Goal: Task Accomplishment & Management: Use online tool/utility

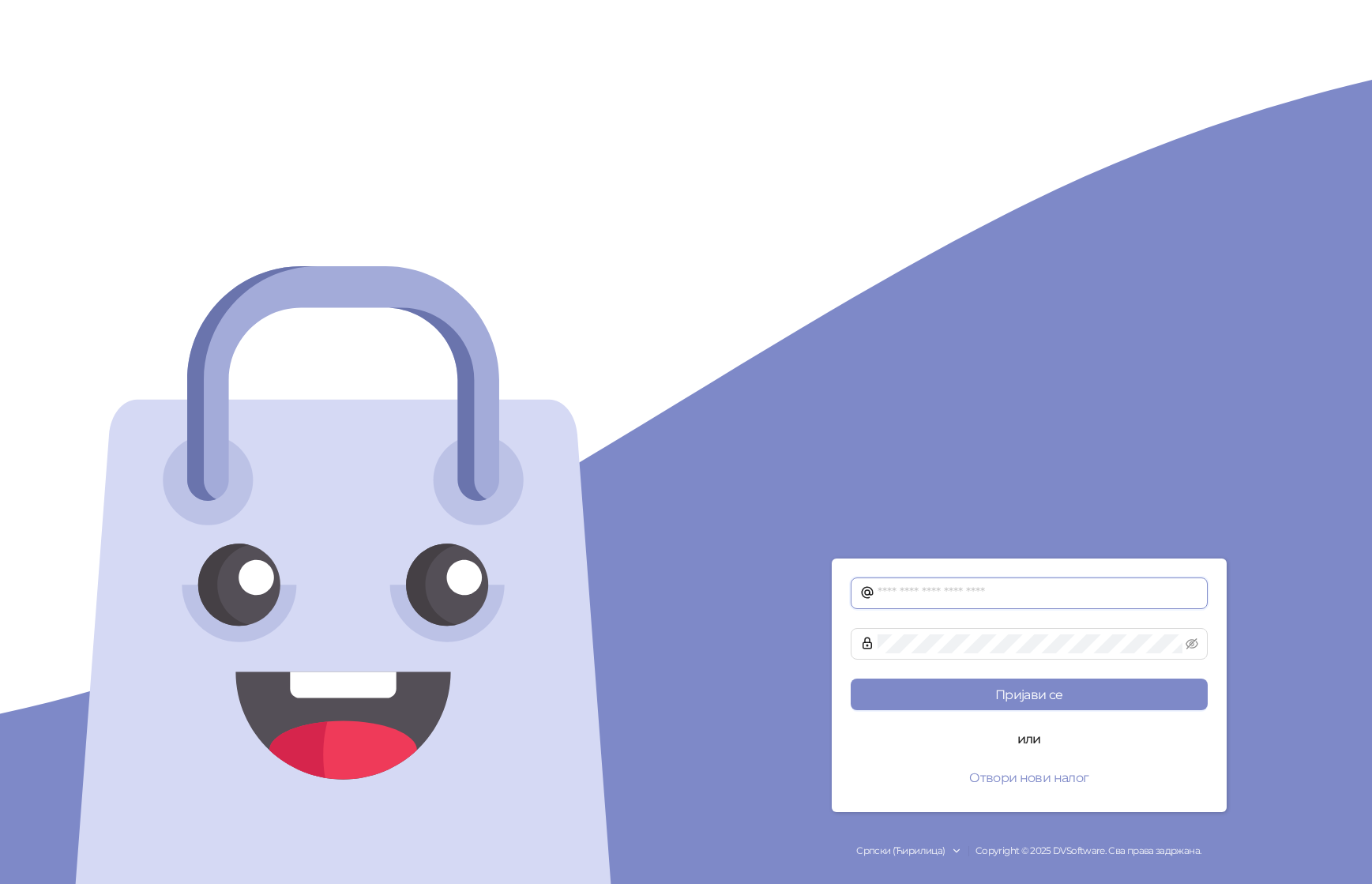
click at [962, 584] on input "text" at bounding box center [1038, 593] width 321 height 19
type input "**********"
click at [851, 679] on button "Пријави се" at bounding box center [1029, 694] width 357 height 31
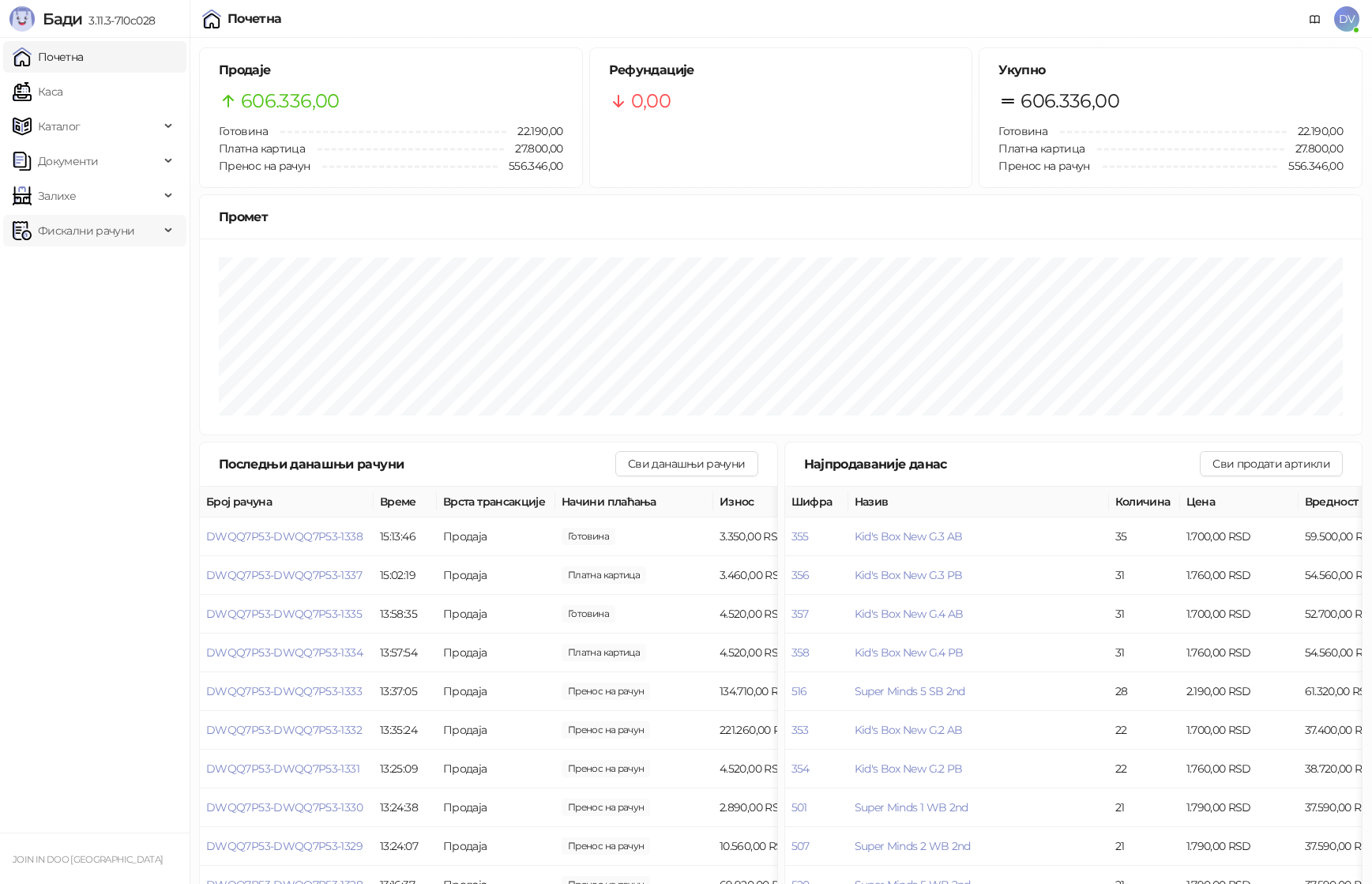
click at [110, 217] on span "Фискални рачуни" at bounding box center [86, 230] width 97 height 31
click at [84, 297] on link "По данима" at bounding box center [61, 299] width 84 height 31
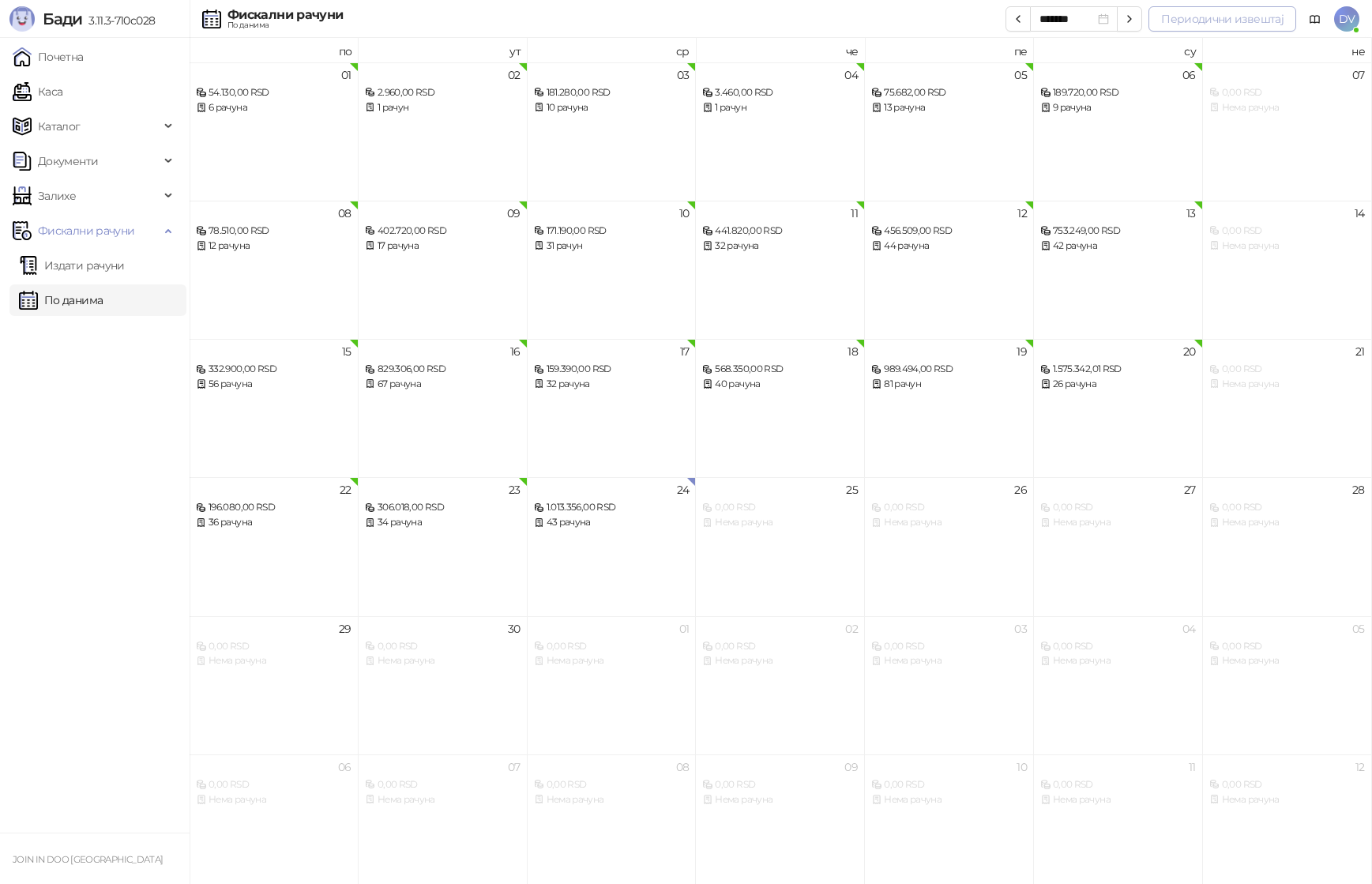
click at [1201, 13] on button "Периодични извештај" at bounding box center [1222, 19] width 148 height 25
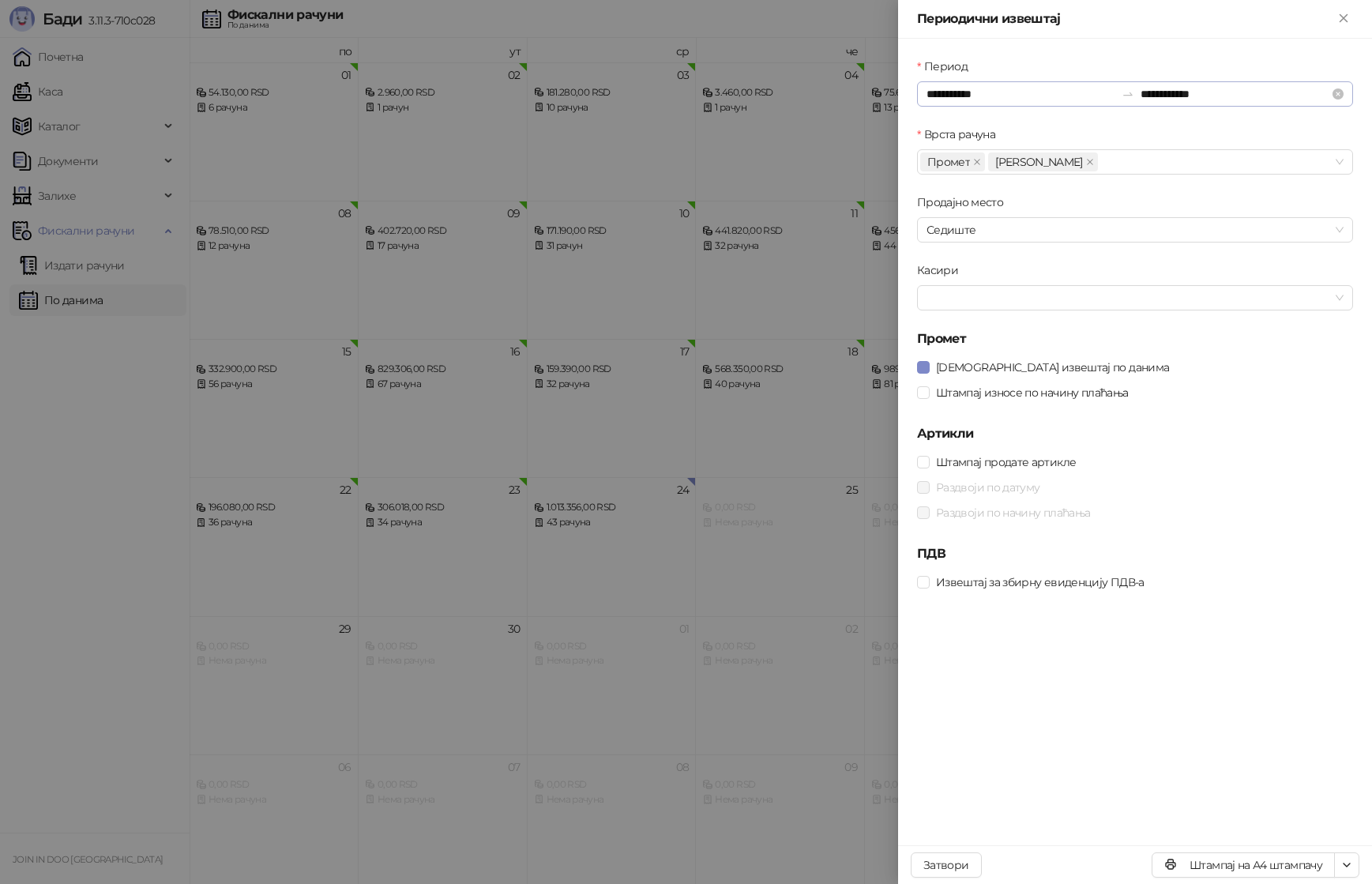
click at [978, 105] on div "**********" at bounding box center [1135, 93] width 436 height 25
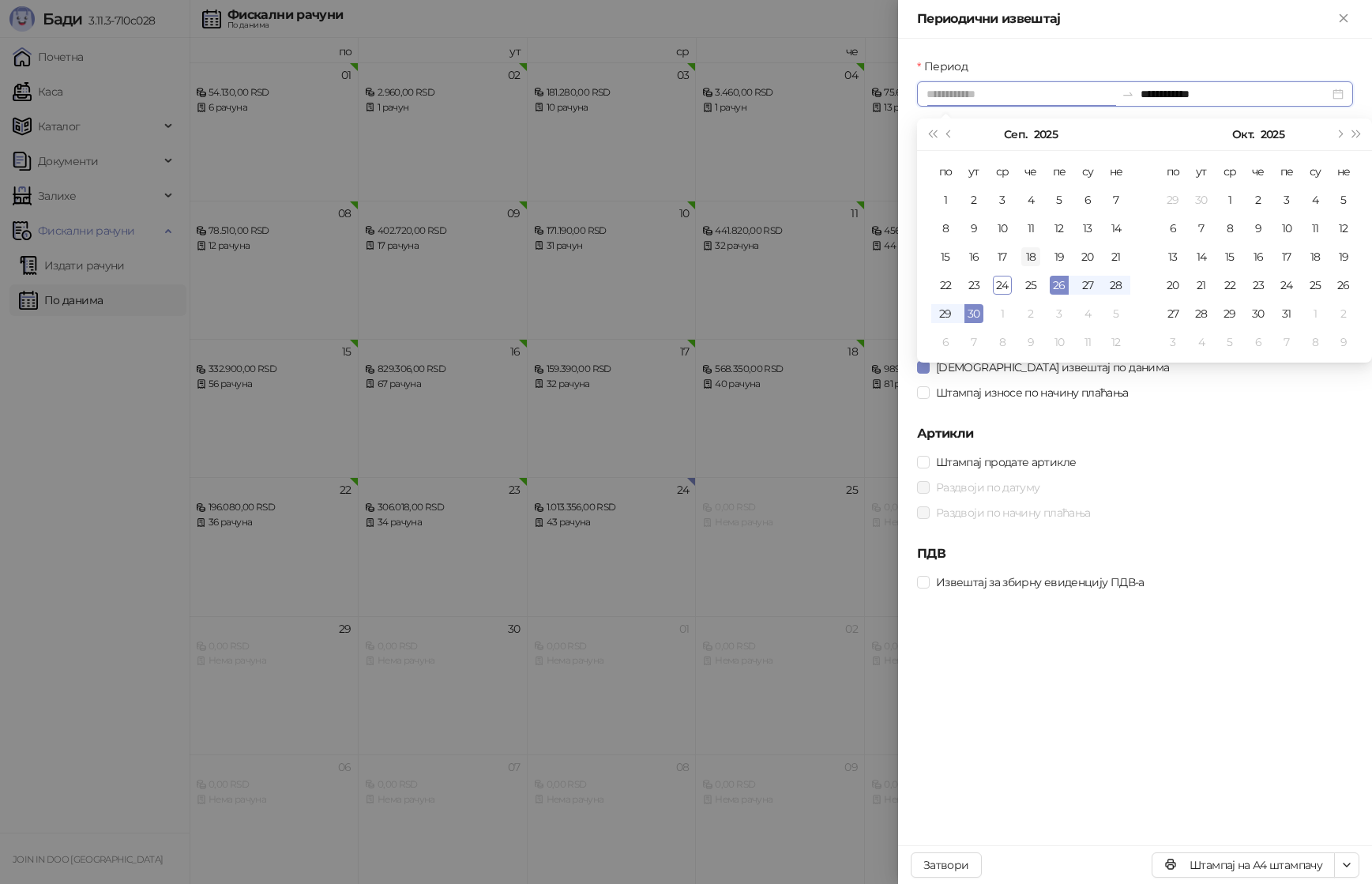
type input "**********"
click at [1031, 257] on div "18" at bounding box center [1031, 257] width 19 height 19
type input "**********"
click at [979, 283] on div "23" at bounding box center [974, 286] width 19 height 19
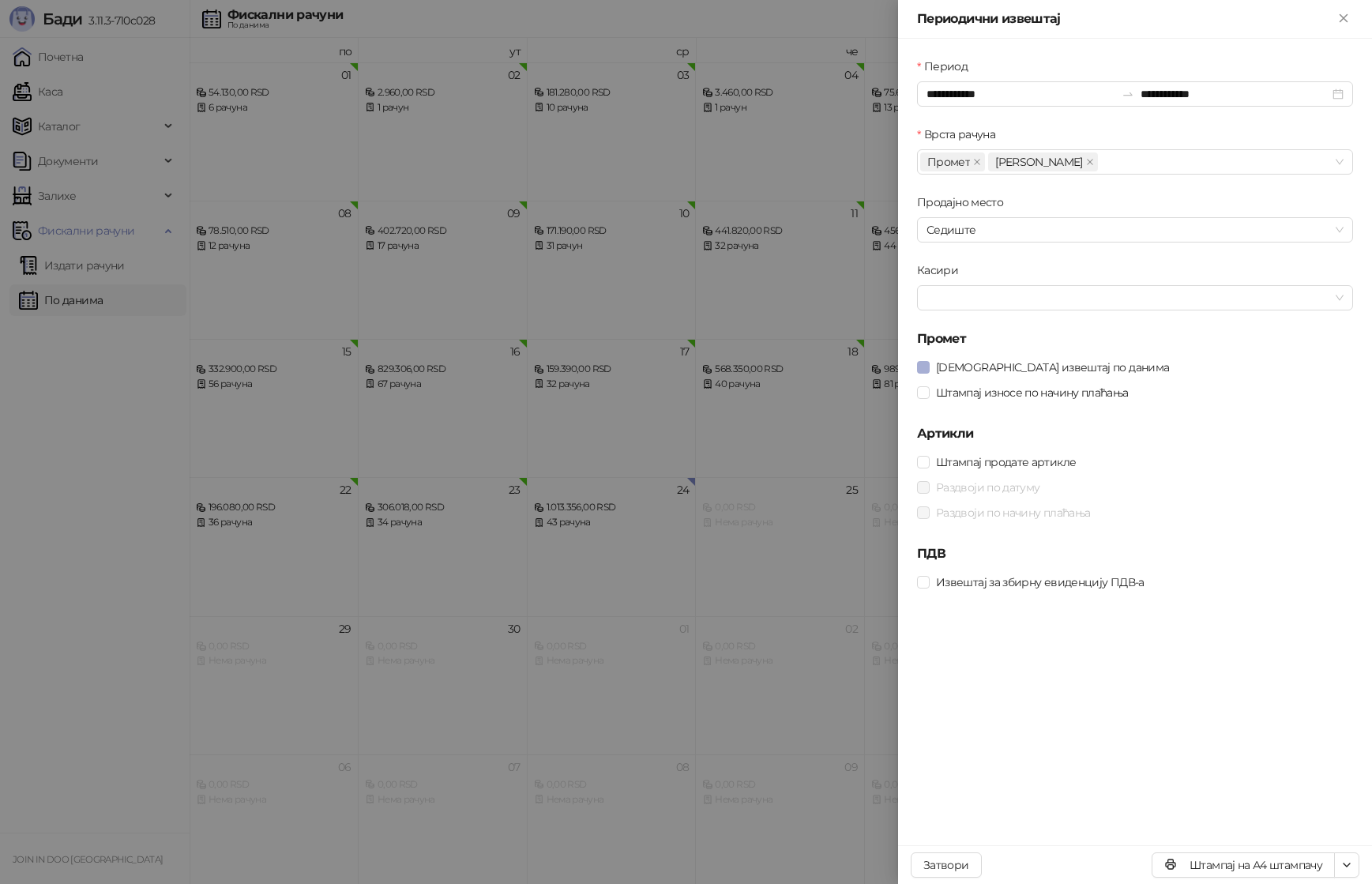
click at [1000, 369] on span "Штампај извештај по данима" at bounding box center [1052, 368] width 245 height 18
click at [1012, 386] on span "Штампај износе по начину плаћања" at bounding box center [1032, 393] width 205 height 18
click at [1190, 865] on button "Штампај на А4 штампачу" at bounding box center [1243, 865] width 183 height 25
click at [807, 576] on div at bounding box center [686, 442] width 1372 height 884
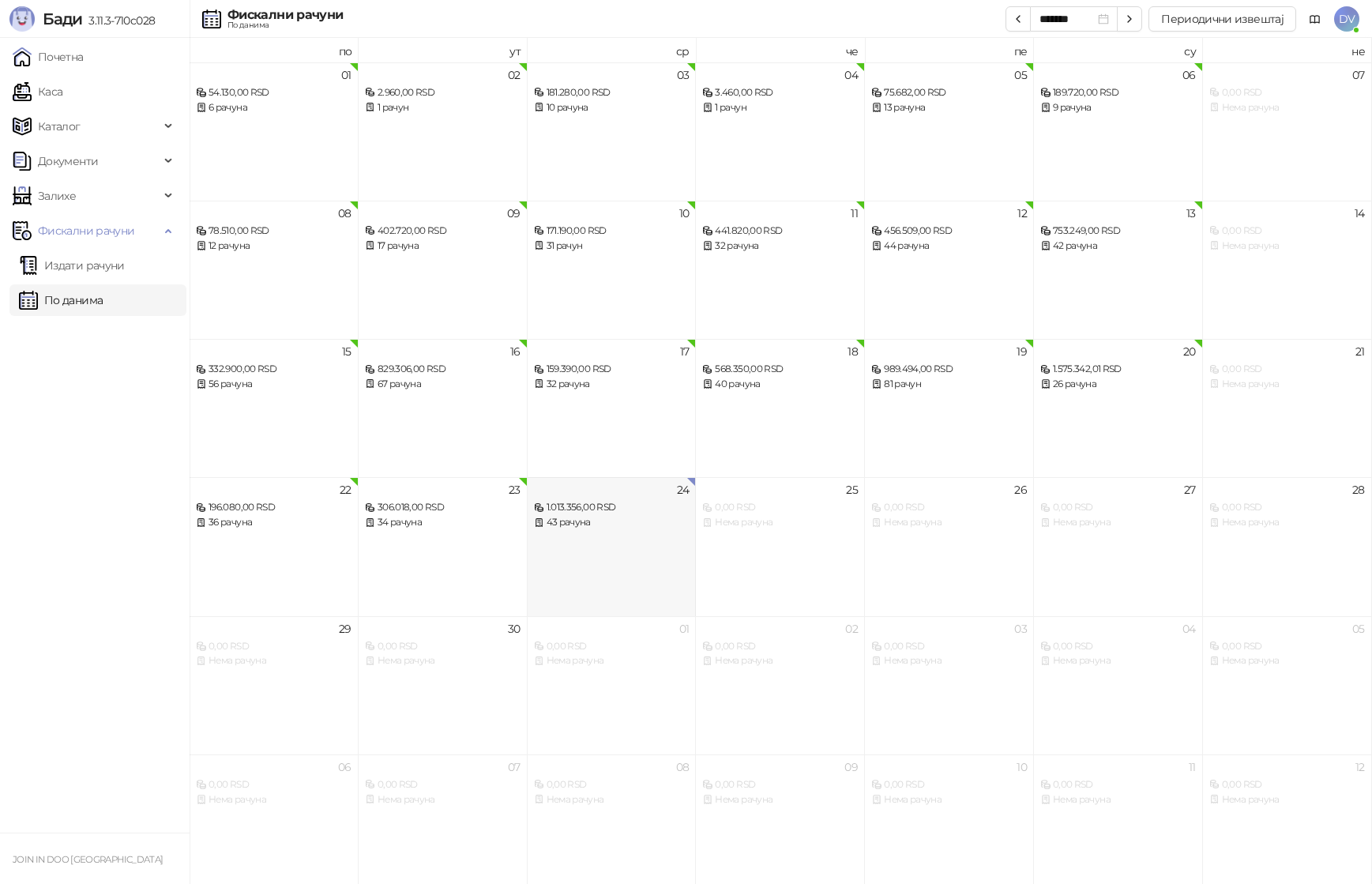
click at [630, 517] on div "43 рачуна" at bounding box center [612, 523] width 155 height 15
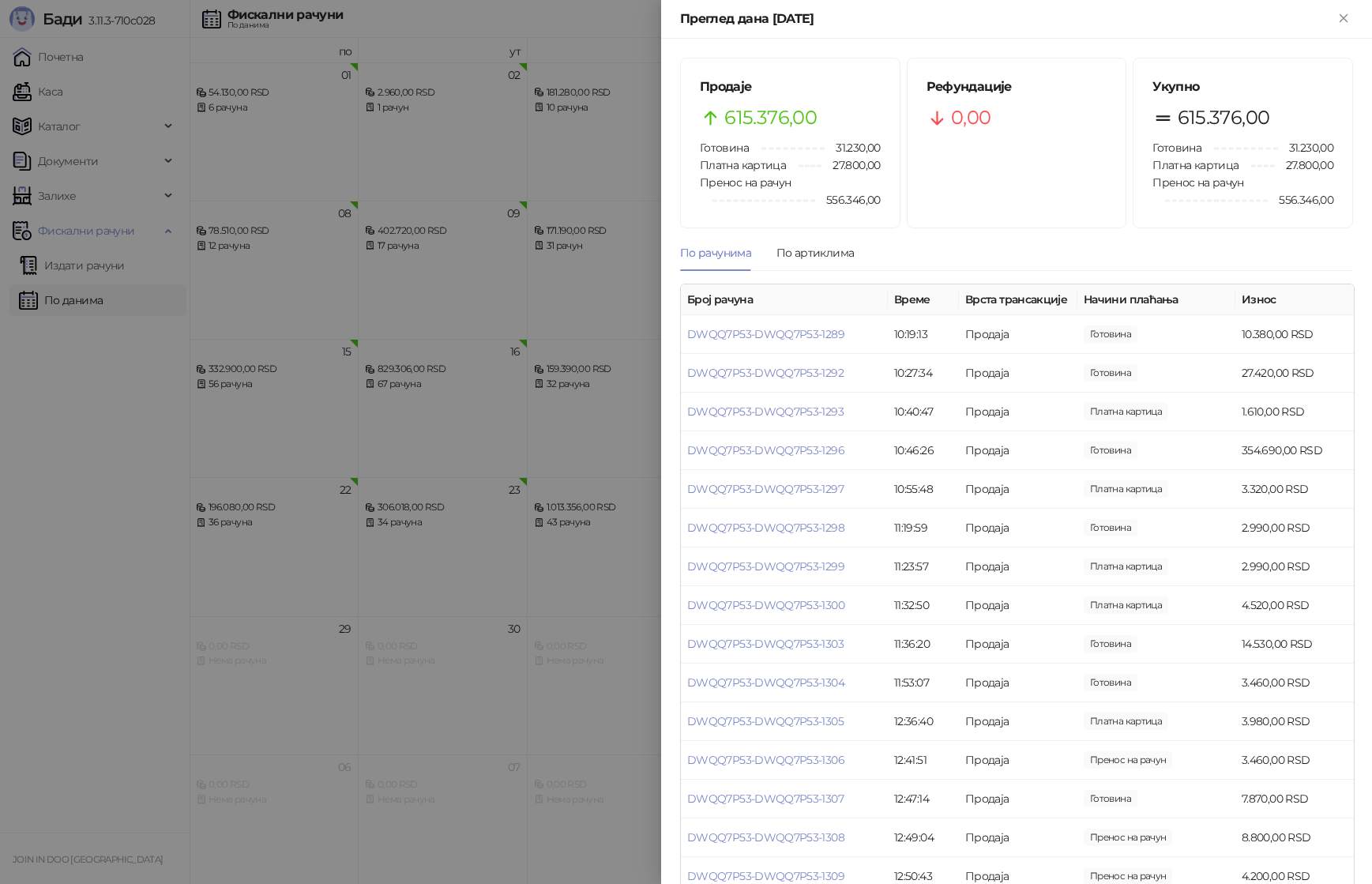
click at [377, 527] on div at bounding box center [686, 442] width 1372 height 884
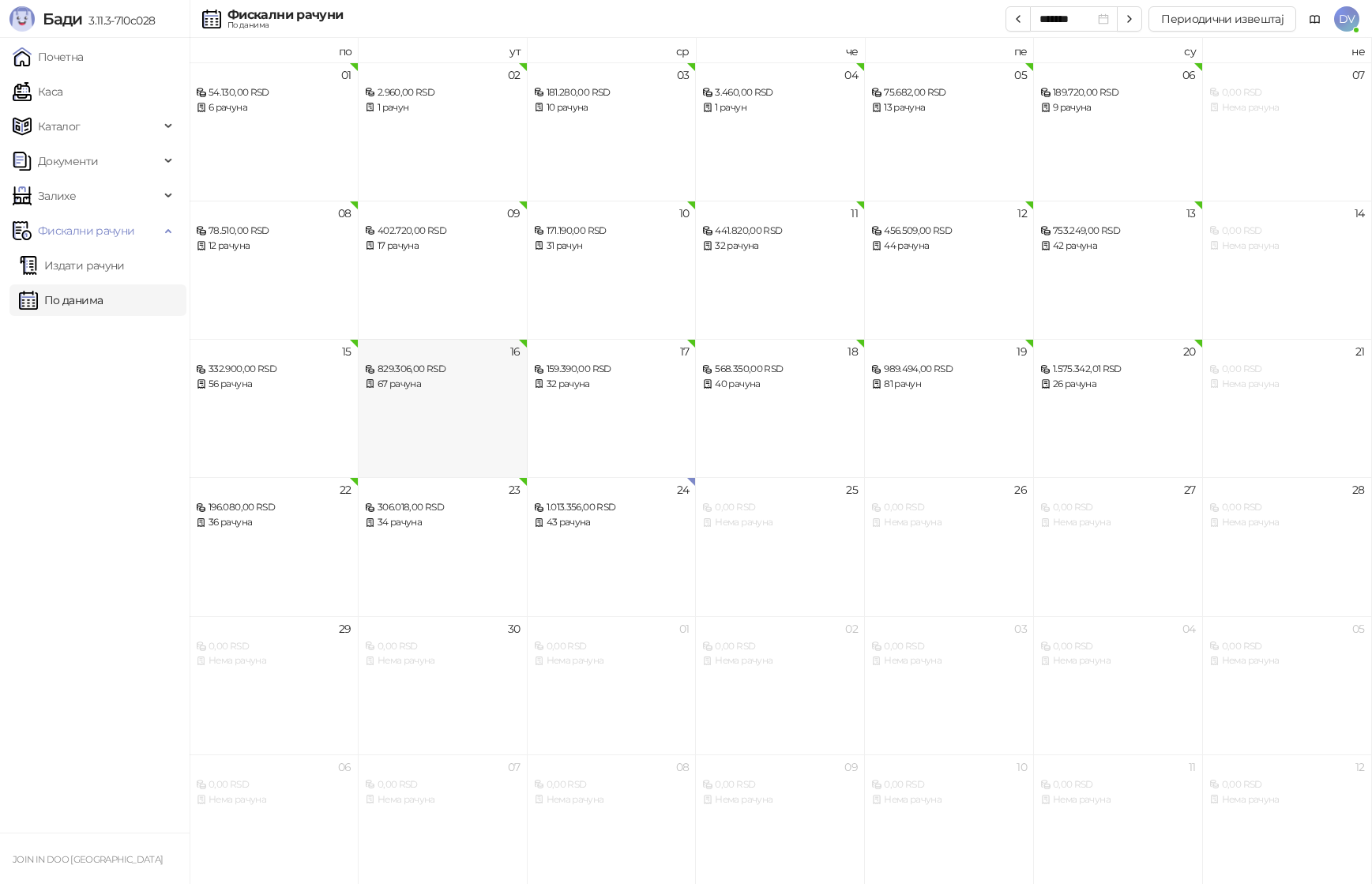
click at [447, 362] on div "829.306,00 RSD" at bounding box center [443, 370] width 155 height 15
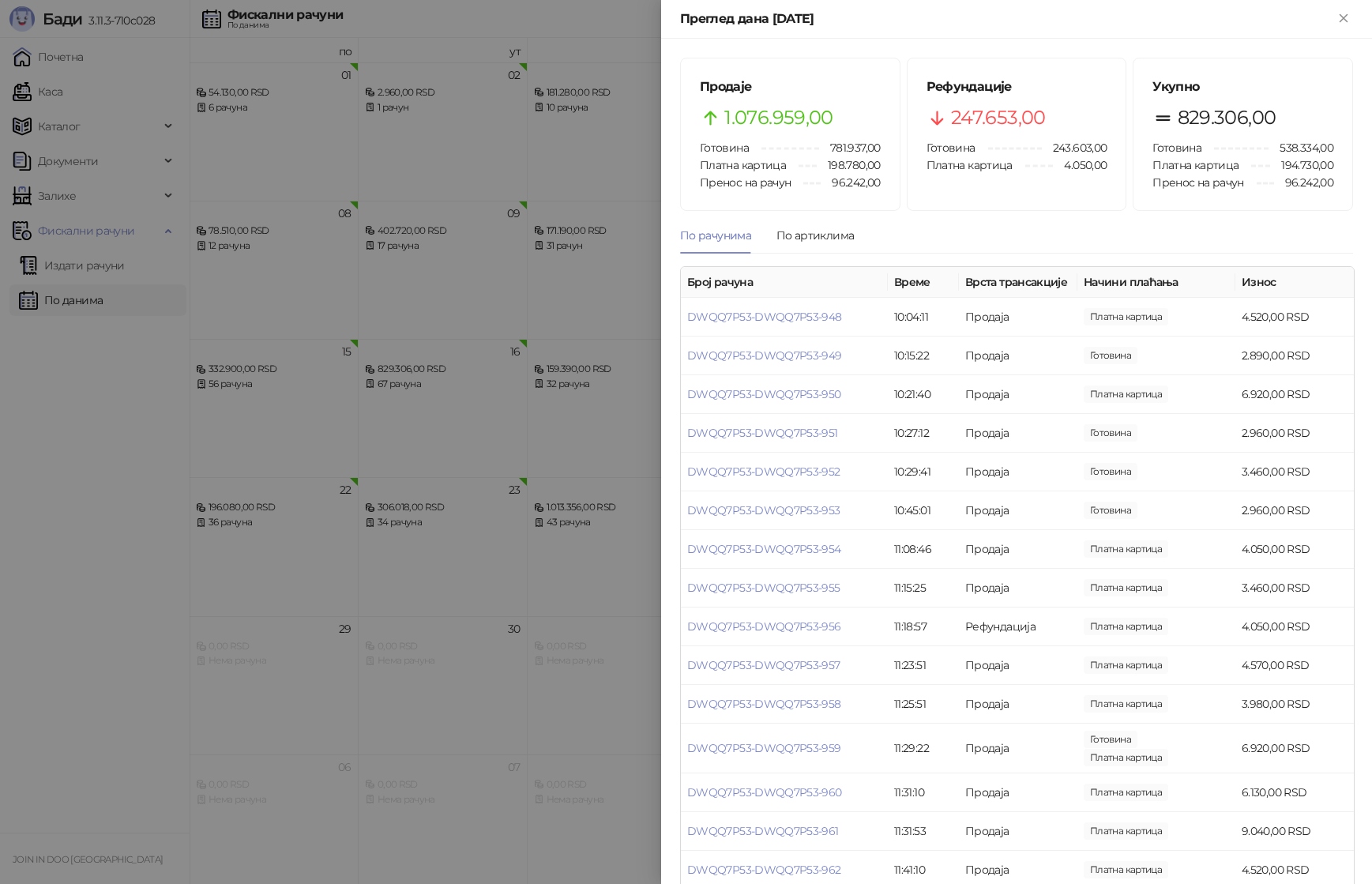
click at [449, 363] on div at bounding box center [686, 442] width 1372 height 884
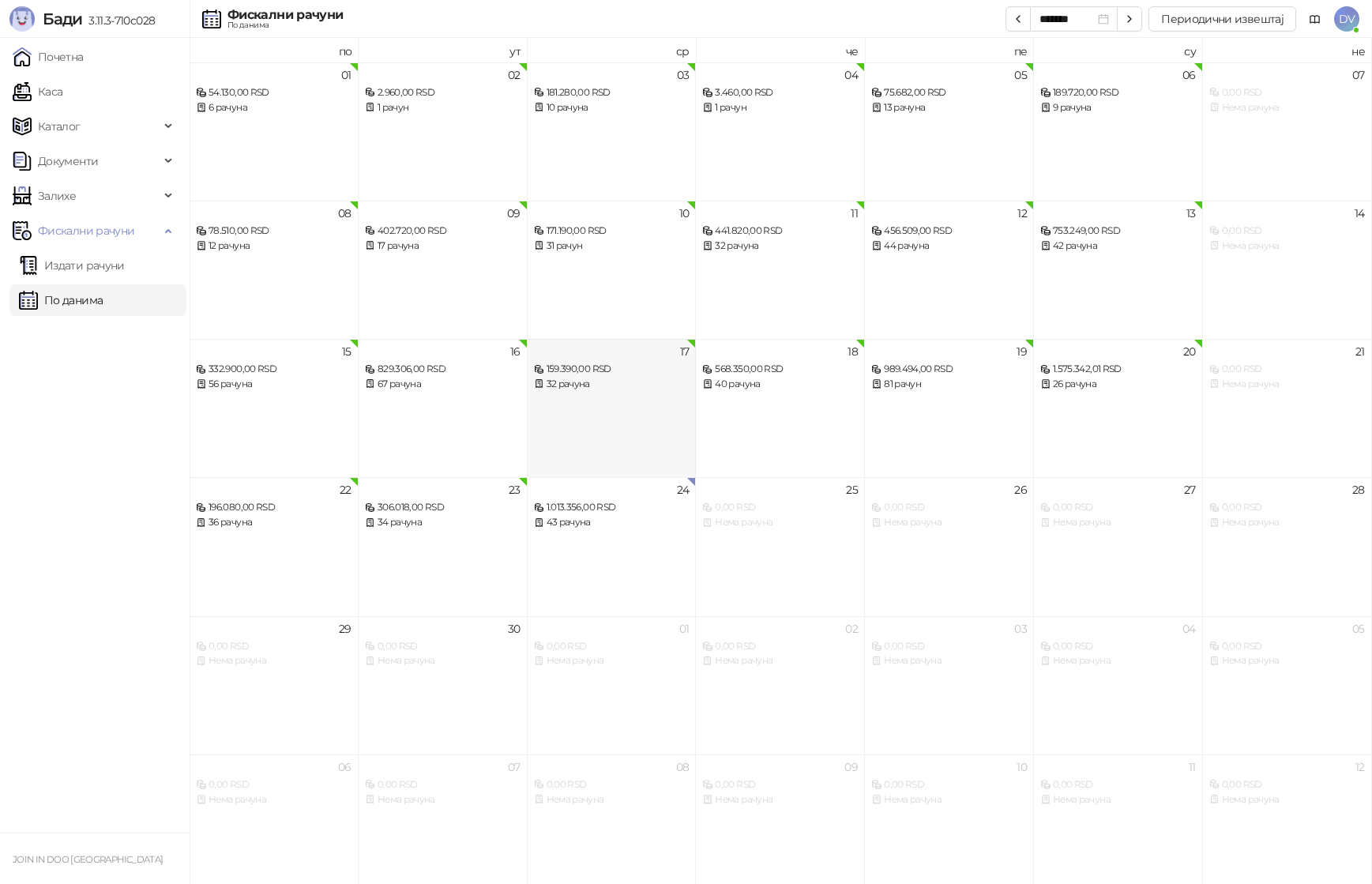
click at [653, 371] on div "159.390,00 RSD" at bounding box center [612, 370] width 155 height 15
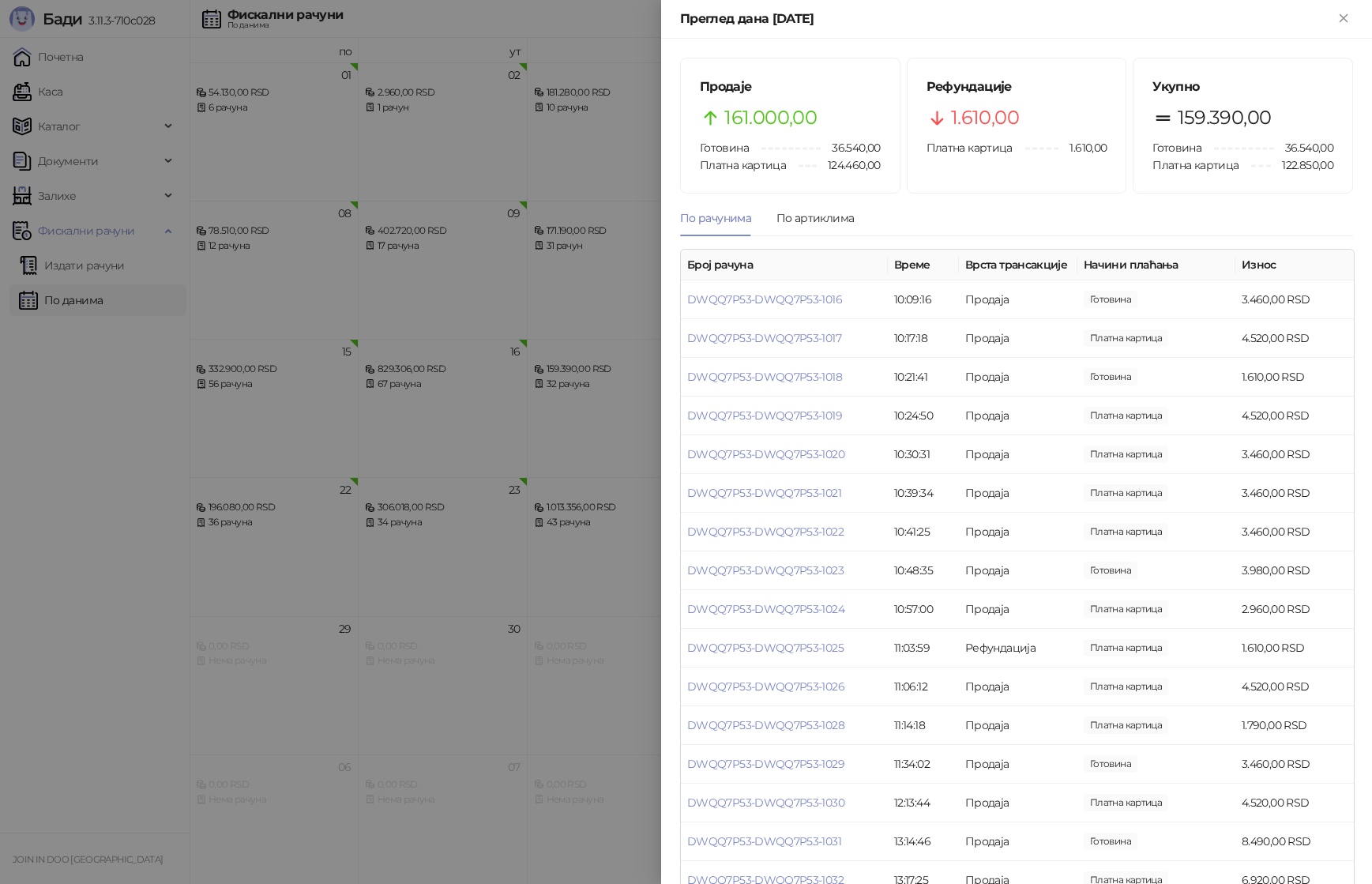
click at [365, 371] on div at bounding box center [686, 442] width 1372 height 884
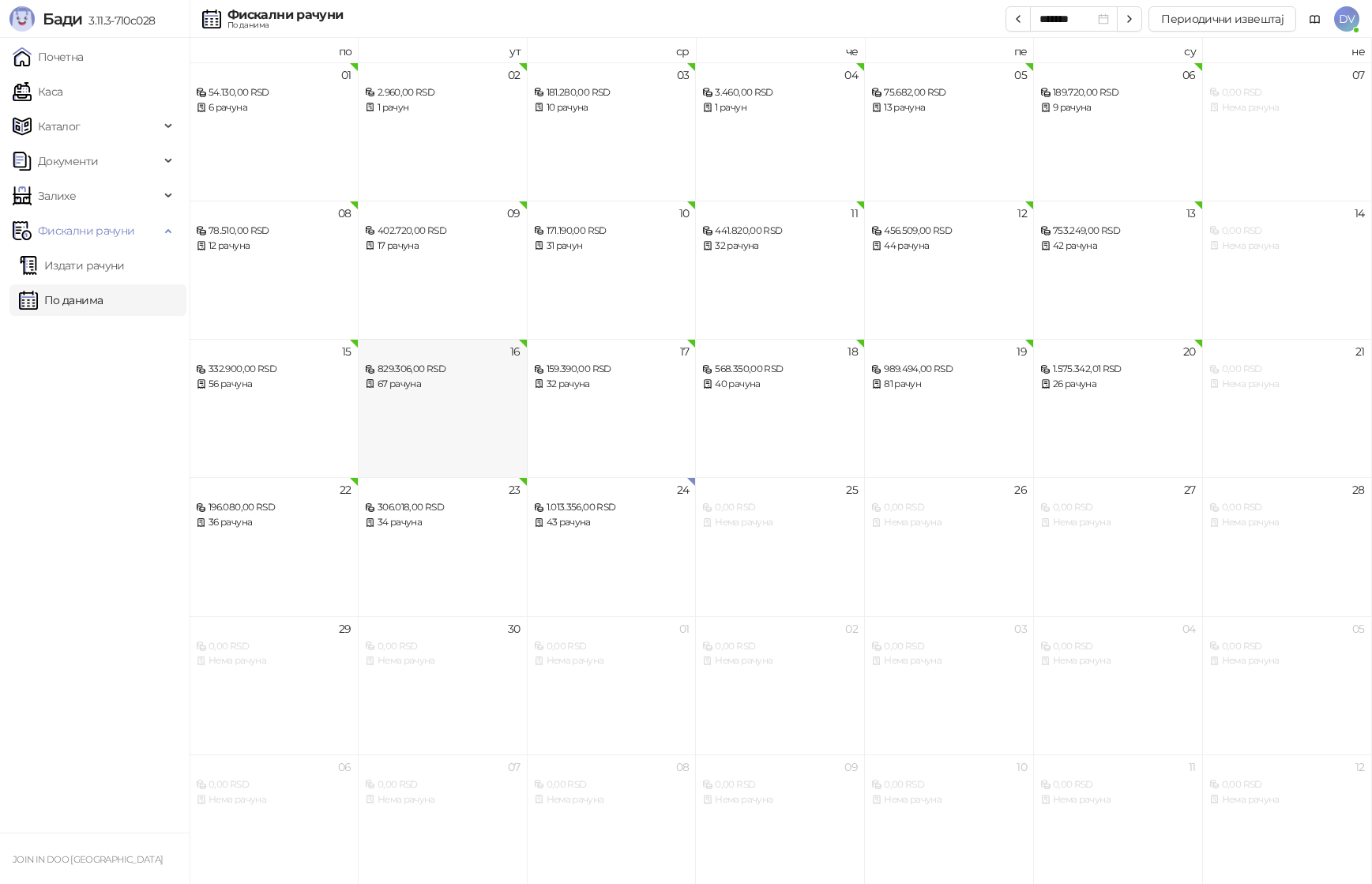
click at [375, 370] on div "829.306,00 RSD" at bounding box center [443, 370] width 155 height 15
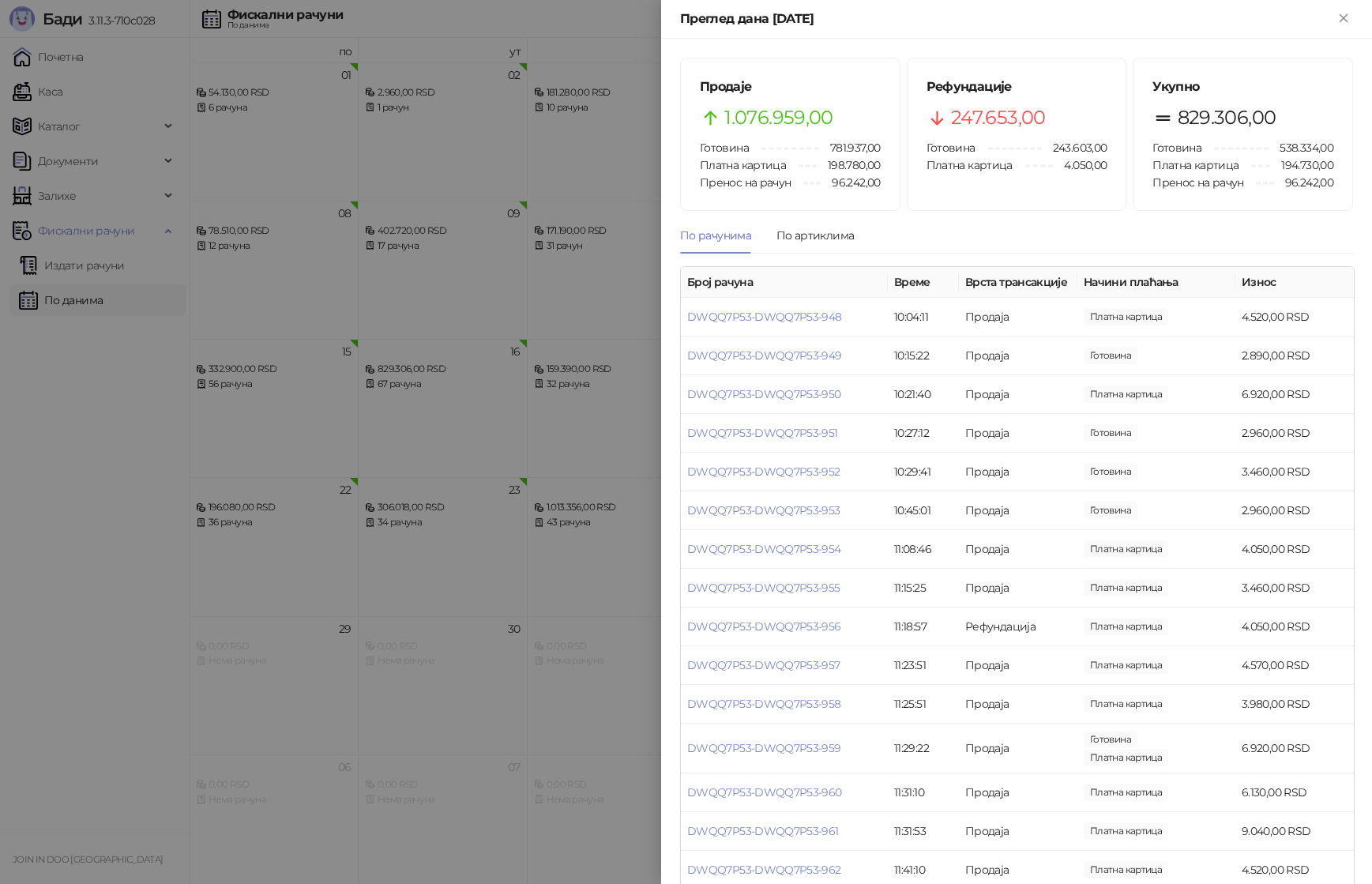
click at [407, 390] on div at bounding box center [686, 442] width 1372 height 884
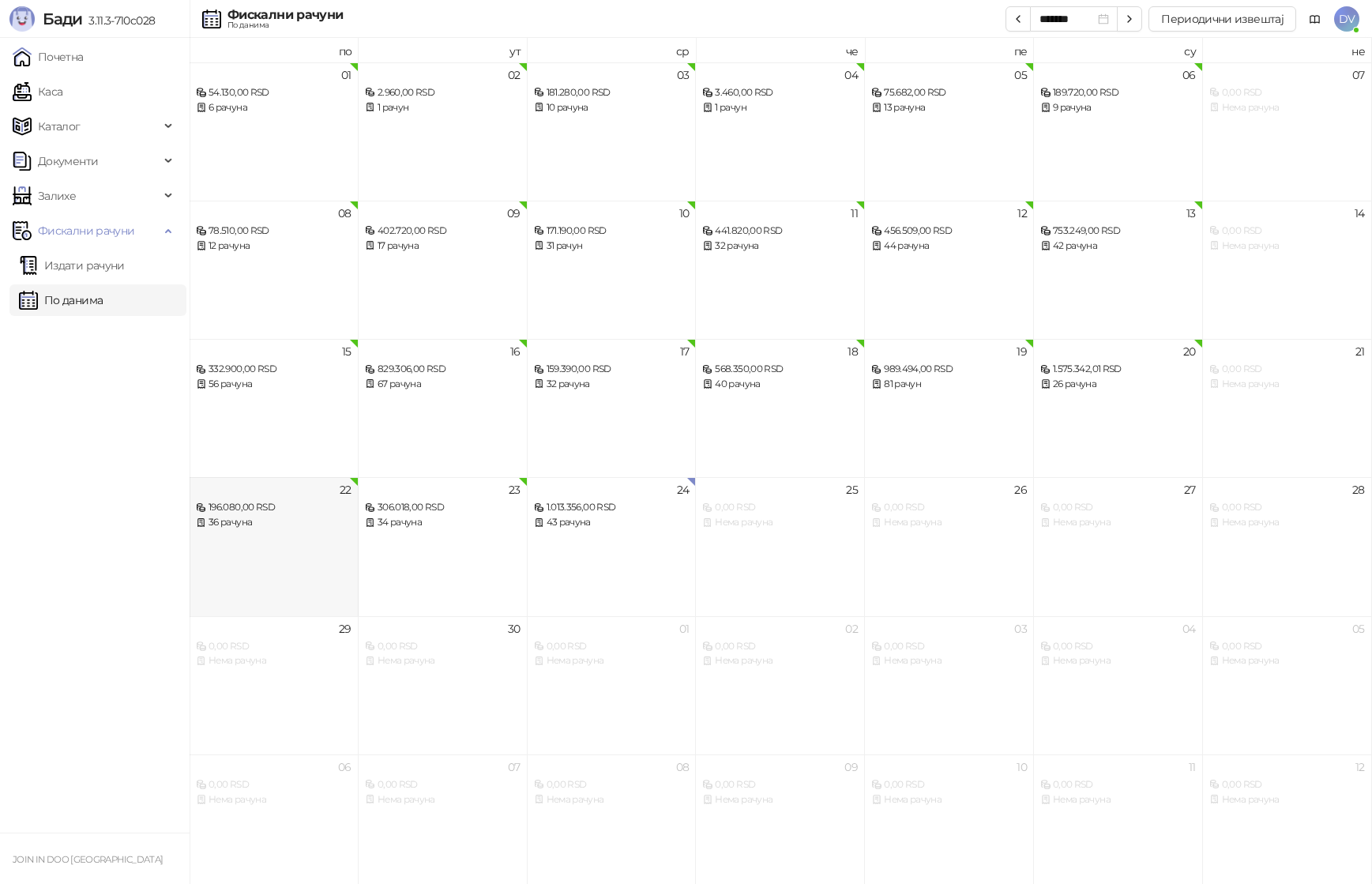
click at [295, 519] on div "36 рачуна" at bounding box center [273, 523] width 155 height 15
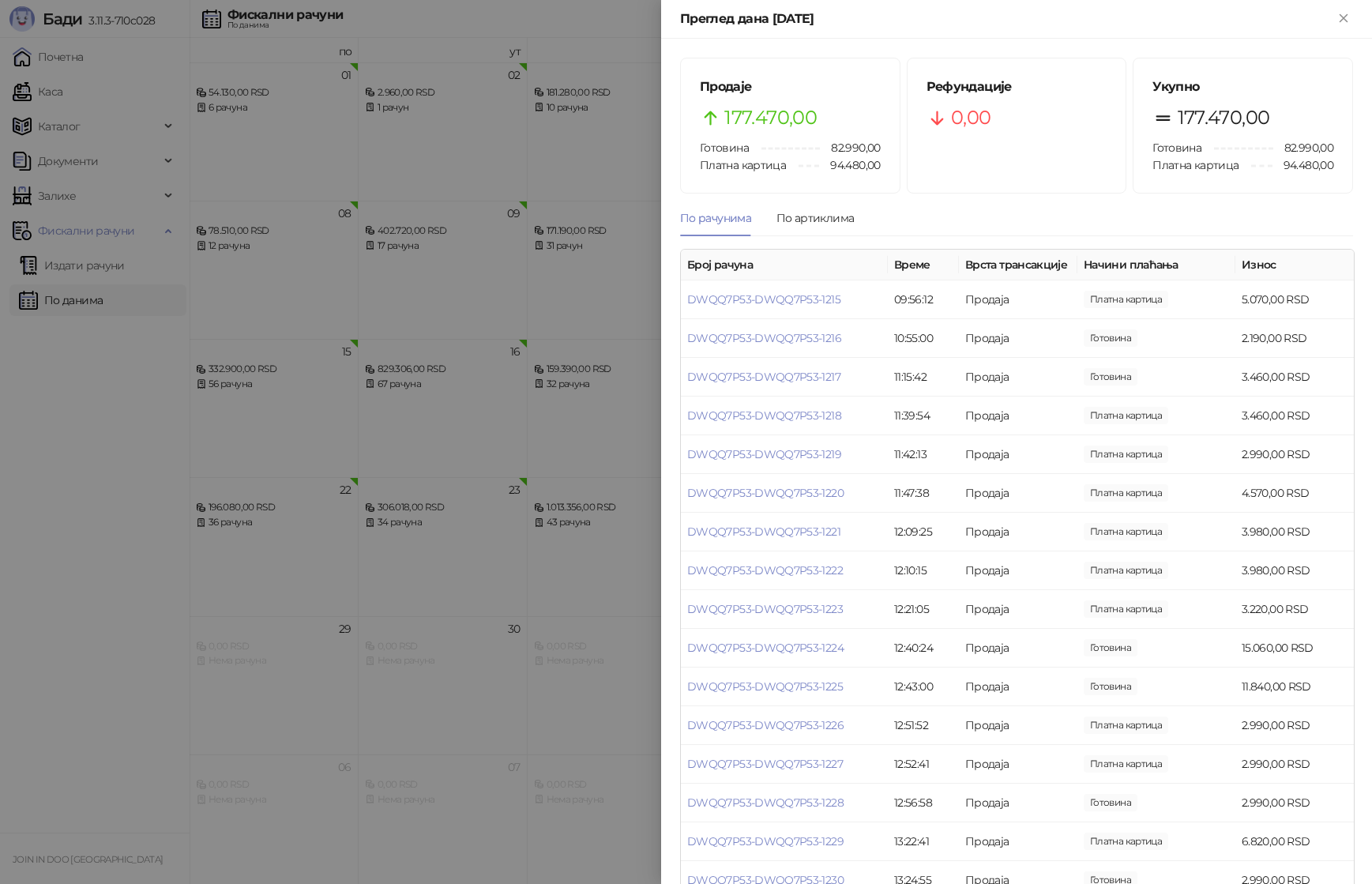
click at [296, 518] on div at bounding box center [686, 442] width 1372 height 884
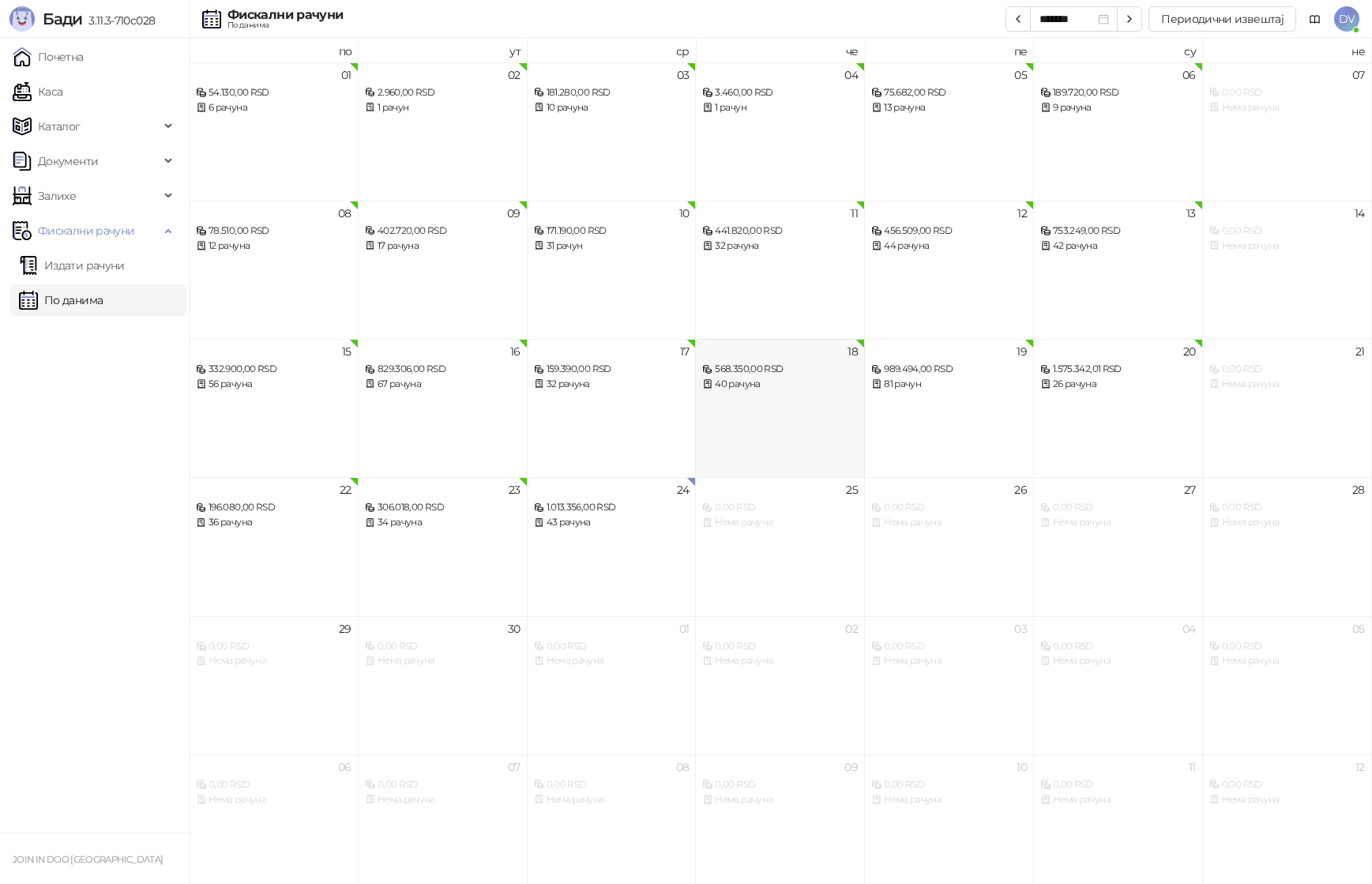
click at [819, 391] on div "40 рачуна" at bounding box center [780, 384] width 155 height 15
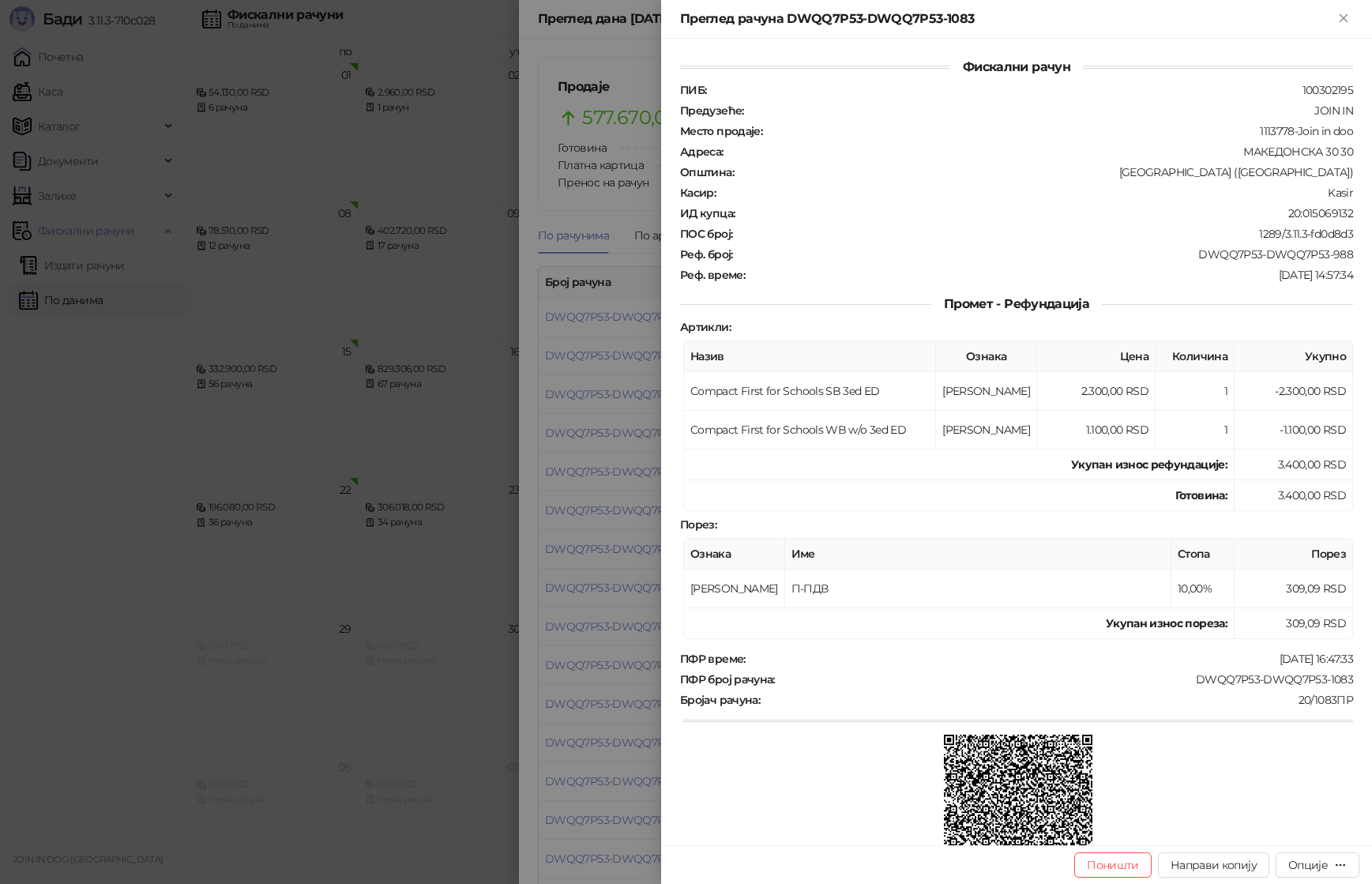
click at [630, 613] on div at bounding box center [686, 442] width 1372 height 884
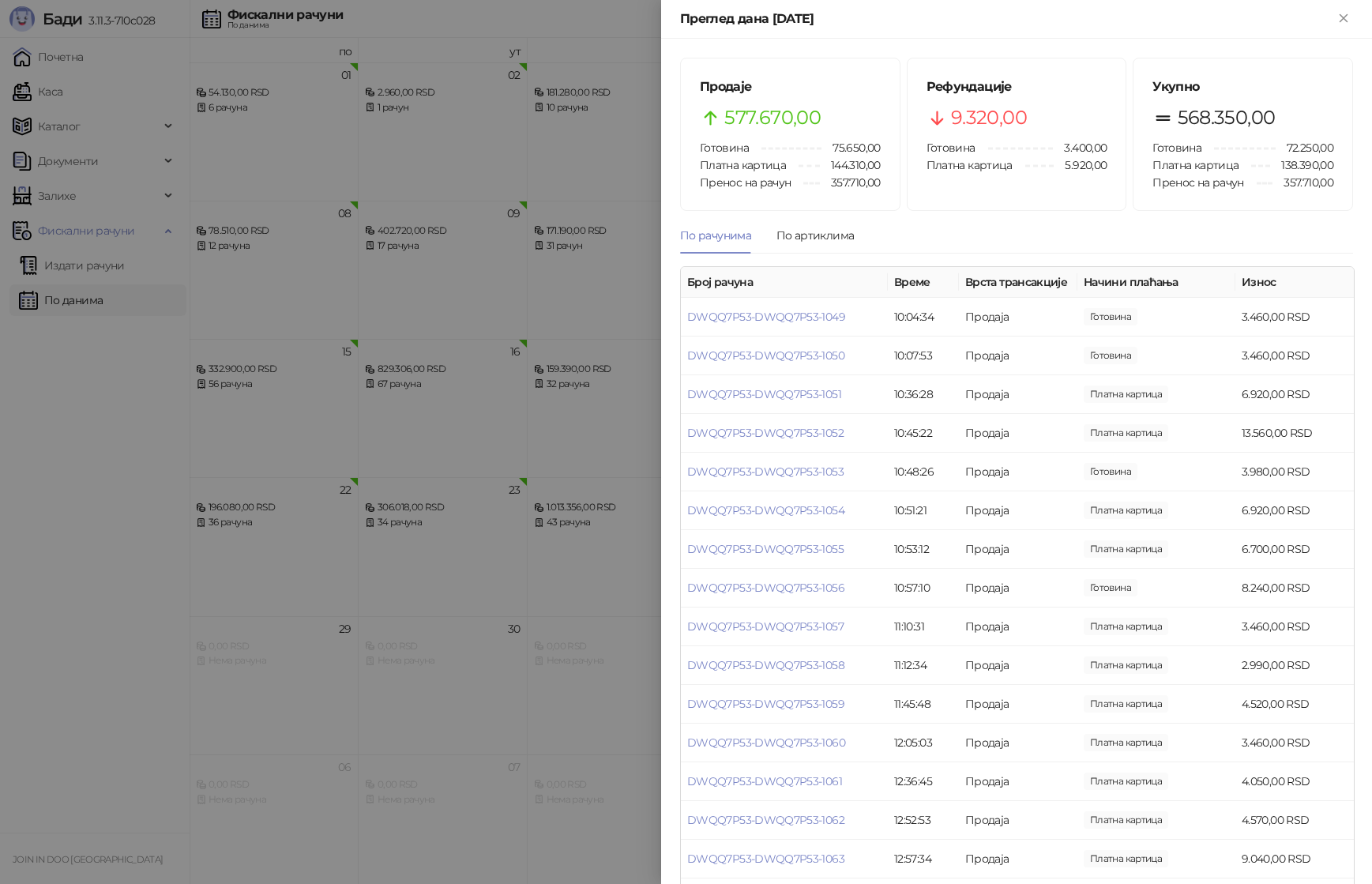
click at [409, 508] on div at bounding box center [686, 442] width 1372 height 884
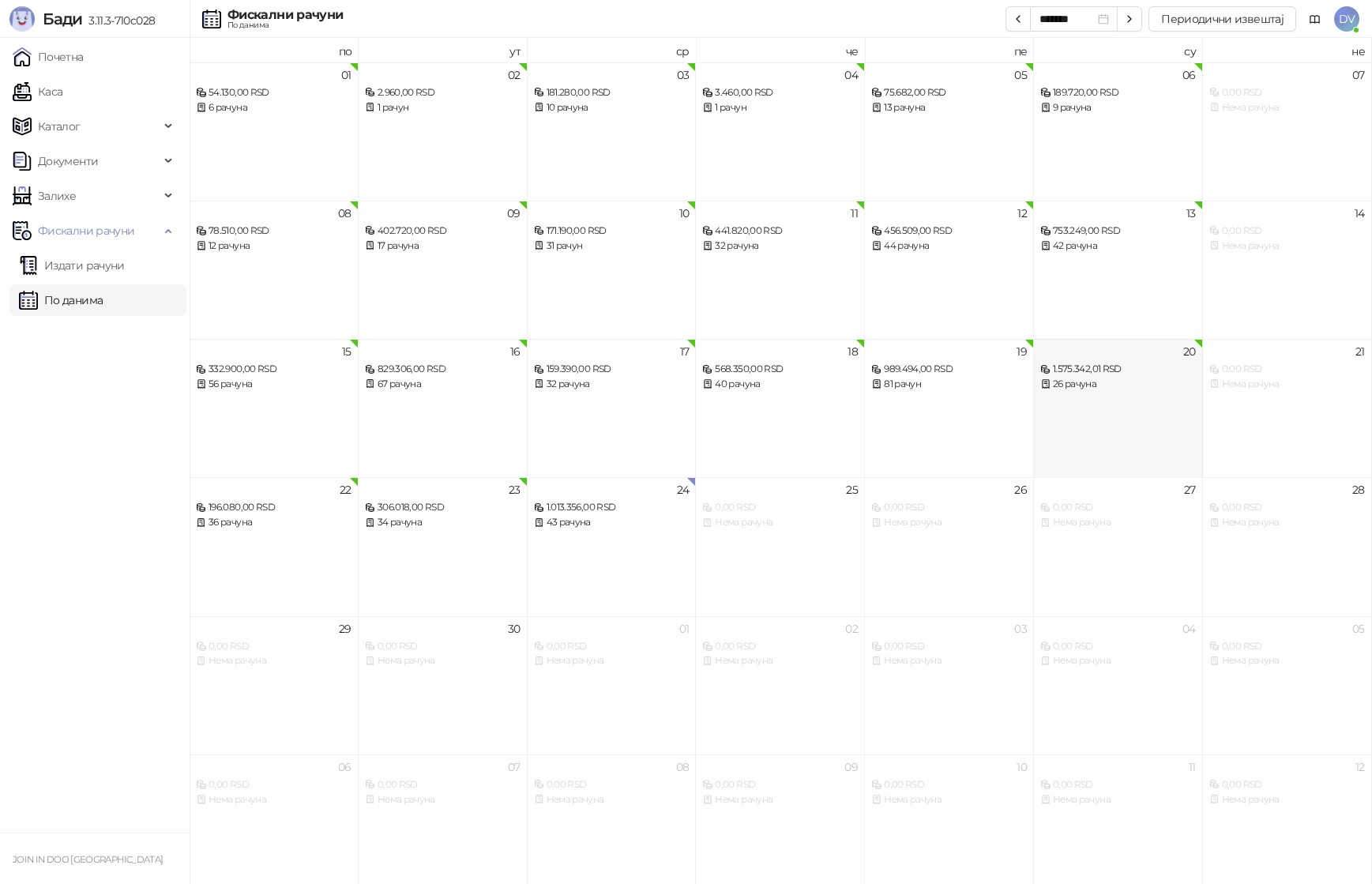
click at [1090, 369] on div "1.575.342,01 RSD" at bounding box center [1118, 370] width 155 height 15
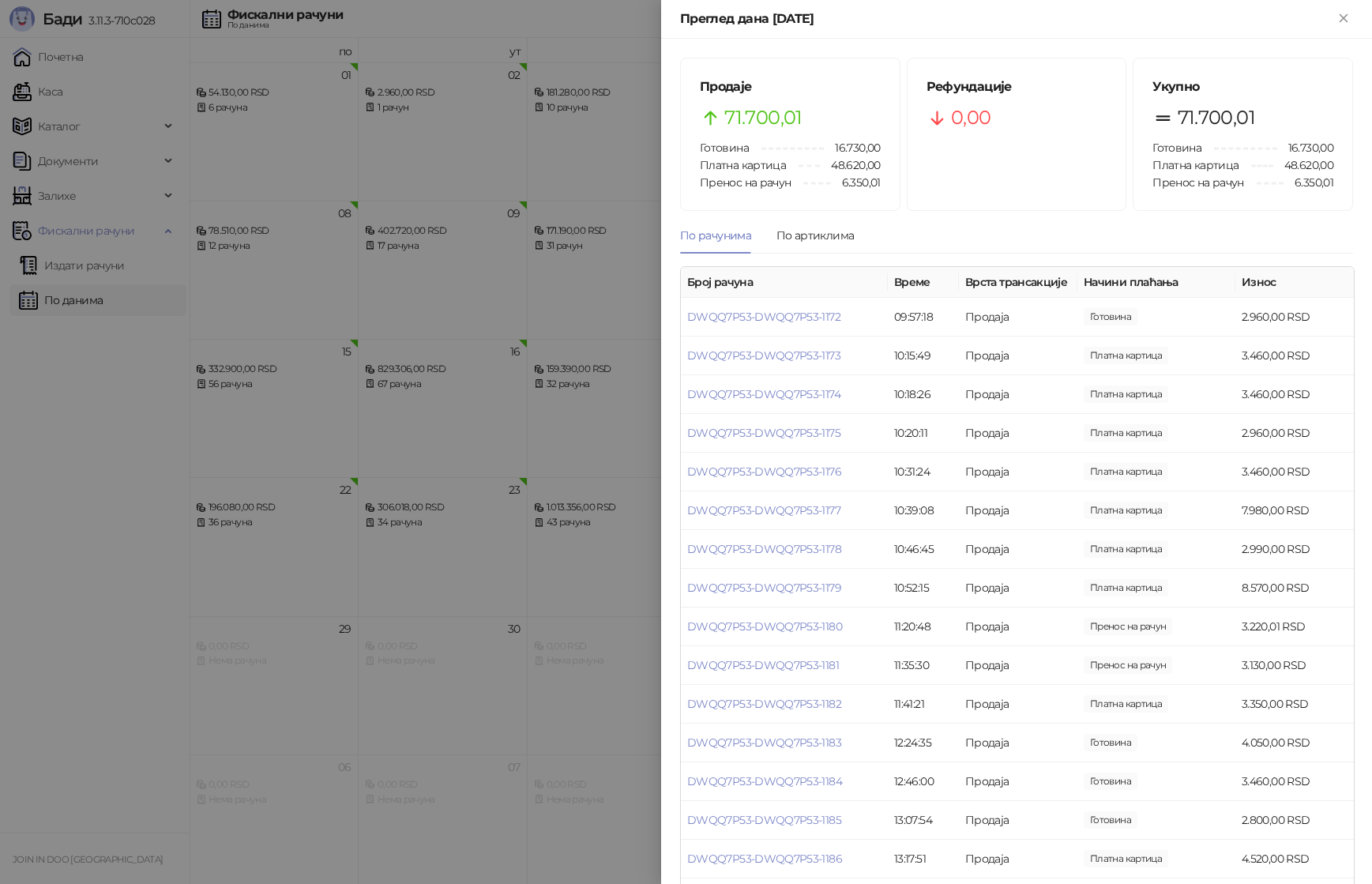
click at [456, 310] on div at bounding box center [686, 442] width 1372 height 884
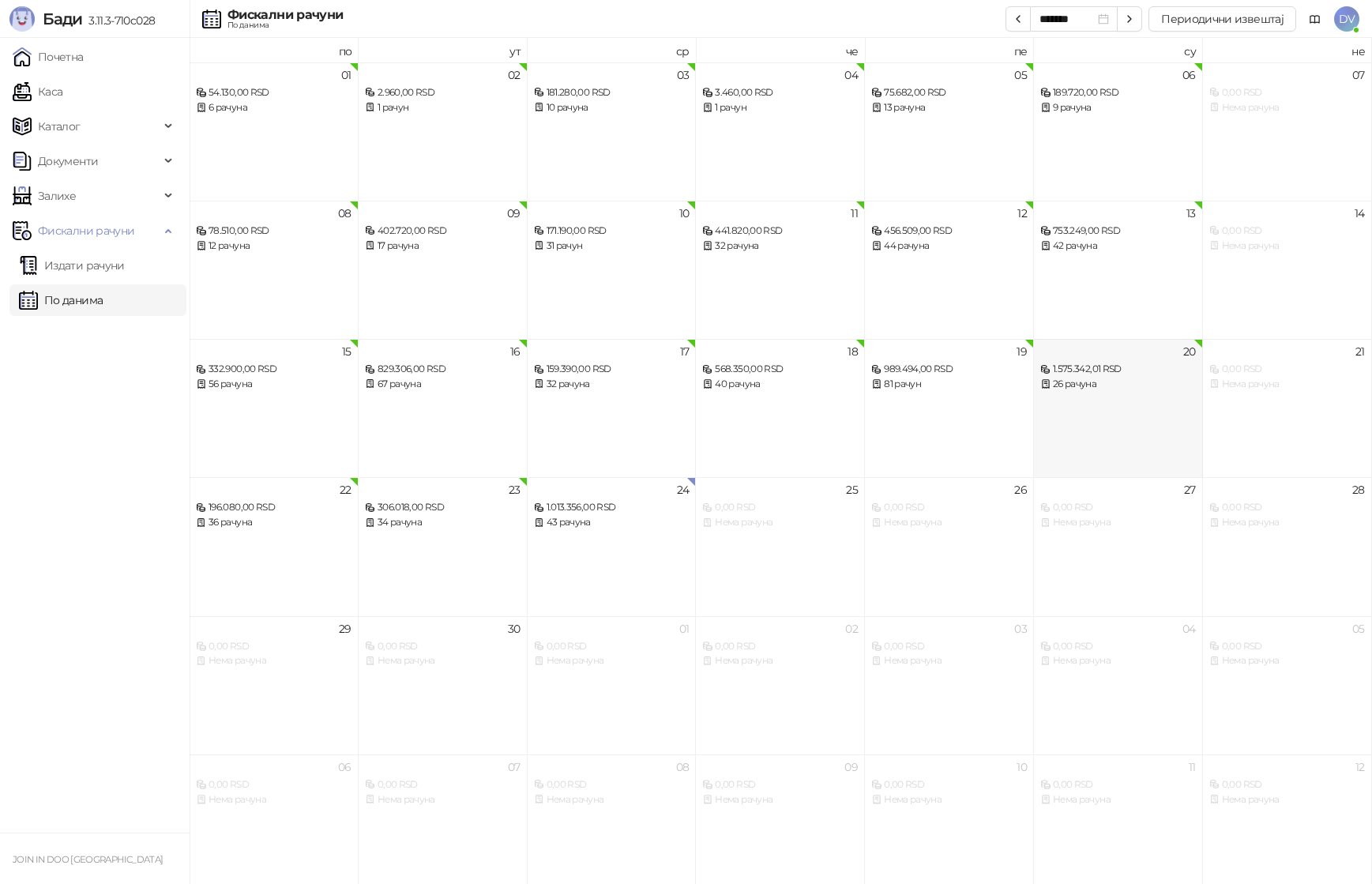
click at [1110, 375] on div "1.575.342,01 RSD" at bounding box center [1118, 370] width 155 height 15
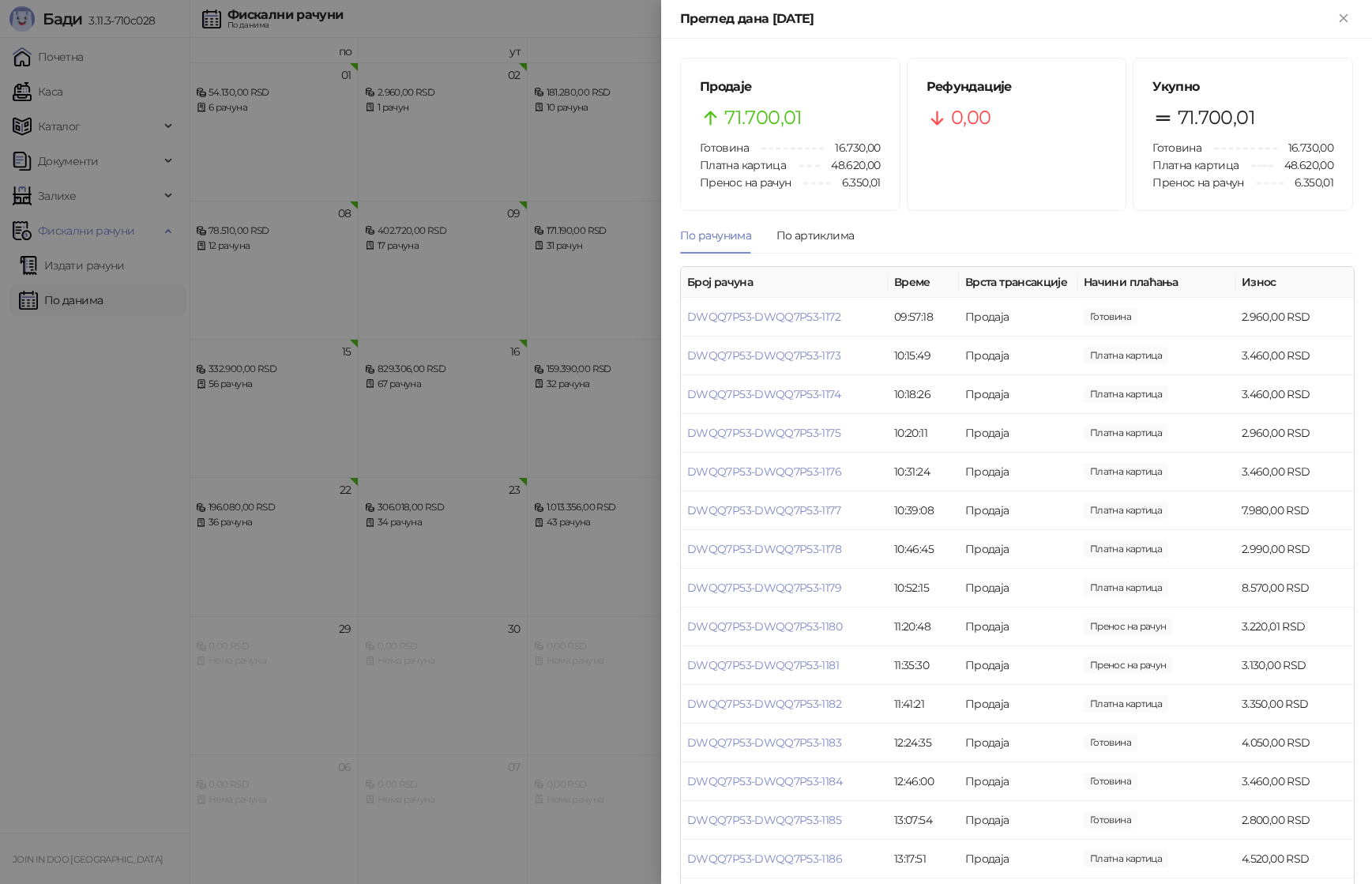
click at [492, 390] on div at bounding box center [686, 442] width 1372 height 884
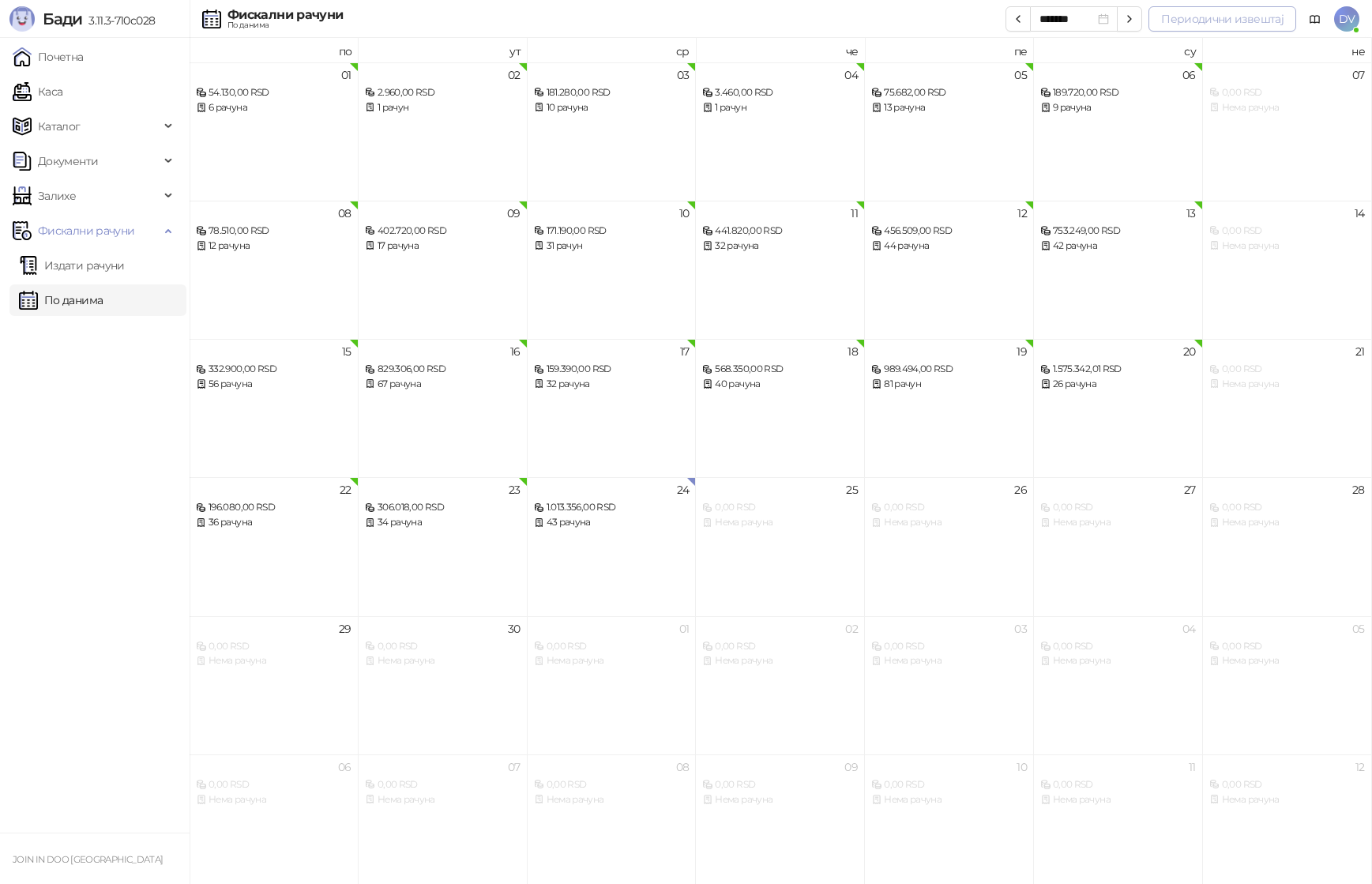
click at [1159, 14] on button "Периодични извештај" at bounding box center [1222, 19] width 148 height 25
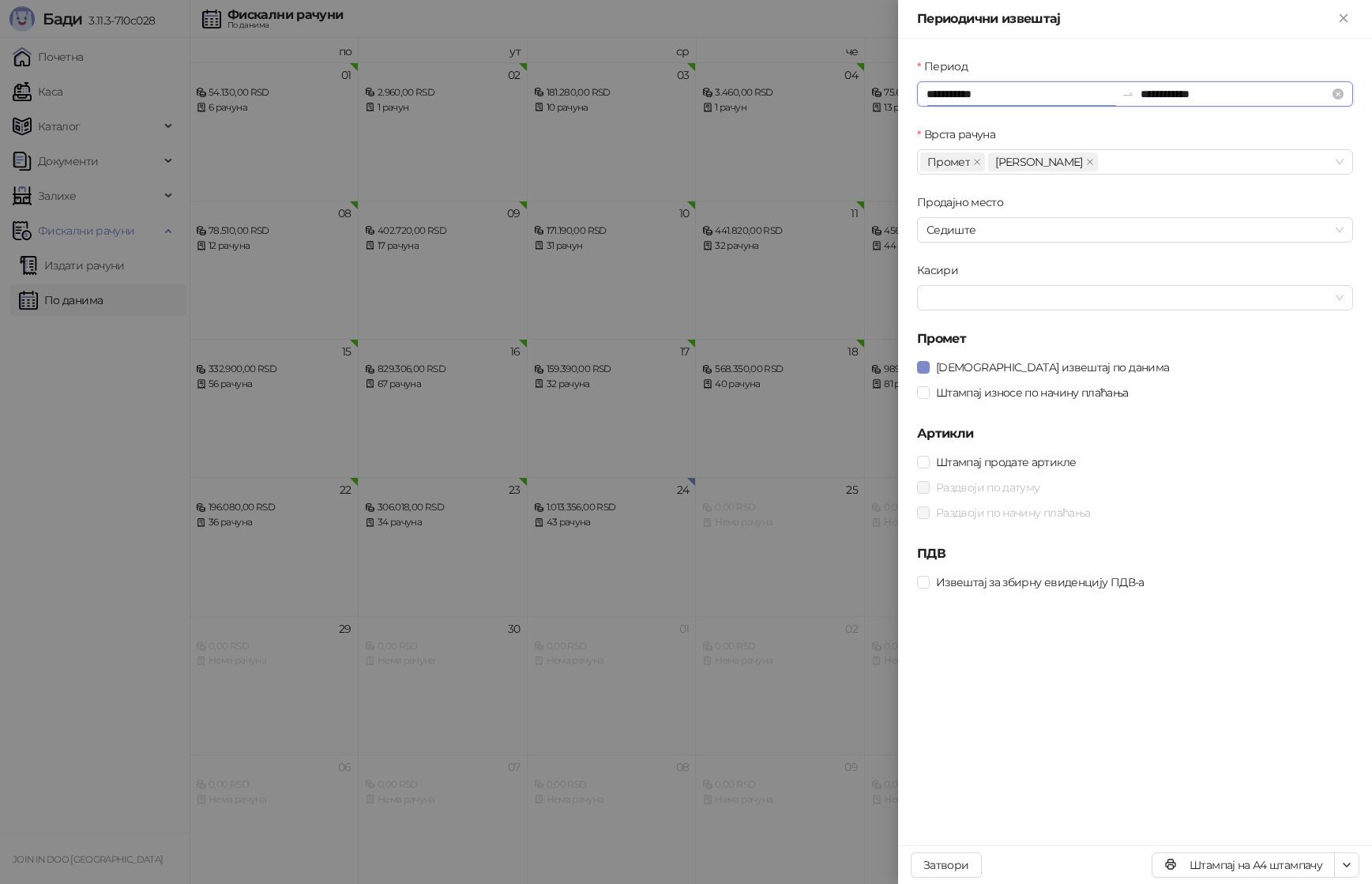
click at [981, 98] on input "**********" at bounding box center [1020, 94] width 189 height 18
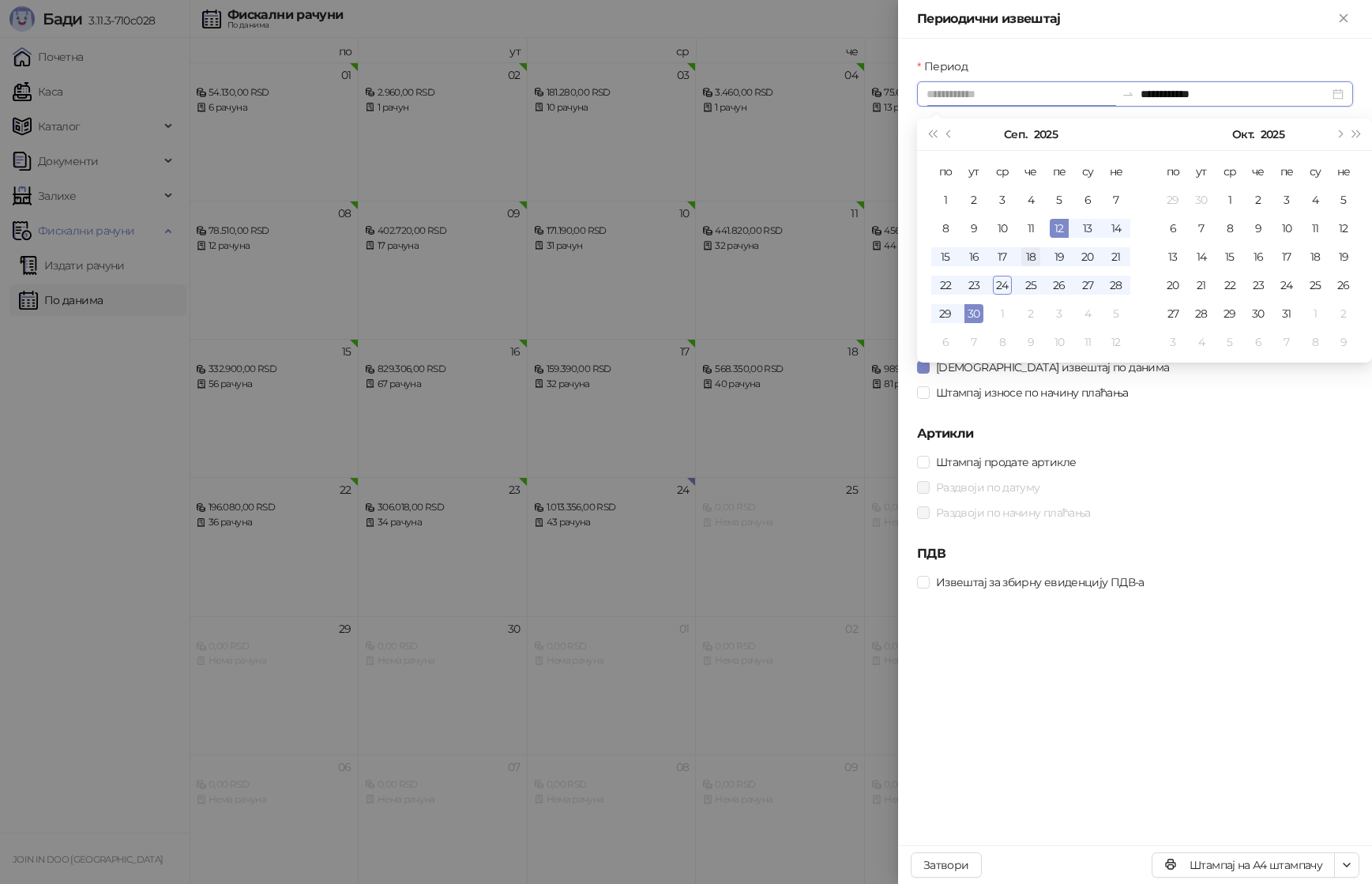
type input "**********"
click at [1035, 250] on div "18" at bounding box center [1031, 257] width 19 height 19
type input "**********"
click at [976, 291] on div "23" at bounding box center [974, 286] width 19 height 19
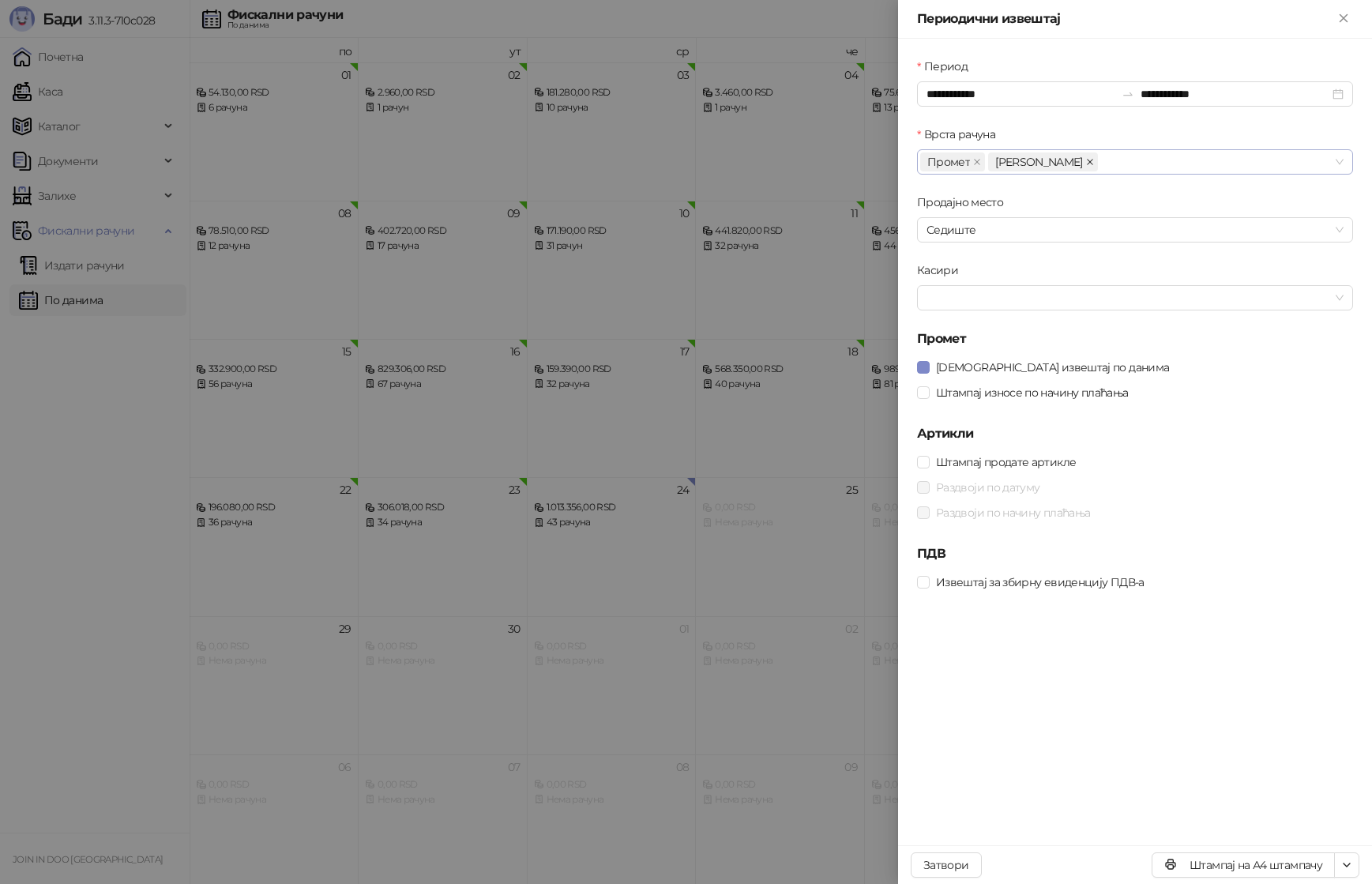
click at [1086, 157] on span at bounding box center [1090, 162] width 8 height 18
click at [1074, 370] on span "Штампај извештај по данима" at bounding box center [1052, 368] width 245 height 18
click at [1074, 389] on span "Штампај износе по начину плаћања" at bounding box center [1032, 393] width 205 height 18
click at [1230, 863] on button "Штампај на А4 штампачу" at bounding box center [1243, 865] width 183 height 25
click at [309, 422] on div at bounding box center [686, 442] width 1372 height 884
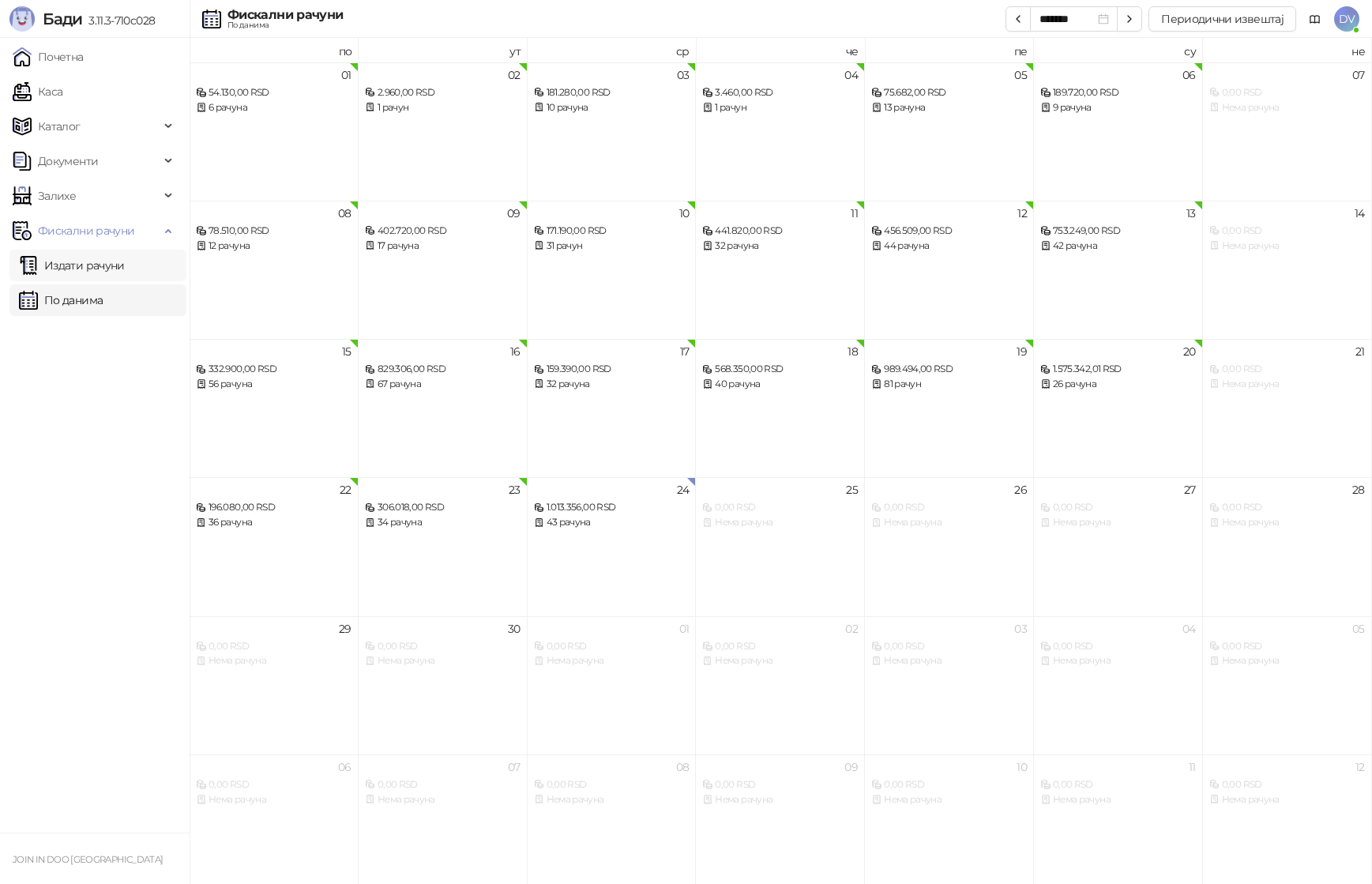
click at [125, 266] on link "Издати рачуни" at bounding box center [72, 265] width 106 height 31
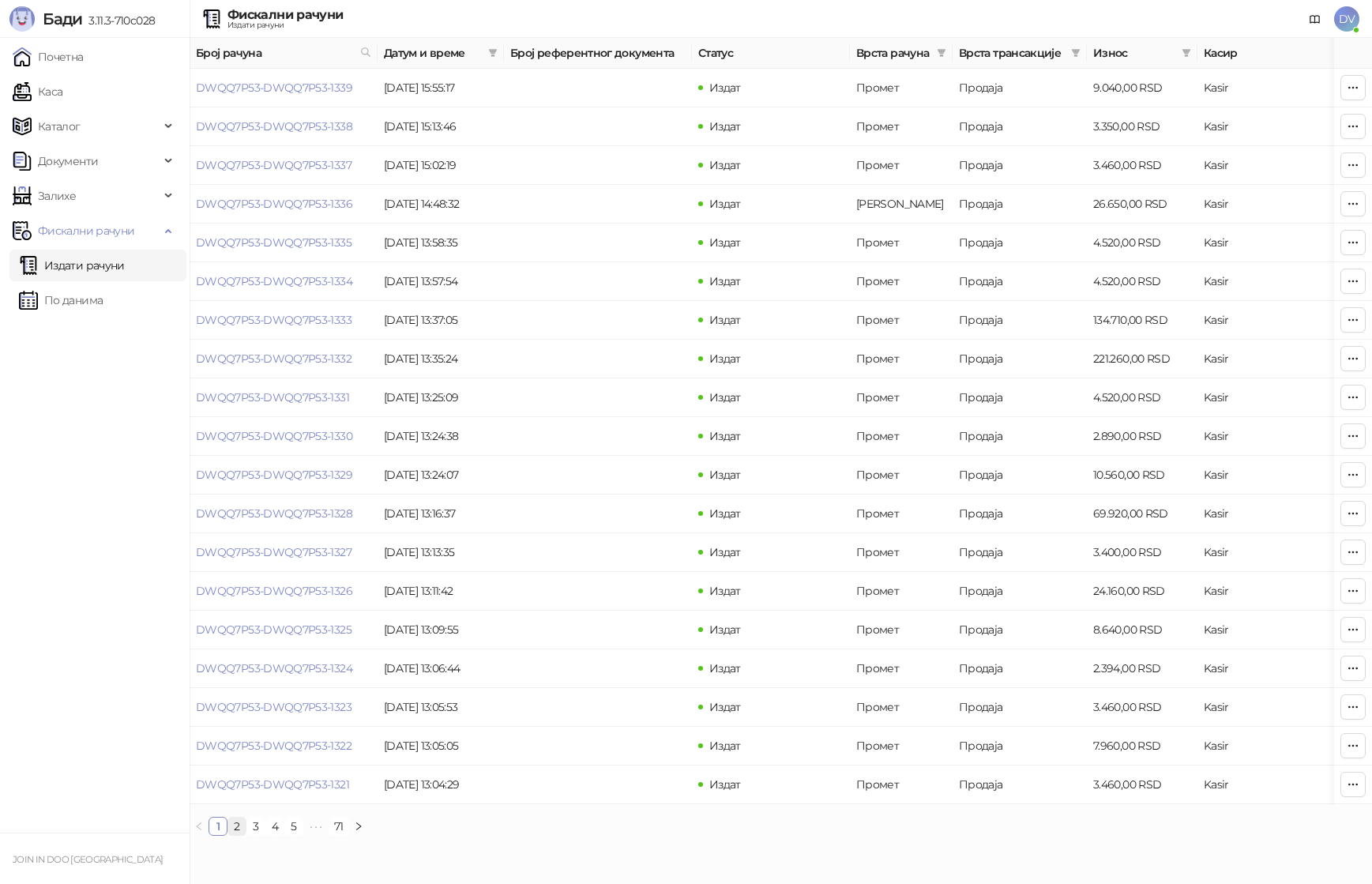
click at [236, 830] on link "2" at bounding box center [237, 827] width 18 height 18
click at [261, 828] on link "3" at bounding box center [256, 827] width 18 height 18
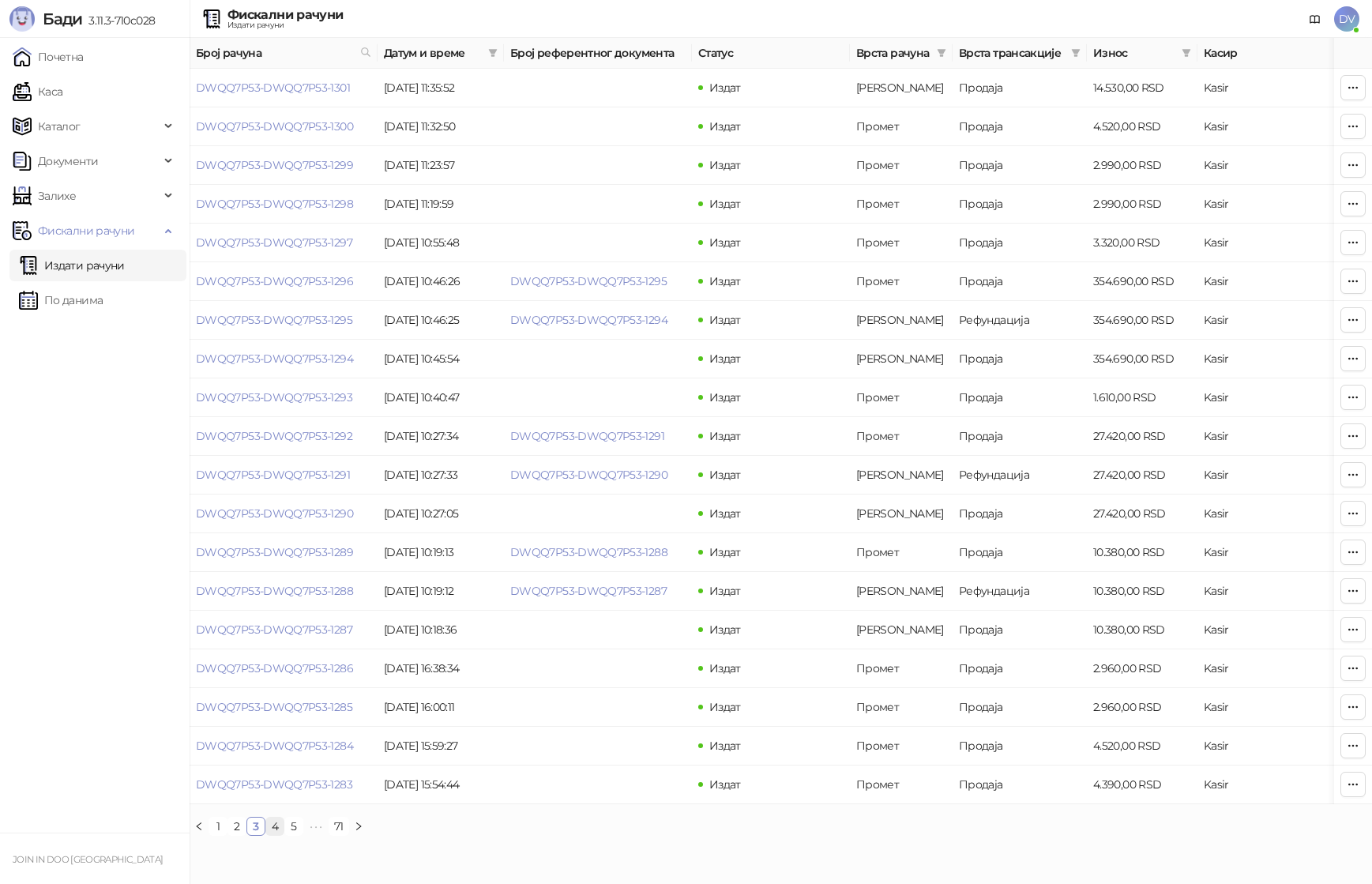
click at [279, 828] on link "4" at bounding box center [275, 827] width 18 height 18
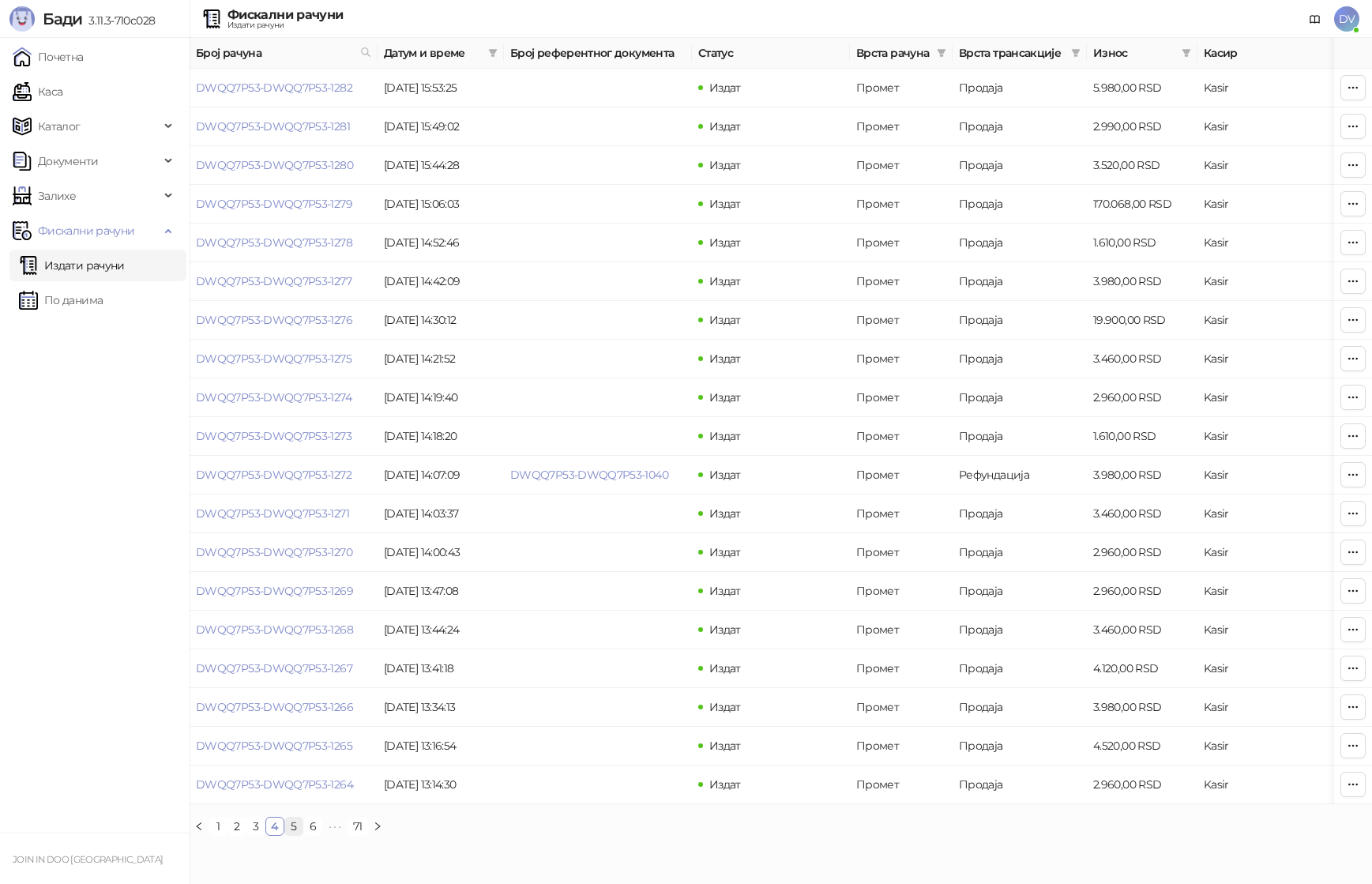
click at [298, 820] on link "5" at bounding box center [294, 827] width 18 height 18
click at [319, 825] on link "6" at bounding box center [319, 827] width 18 height 18
click at [321, 828] on link "7" at bounding box center [319, 827] width 18 height 18
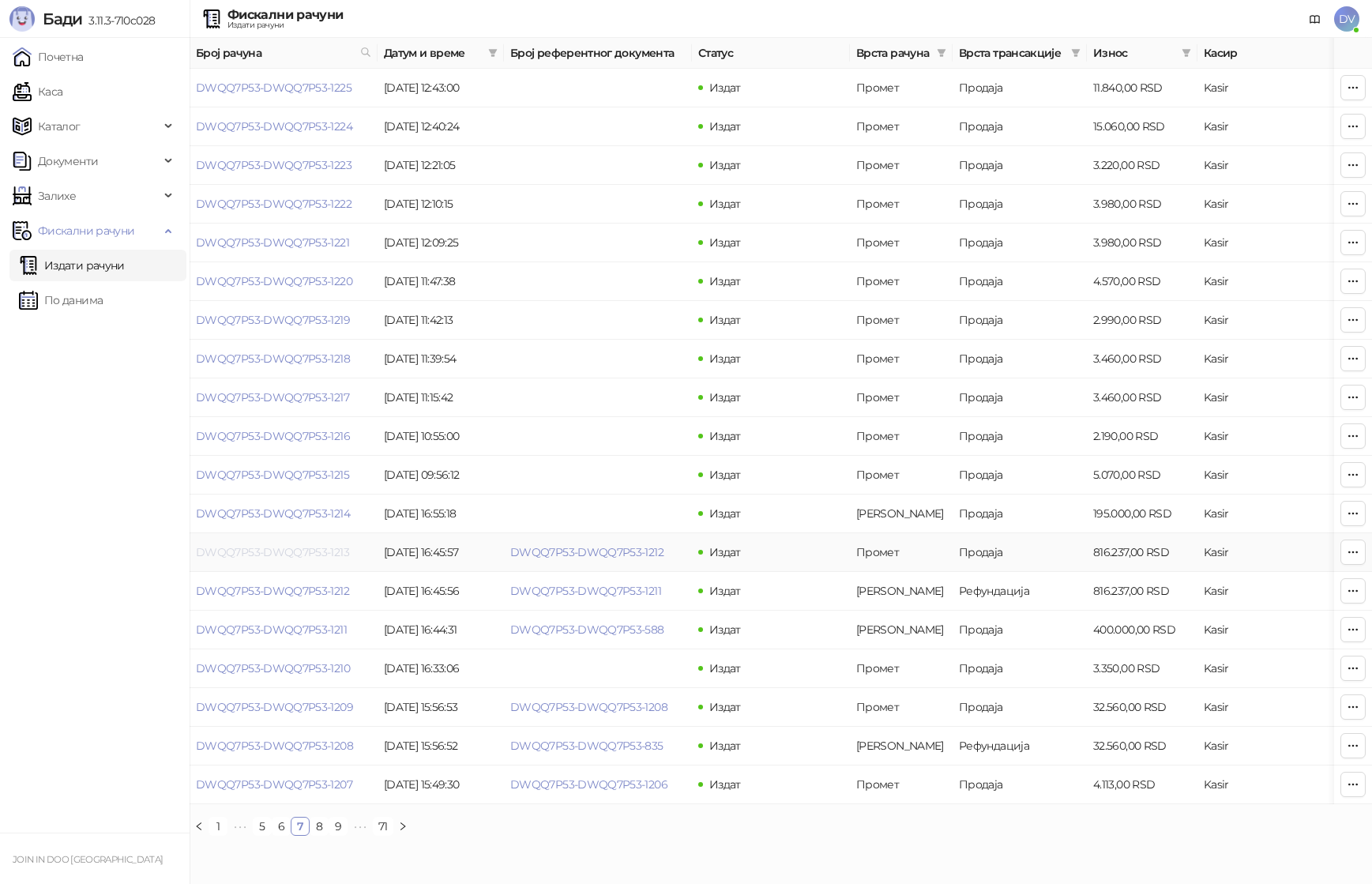
click at [322, 551] on link "DWQQ7P53-DWQQ7P53-1213" at bounding box center [272, 552] width 153 height 14
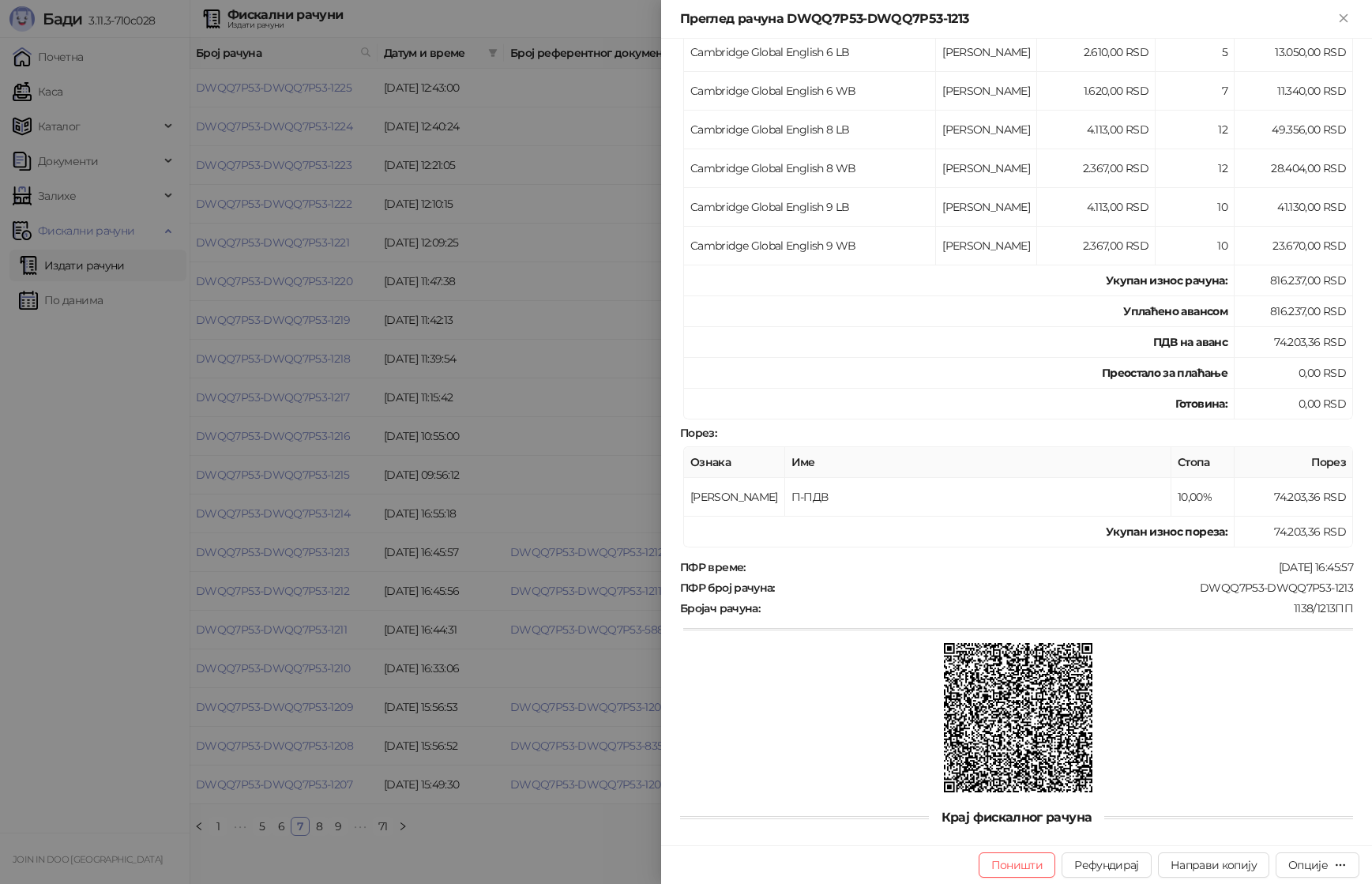
scroll to position [1805, 0]
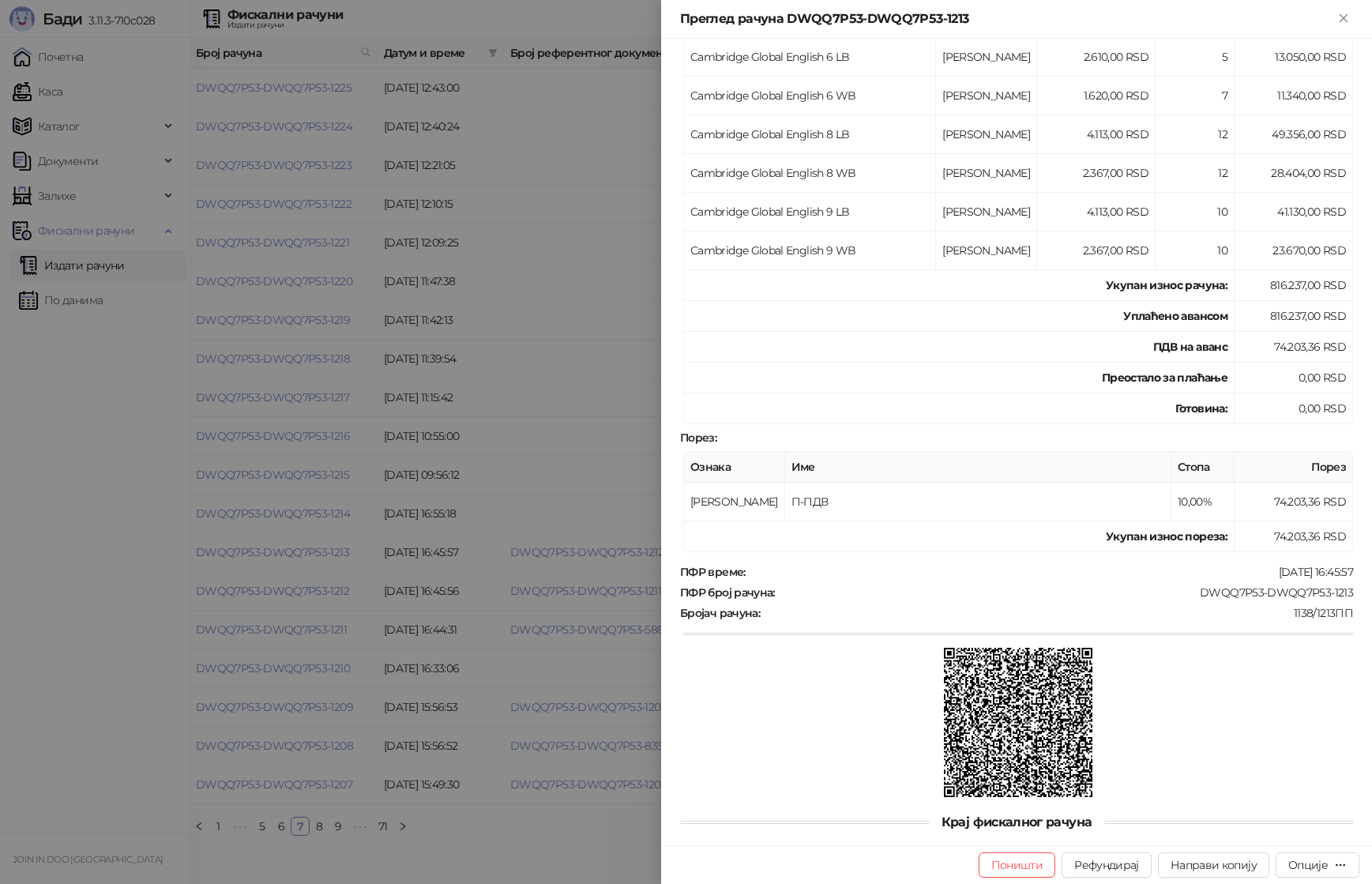
click at [340, 452] on div at bounding box center [686, 442] width 1372 height 884
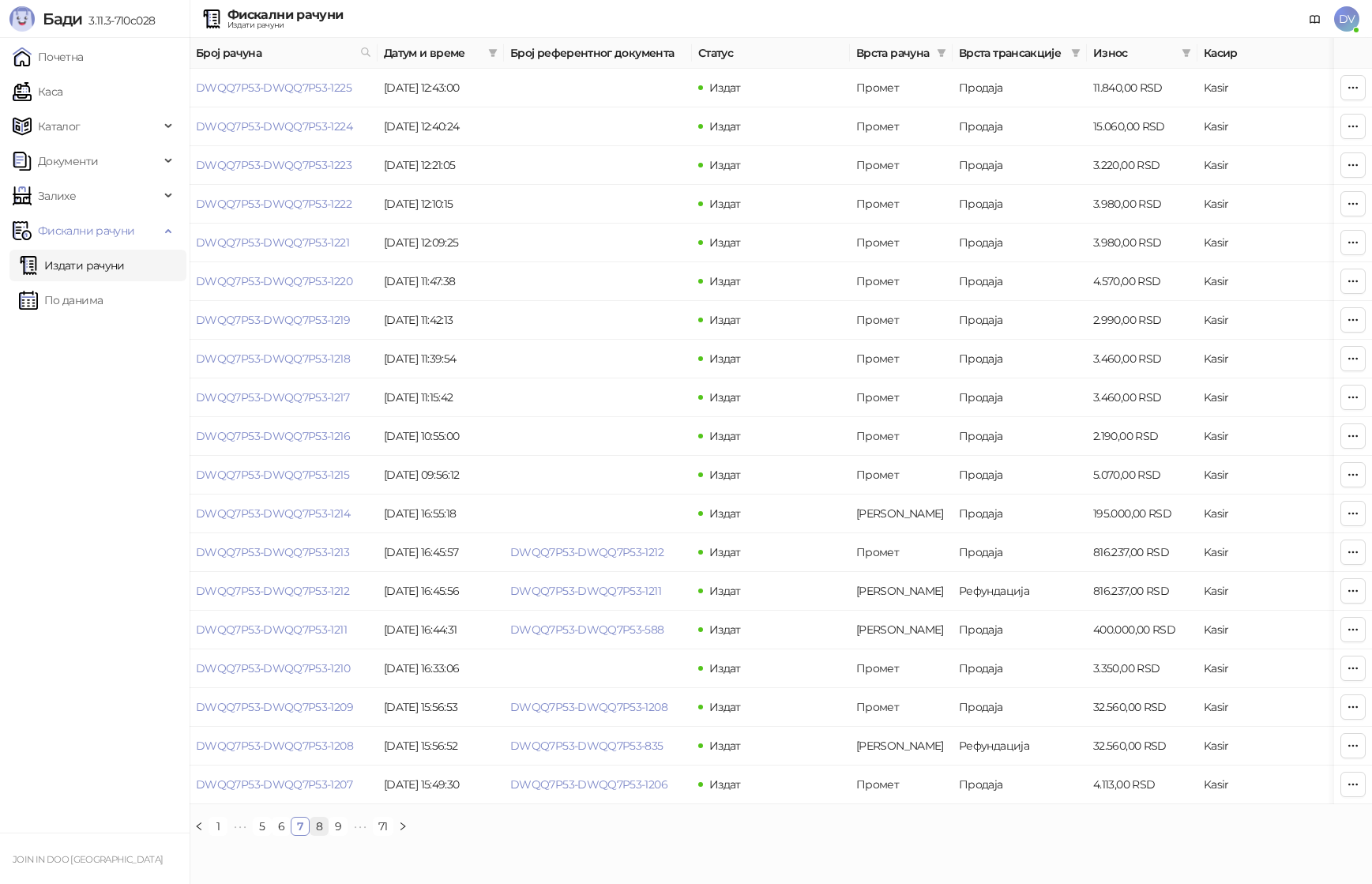
click at [321, 833] on link "8" at bounding box center [319, 827] width 18 height 18
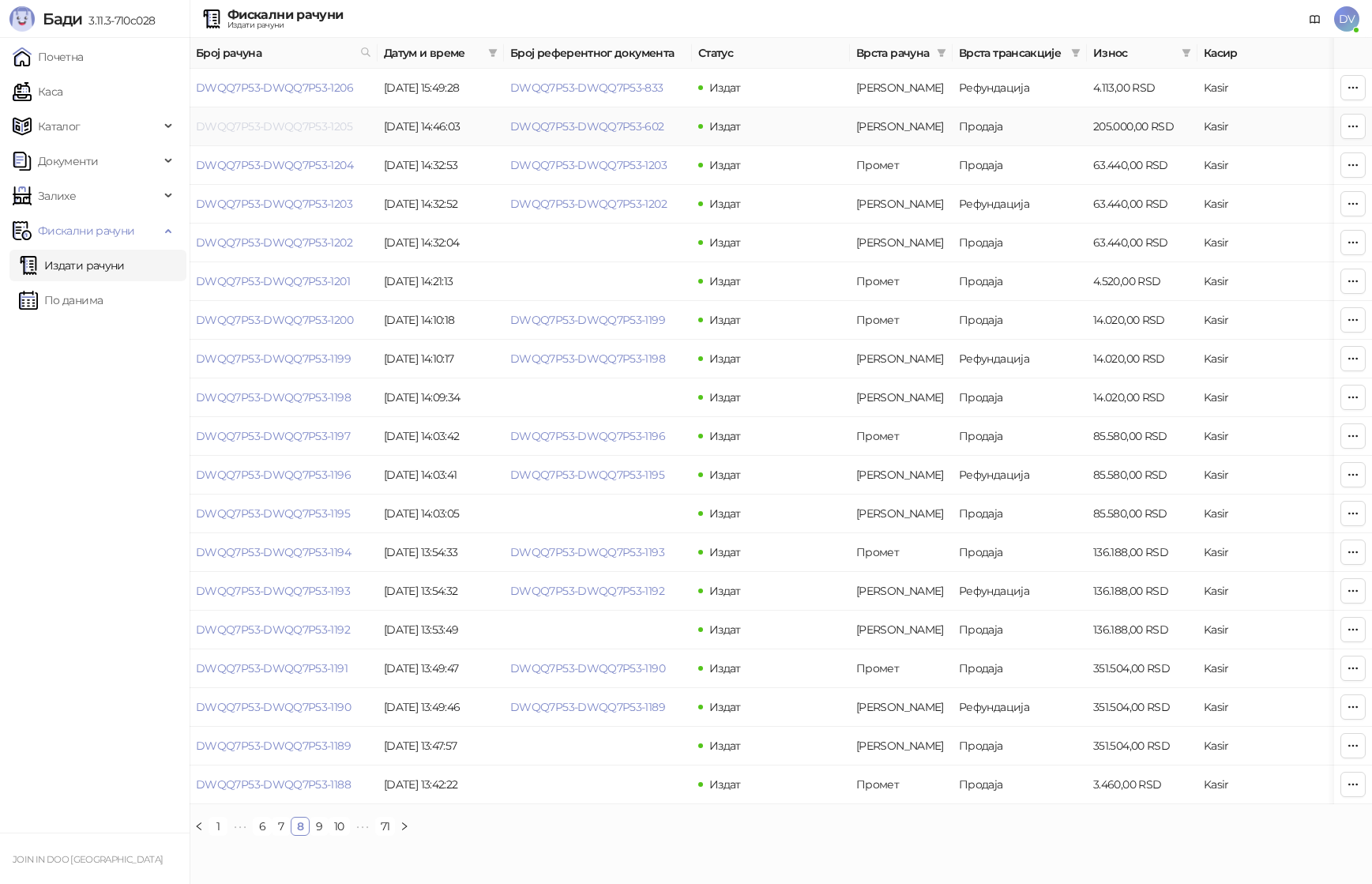
click at [287, 124] on link "DWQQ7P53-DWQQ7P53-1205" at bounding box center [274, 126] width 156 height 14
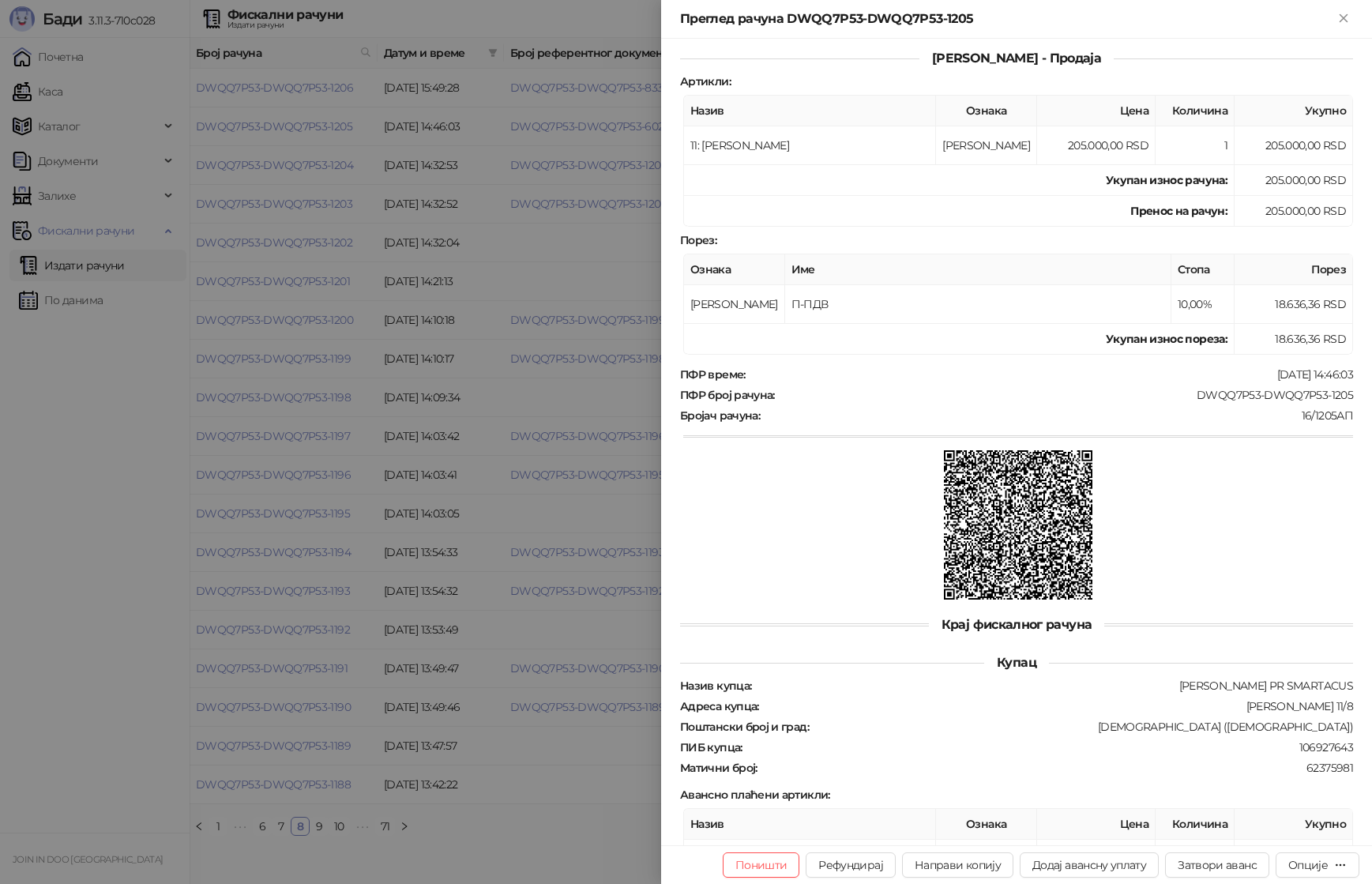
scroll to position [246, 0]
click at [321, 423] on div at bounding box center [686, 442] width 1372 height 884
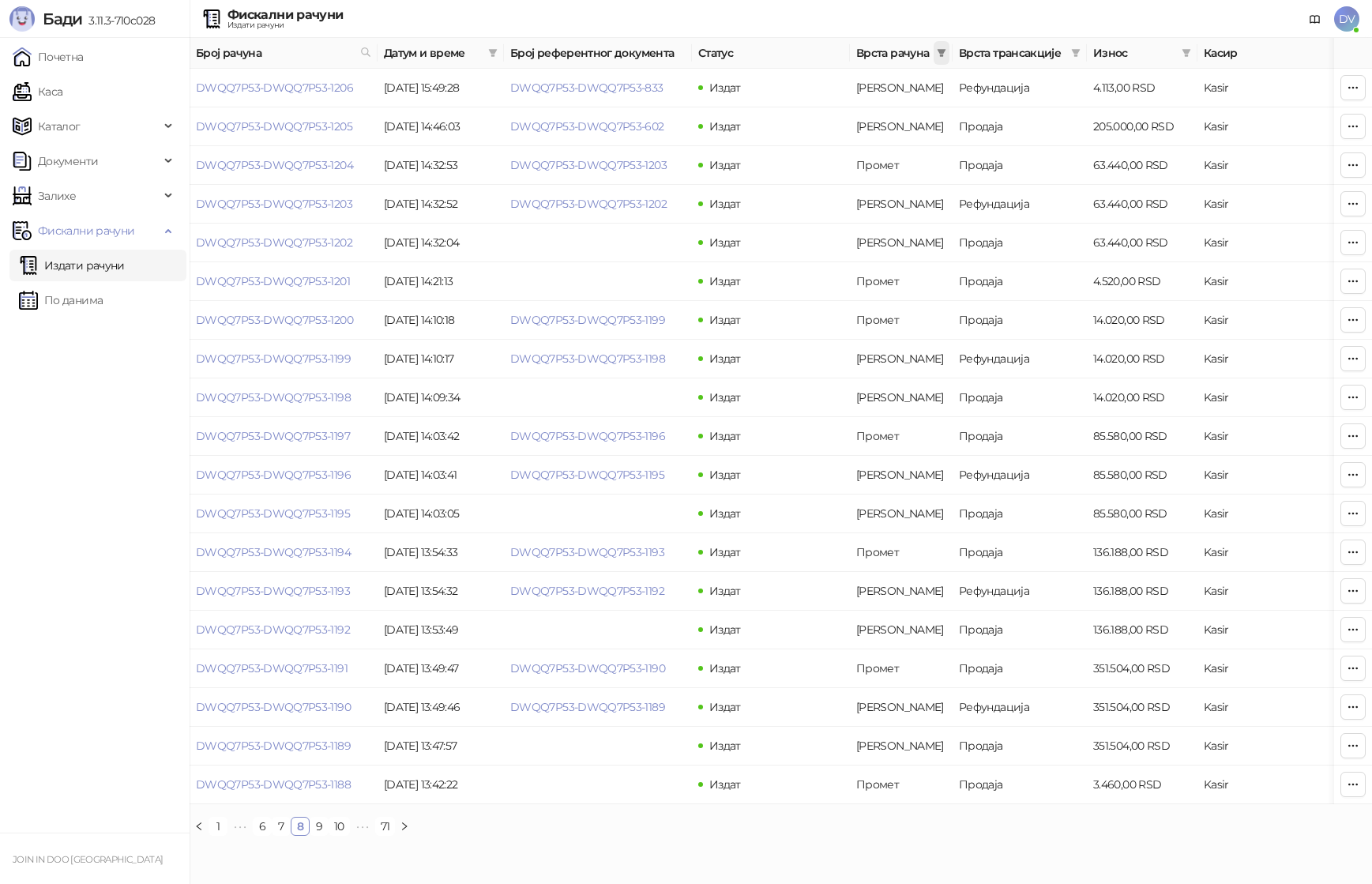
click at [938, 51] on icon "filter" at bounding box center [941, 53] width 9 height 8
click at [876, 85] on input "text" at bounding box center [877, 87] width 112 height 18
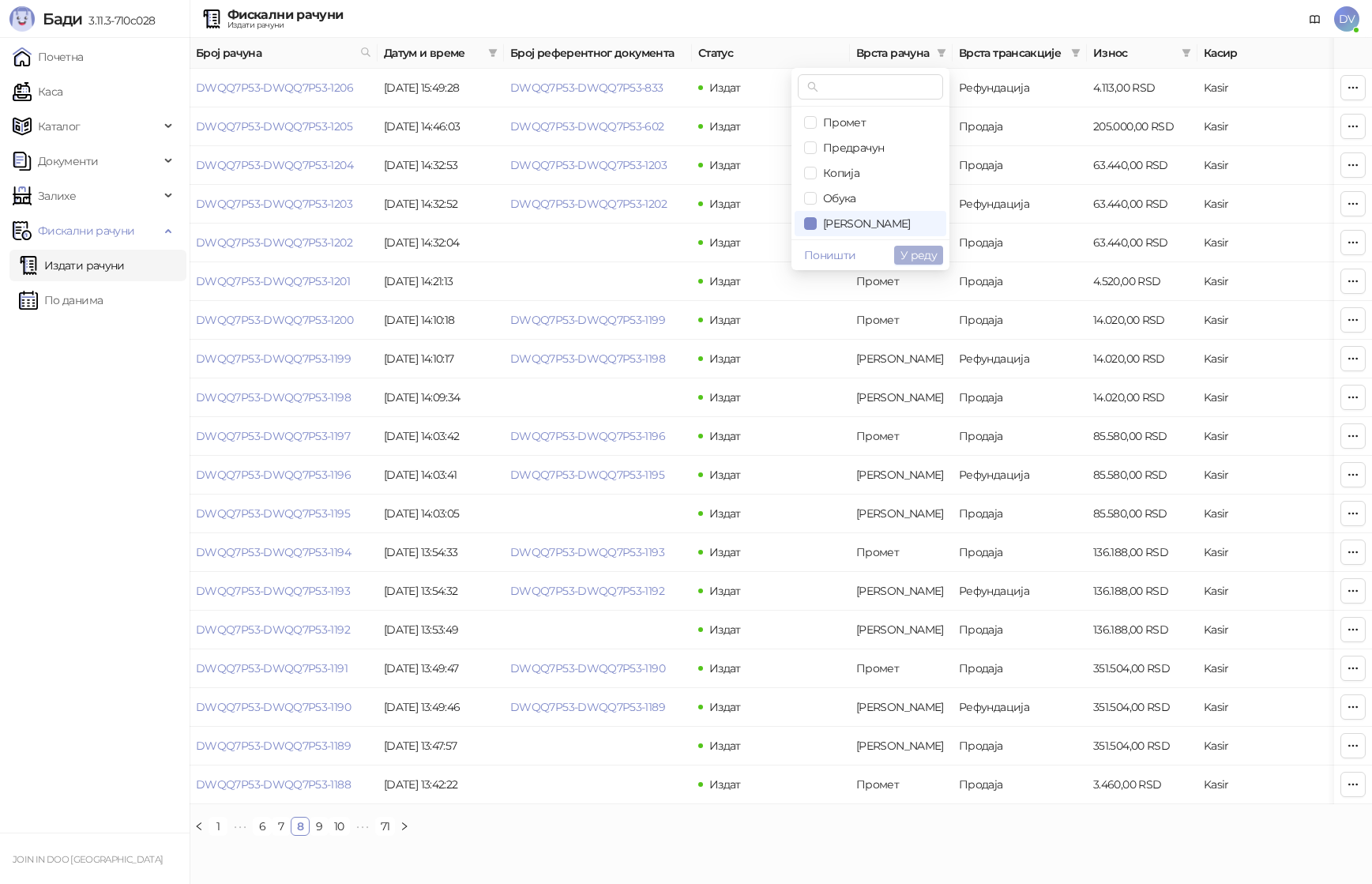
click at [915, 253] on span "У реду" at bounding box center [918, 255] width 36 height 14
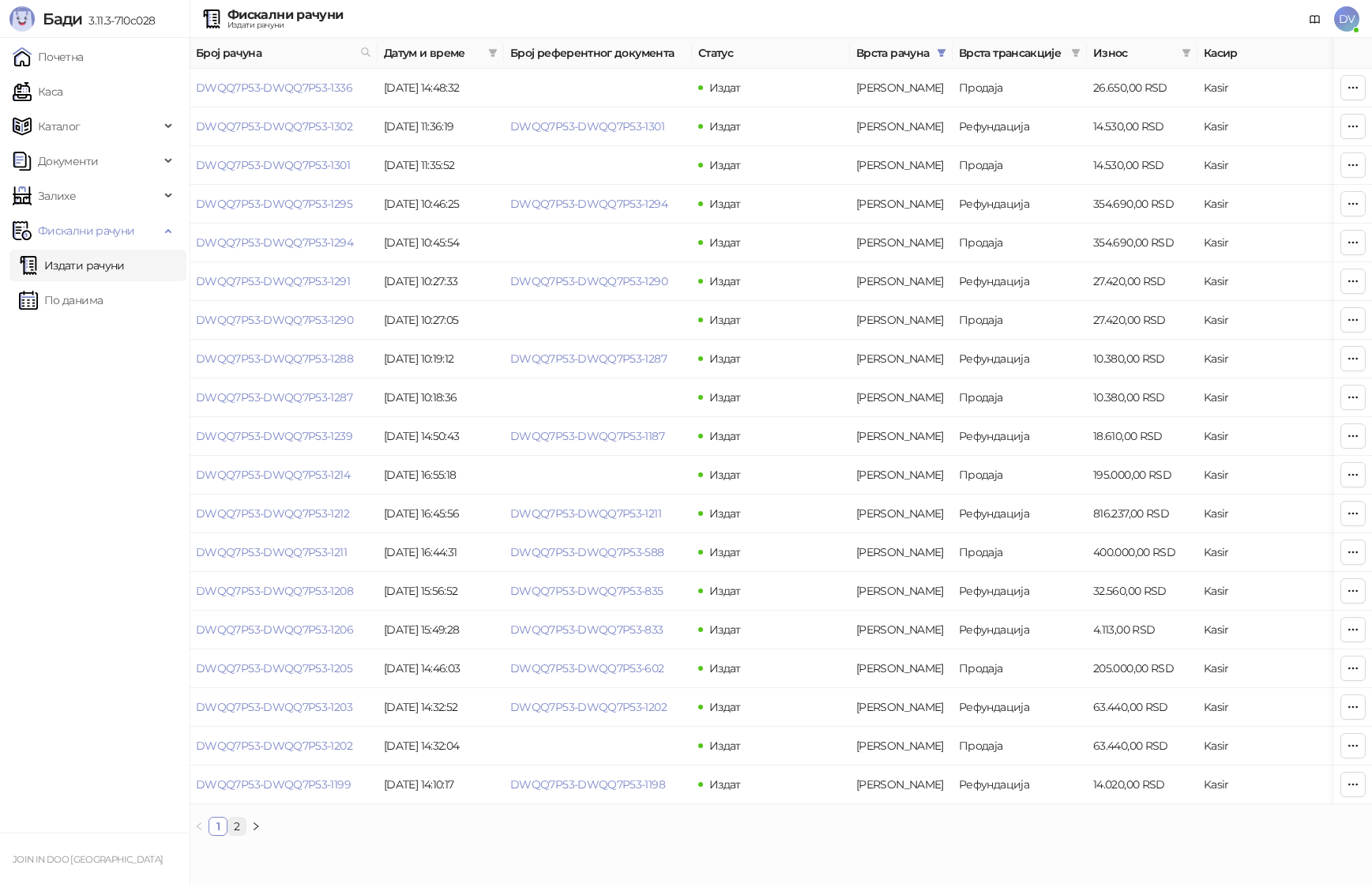
click at [235, 826] on link "2" at bounding box center [237, 827] width 18 height 18
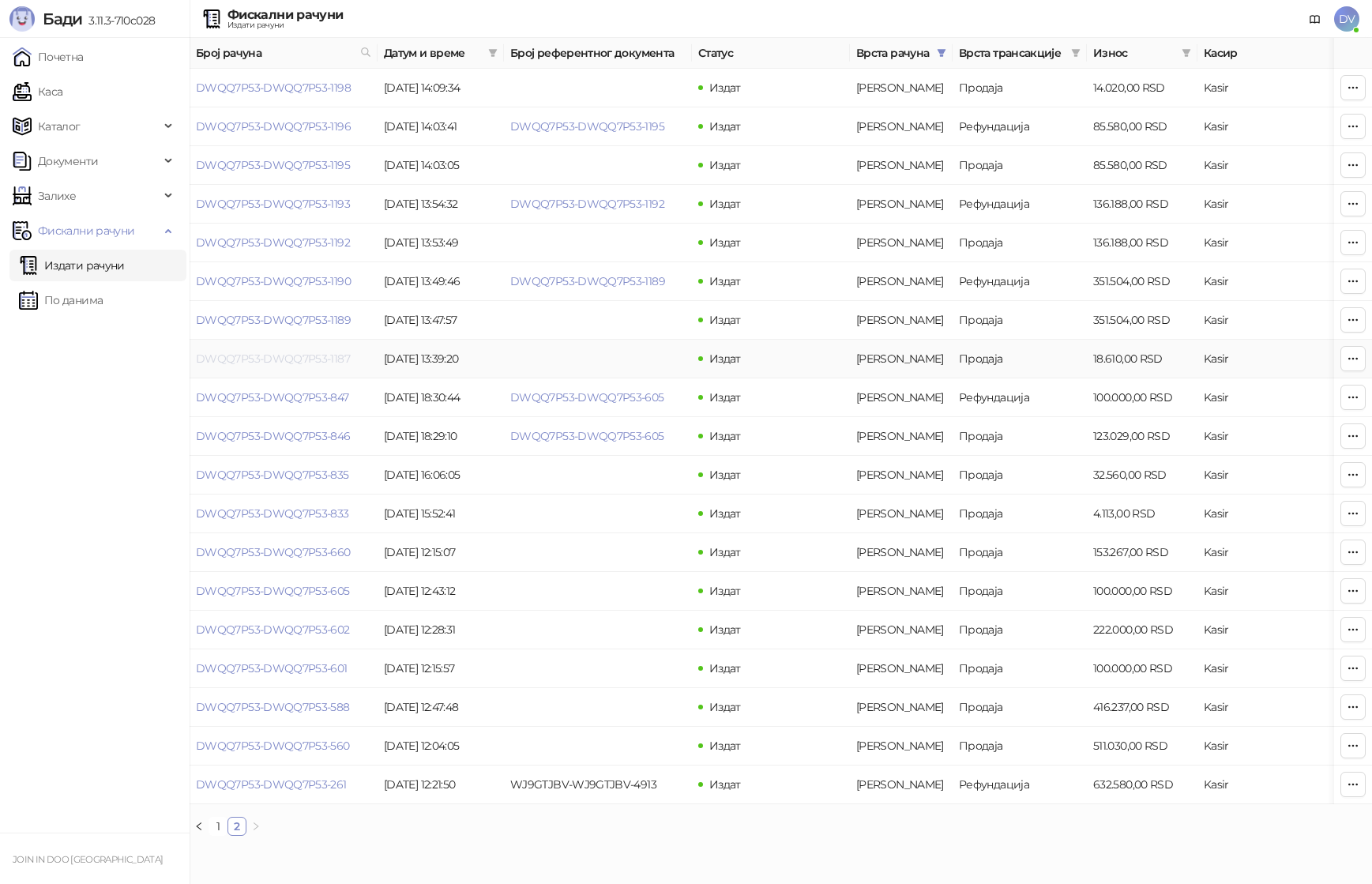
click at [298, 363] on link "DWQQ7P53-DWQQ7P53-1187" at bounding box center [272, 359] width 154 height 14
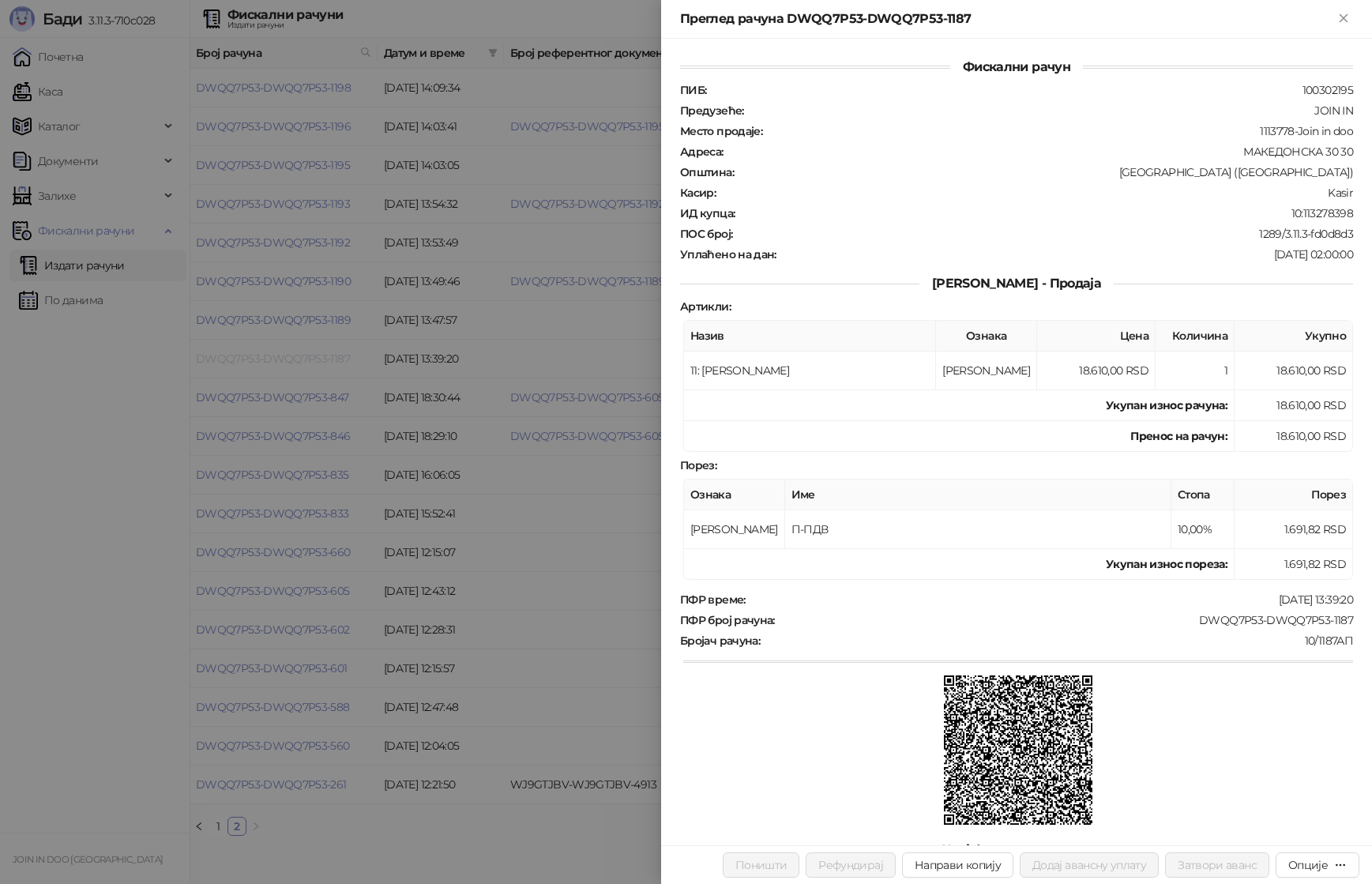
click at [298, 363] on div at bounding box center [686, 442] width 1372 height 884
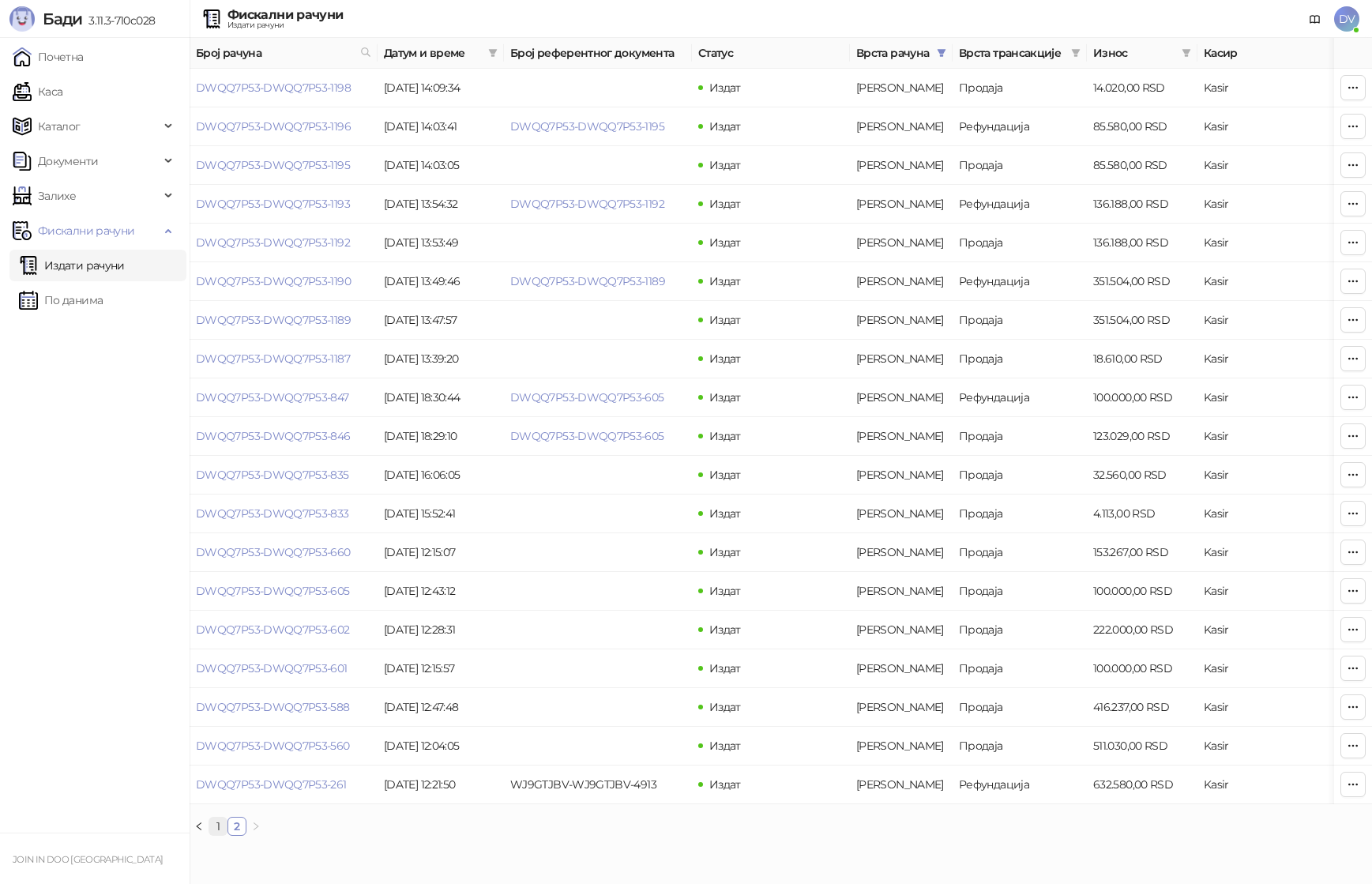
click at [219, 824] on link "1" at bounding box center [218, 827] width 18 height 18
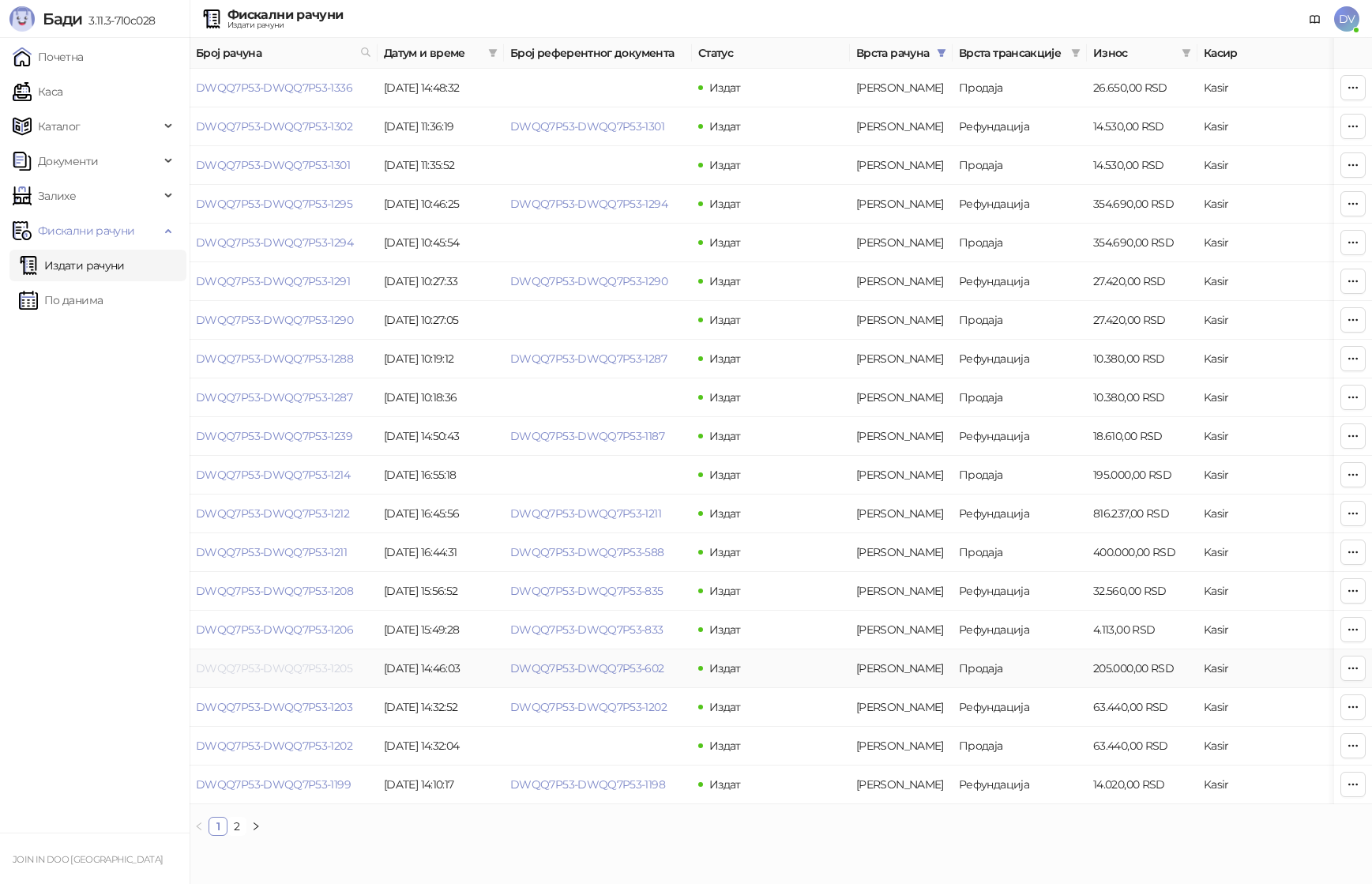
click at [241, 668] on link "DWQQ7P53-DWQQ7P53-1205" at bounding box center [274, 669] width 156 height 14
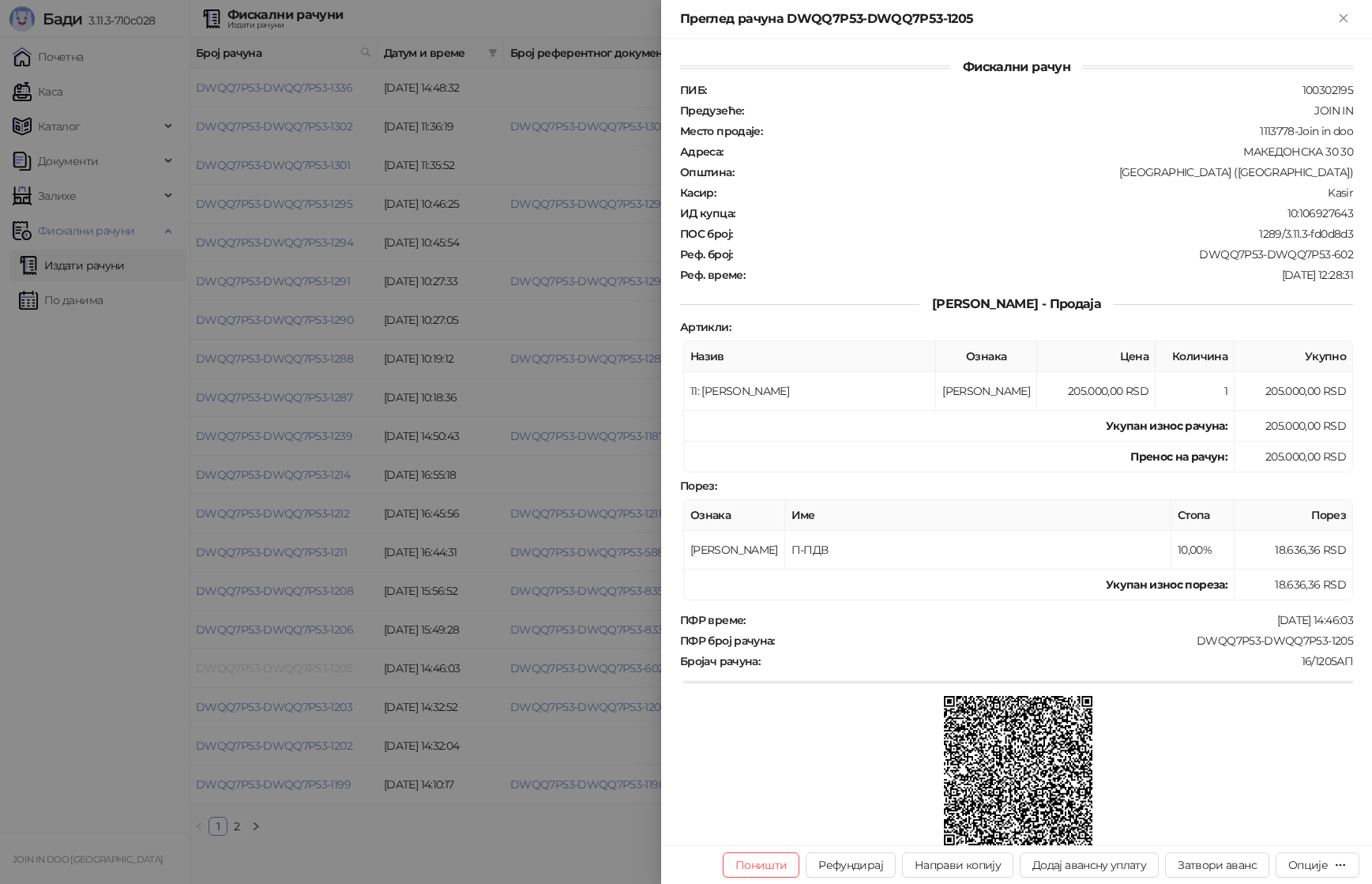
click at [241, 668] on div at bounding box center [686, 442] width 1372 height 884
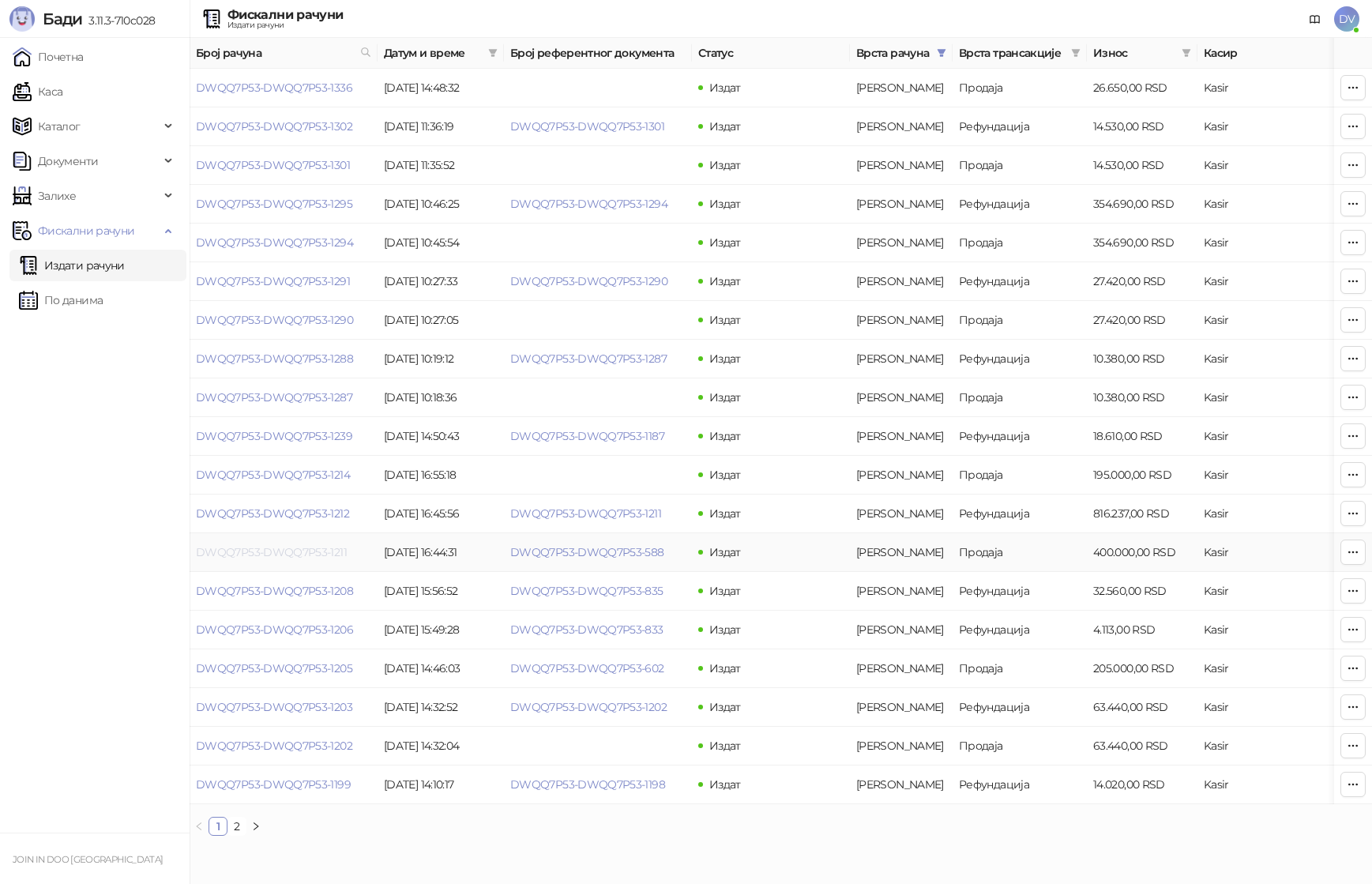
click at [245, 550] on link "DWQQ7P53-DWQQ7P53-1211" at bounding box center [270, 552] width 150 height 14
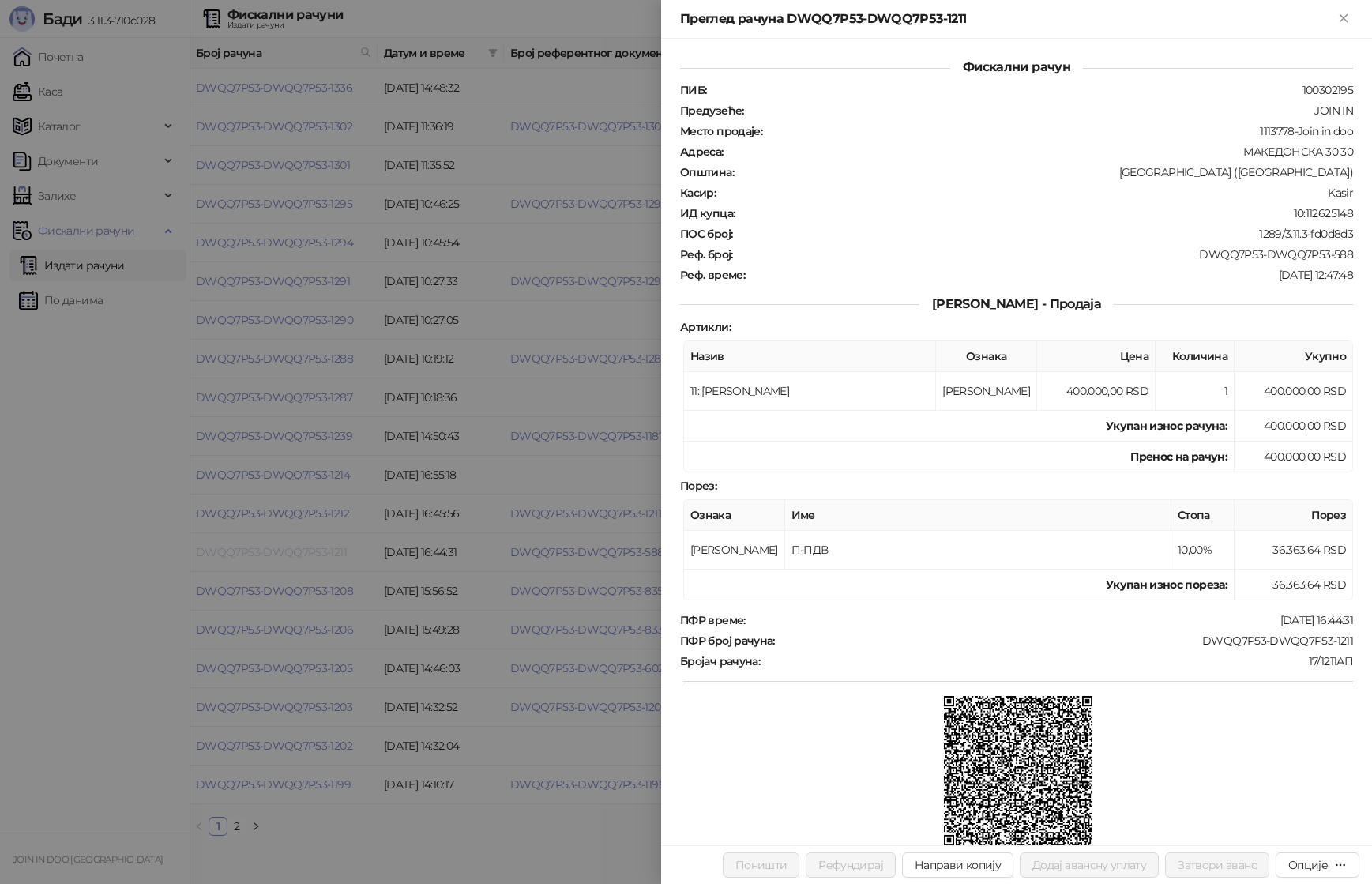
click at [245, 550] on div at bounding box center [686, 442] width 1372 height 884
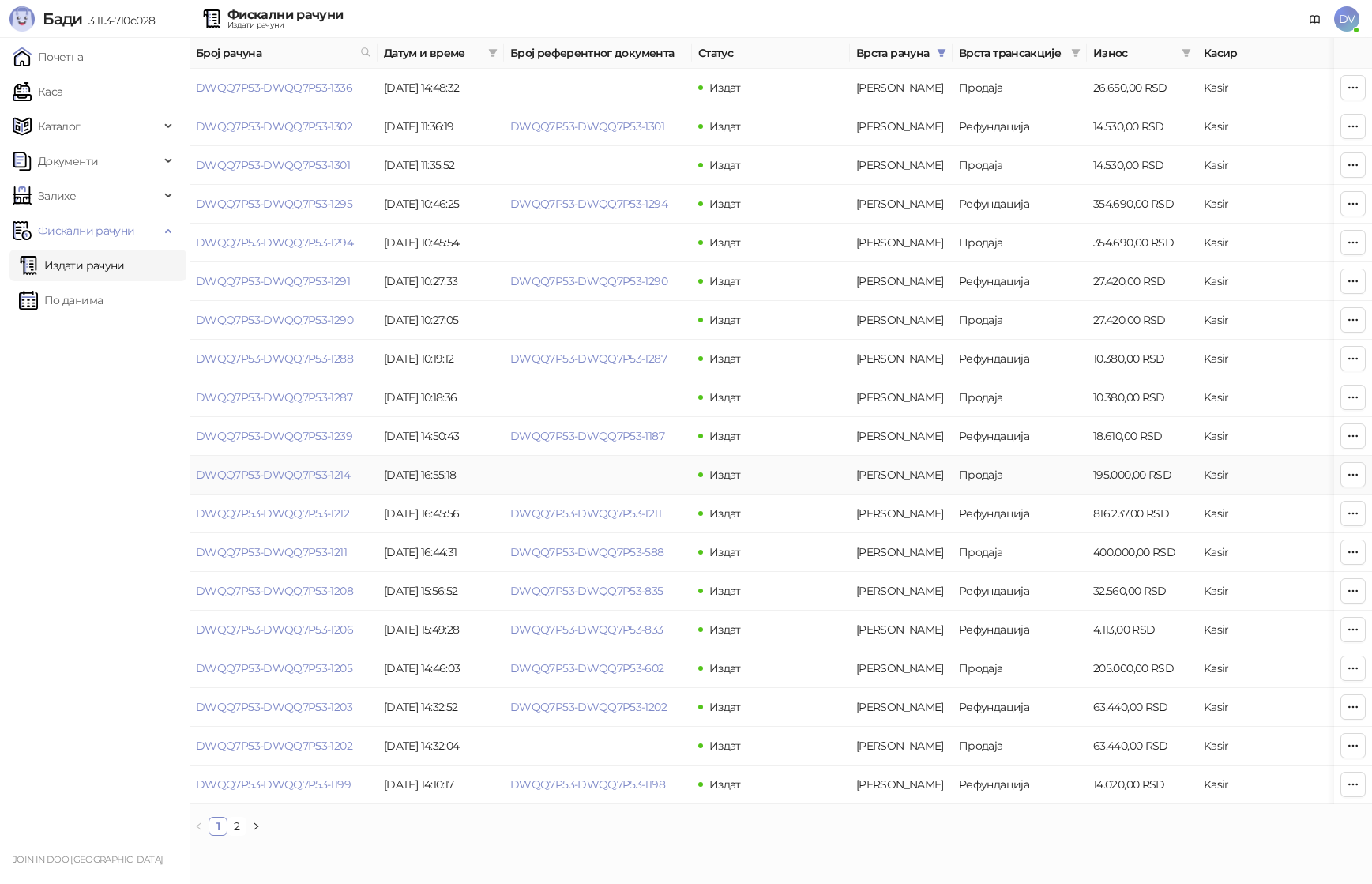
click at [262, 490] on td "DWQQ7P53-DWQQ7P53-1214" at bounding box center [284, 475] width 188 height 39
click at [276, 473] on link "DWQQ7P53-DWQQ7P53-1214" at bounding box center [272, 475] width 154 height 14
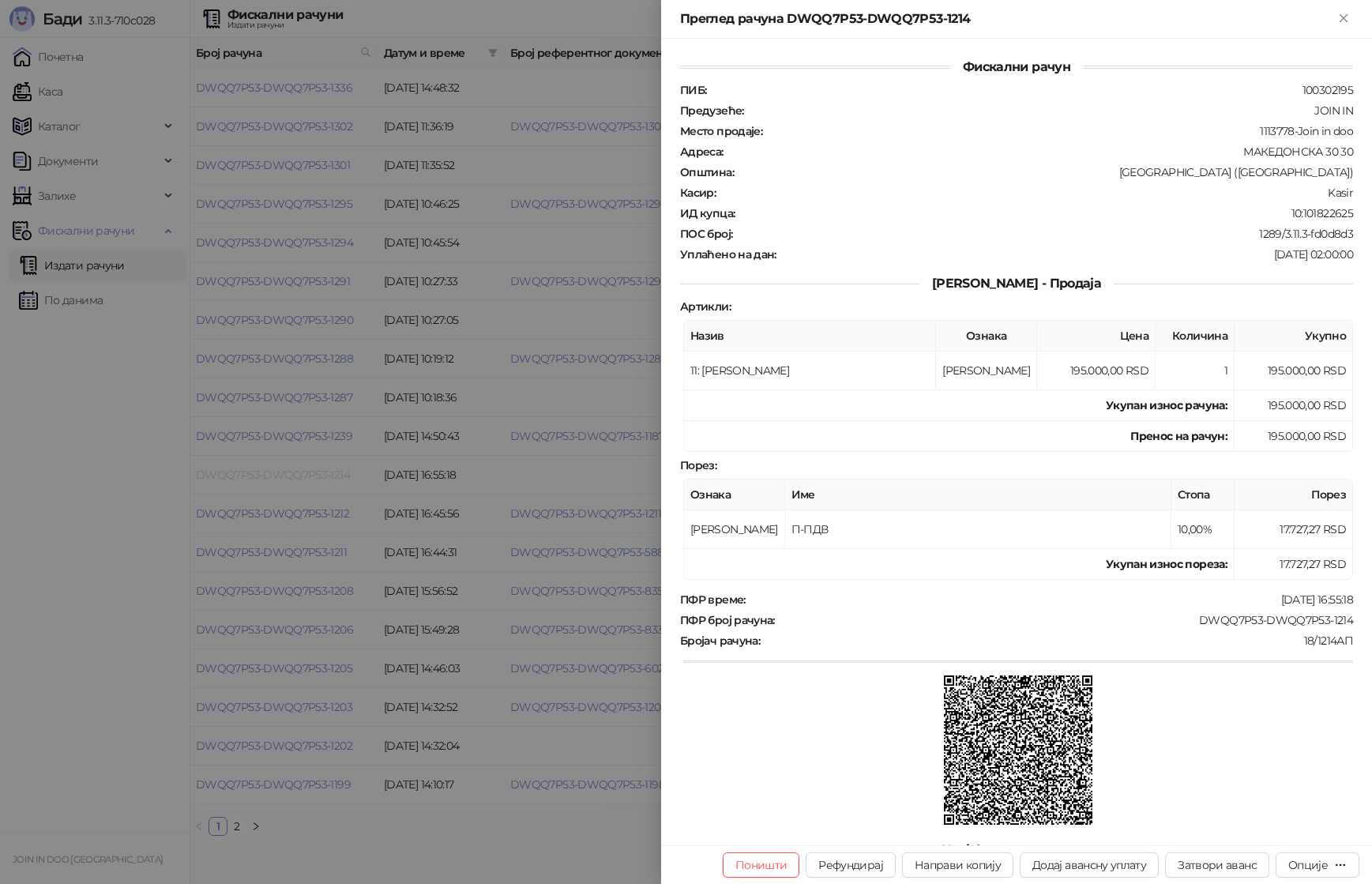
click at [276, 473] on div at bounding box center [686, 442] width 1372 height 884
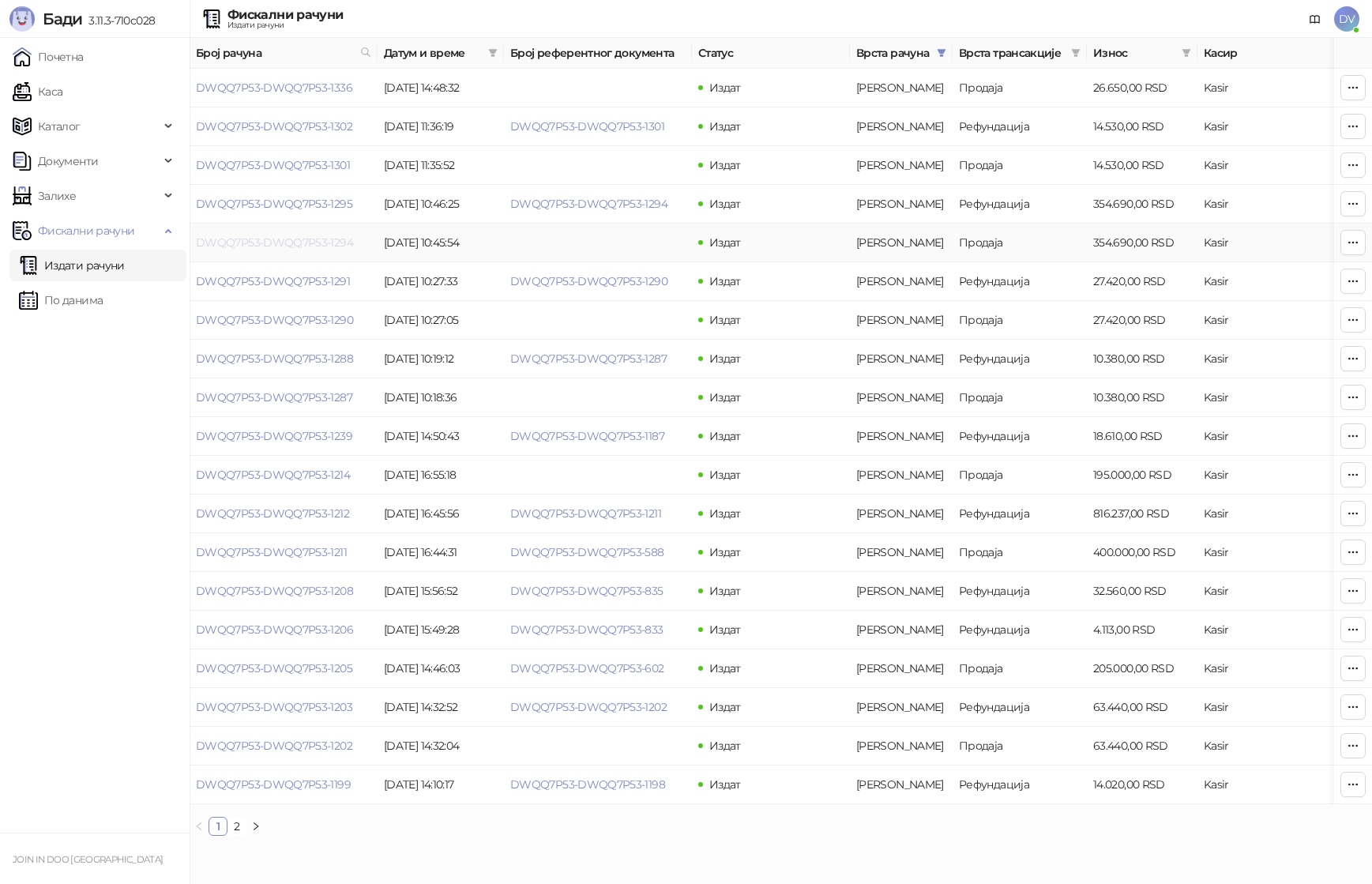
click at [262, 242] on link "DWQQ7P53-DWQQ7P53-1294" at bounding box center [274, 243] width 157 height 14
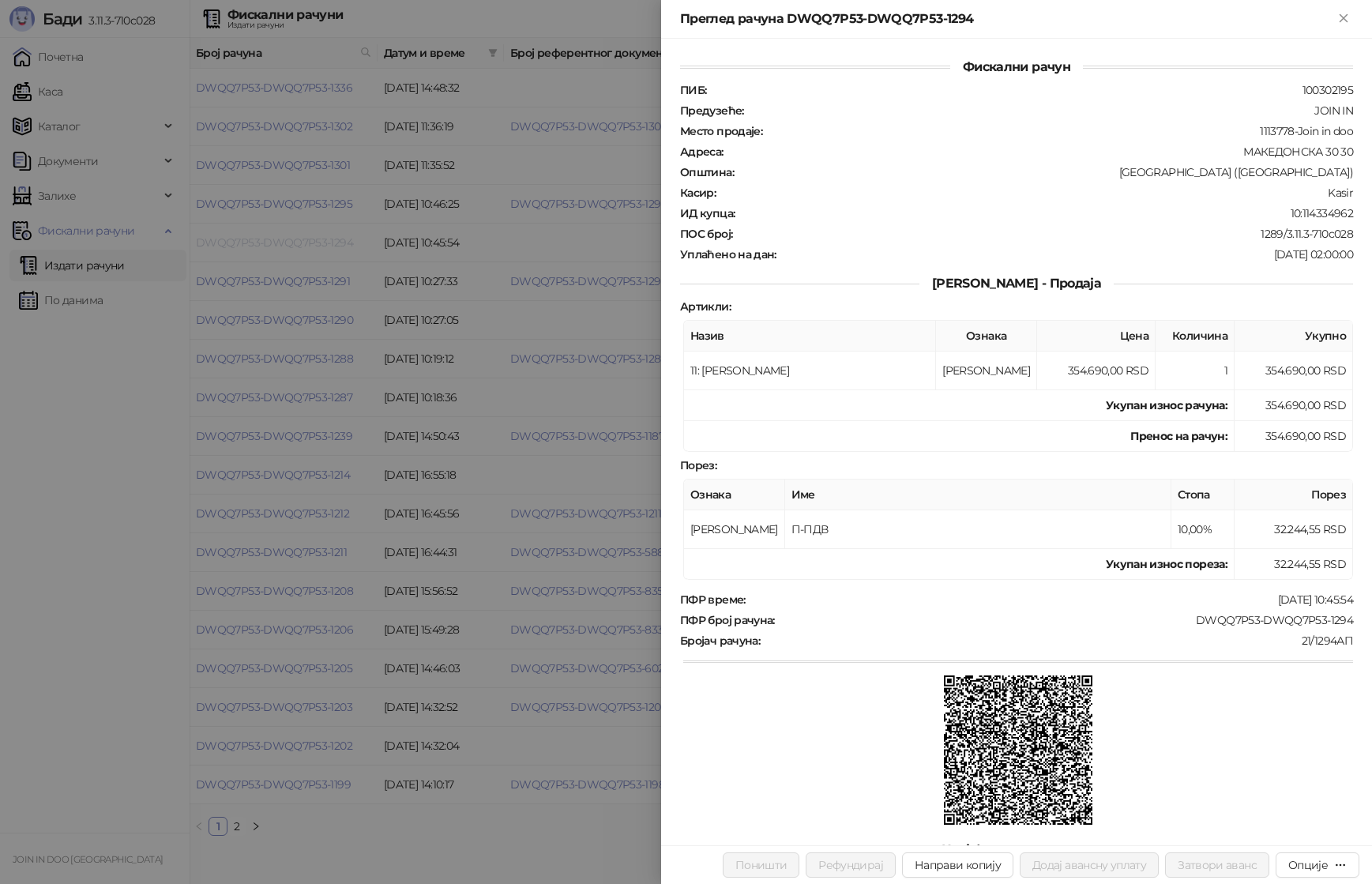
click at [262, 242] on div at bounding box center [686, 442] width 1372 height 884
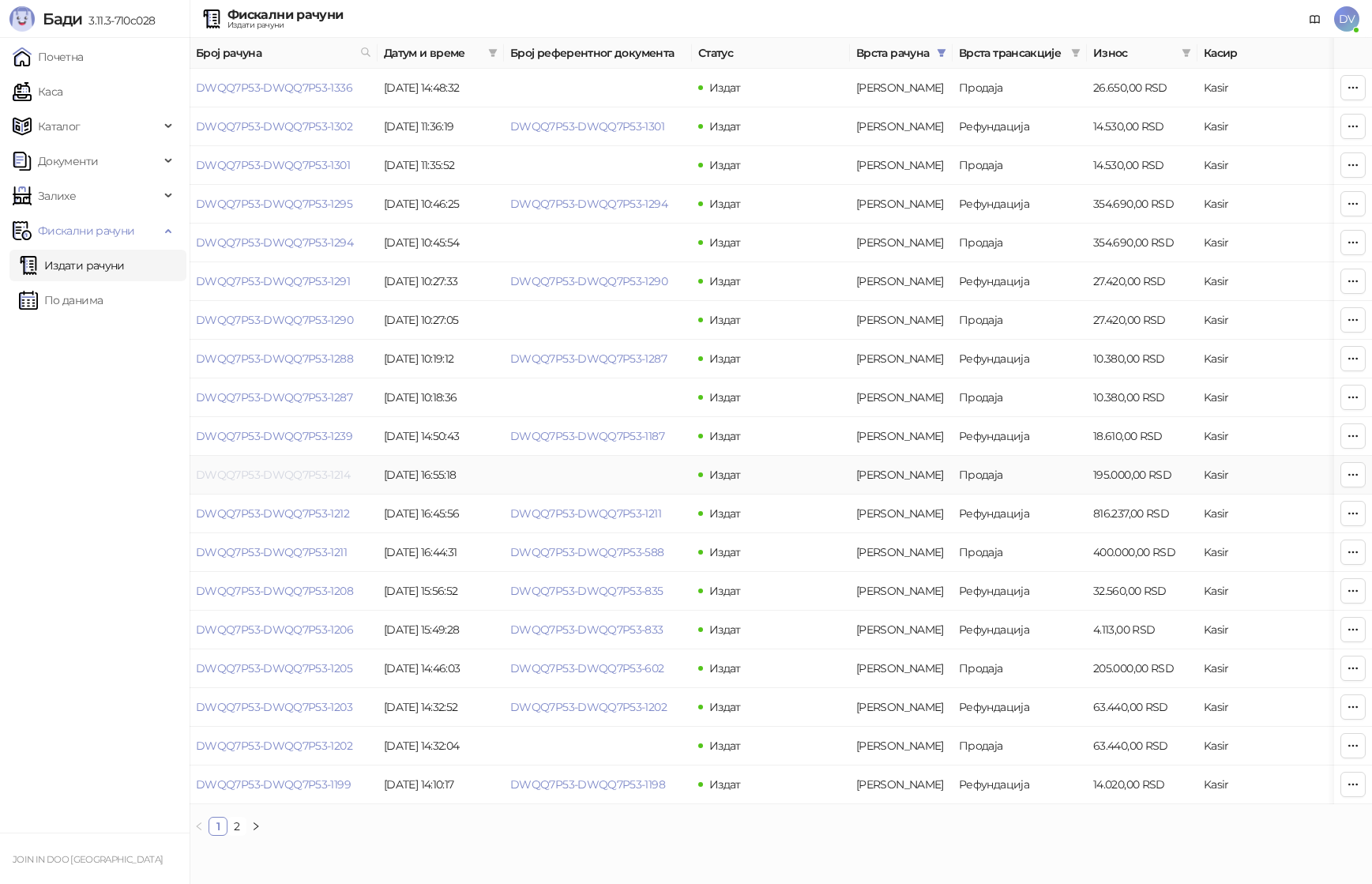
click at [260, 472] on link "DWQQ7P53-DWQQ7P53-1214" at bounding box center [272, 475] width 154 height 14
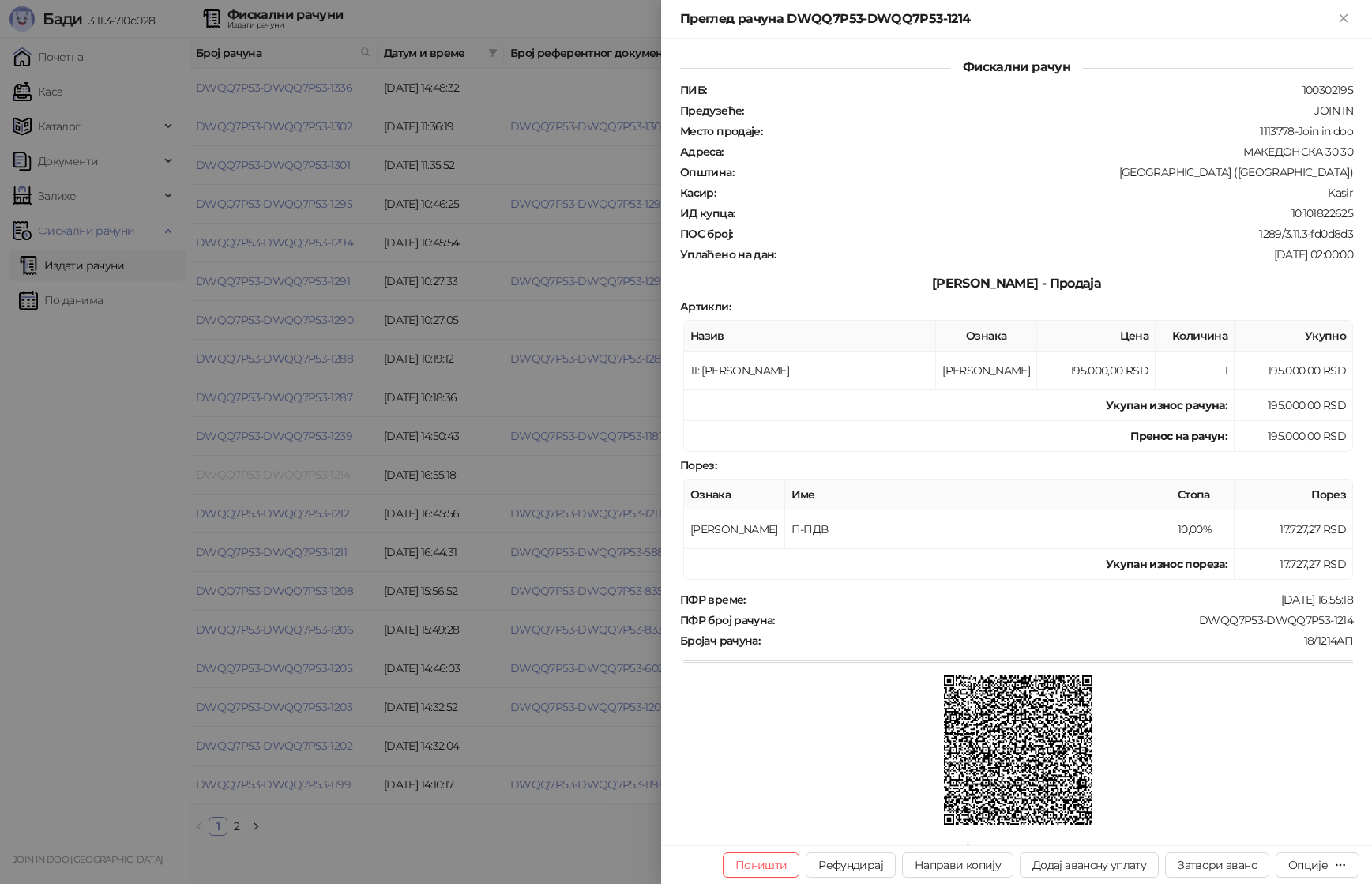
click at [260, 472] on div at bounding box center [686, 442] width 1372 height 884
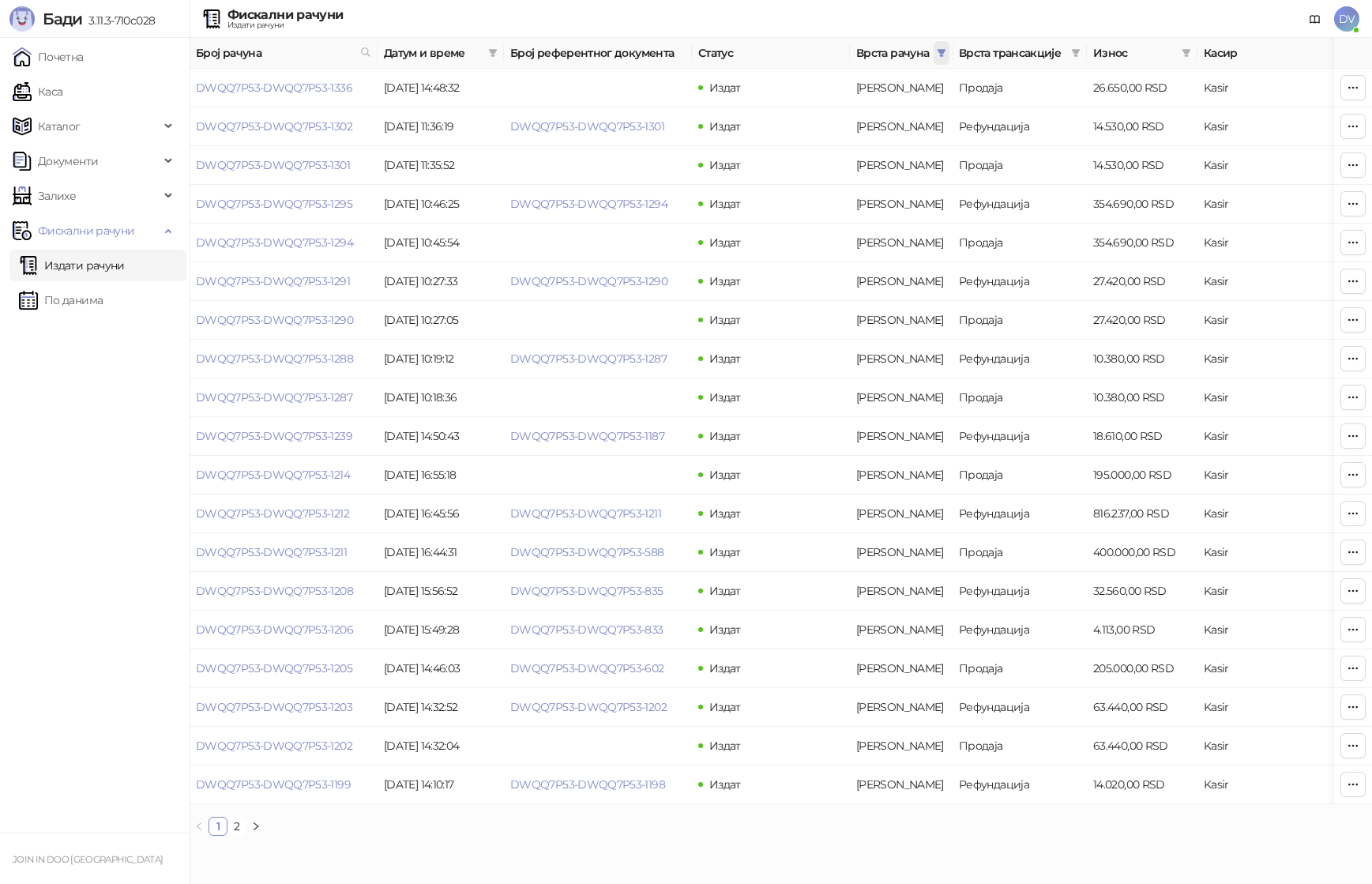
click at [942, 59] on span at bounding box center [941, 52] width 16 height 23
click at [908, 250] on span "У реду" at bounding box center [918, 255] width 36 height 14
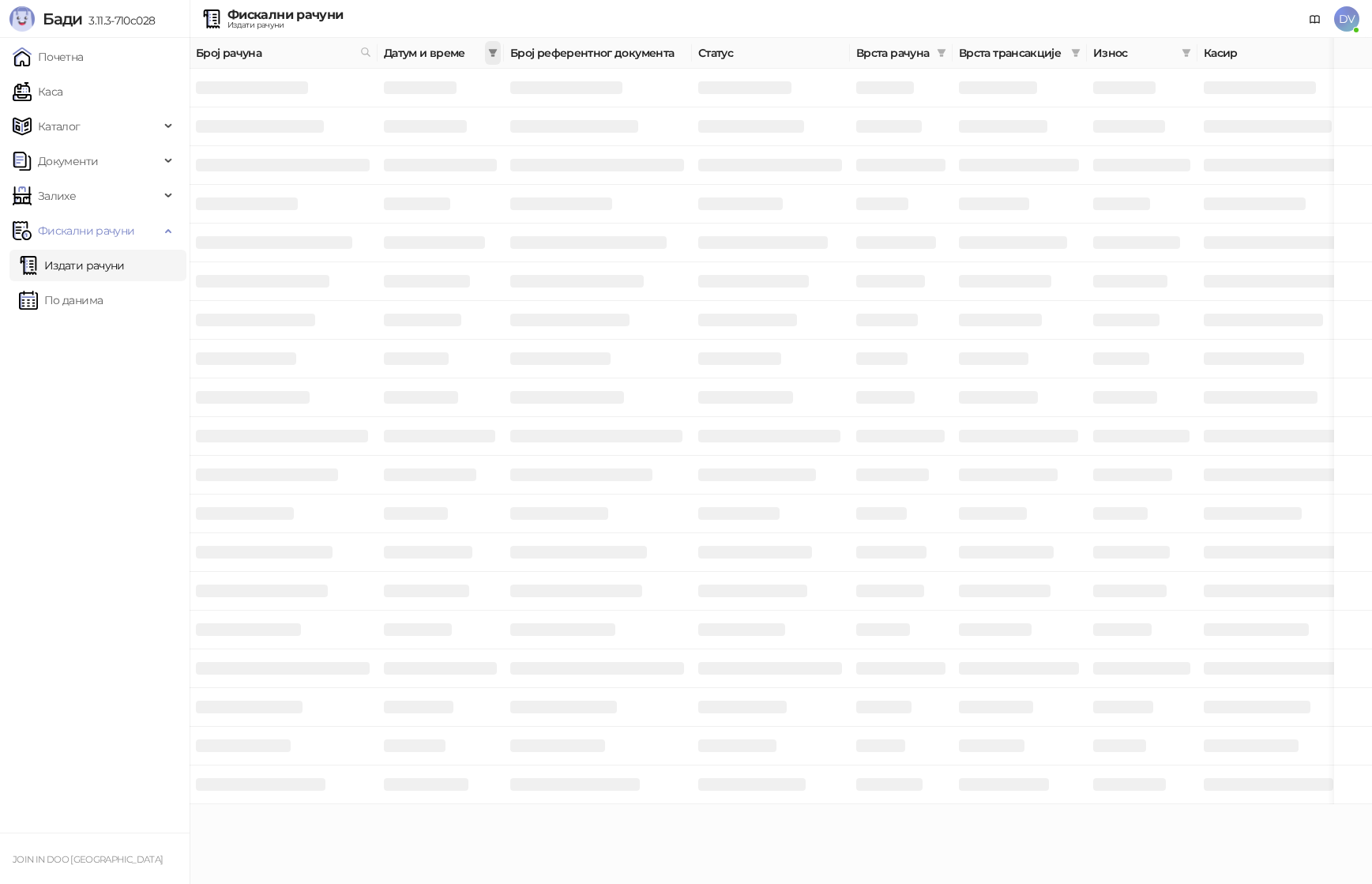
click at [492, 51] on icon "filter" at bounding box center [493, 53] width 9 height 8
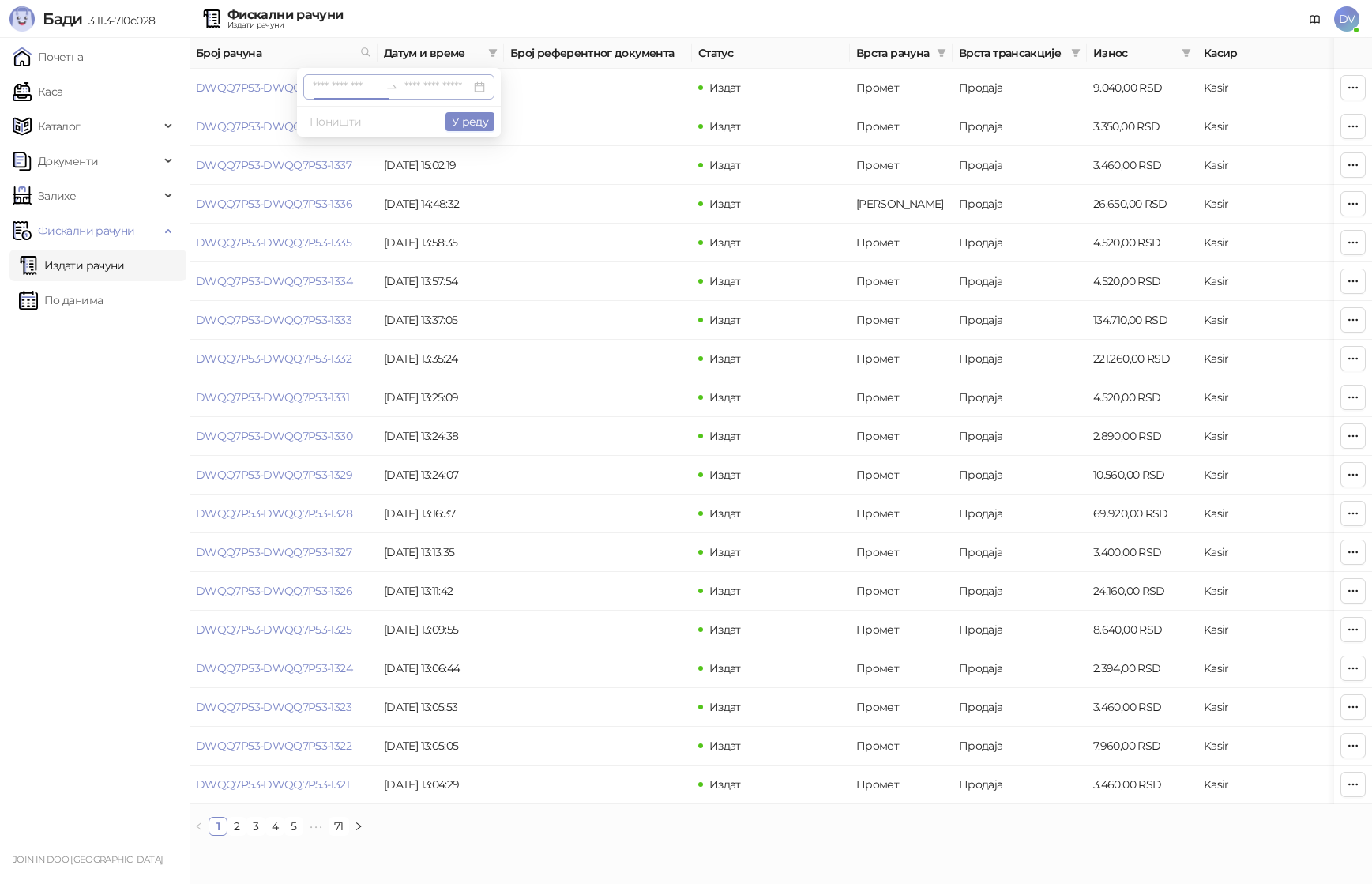
click at [369, 76] on div at bounding box center [399, 86] width 192 height 25
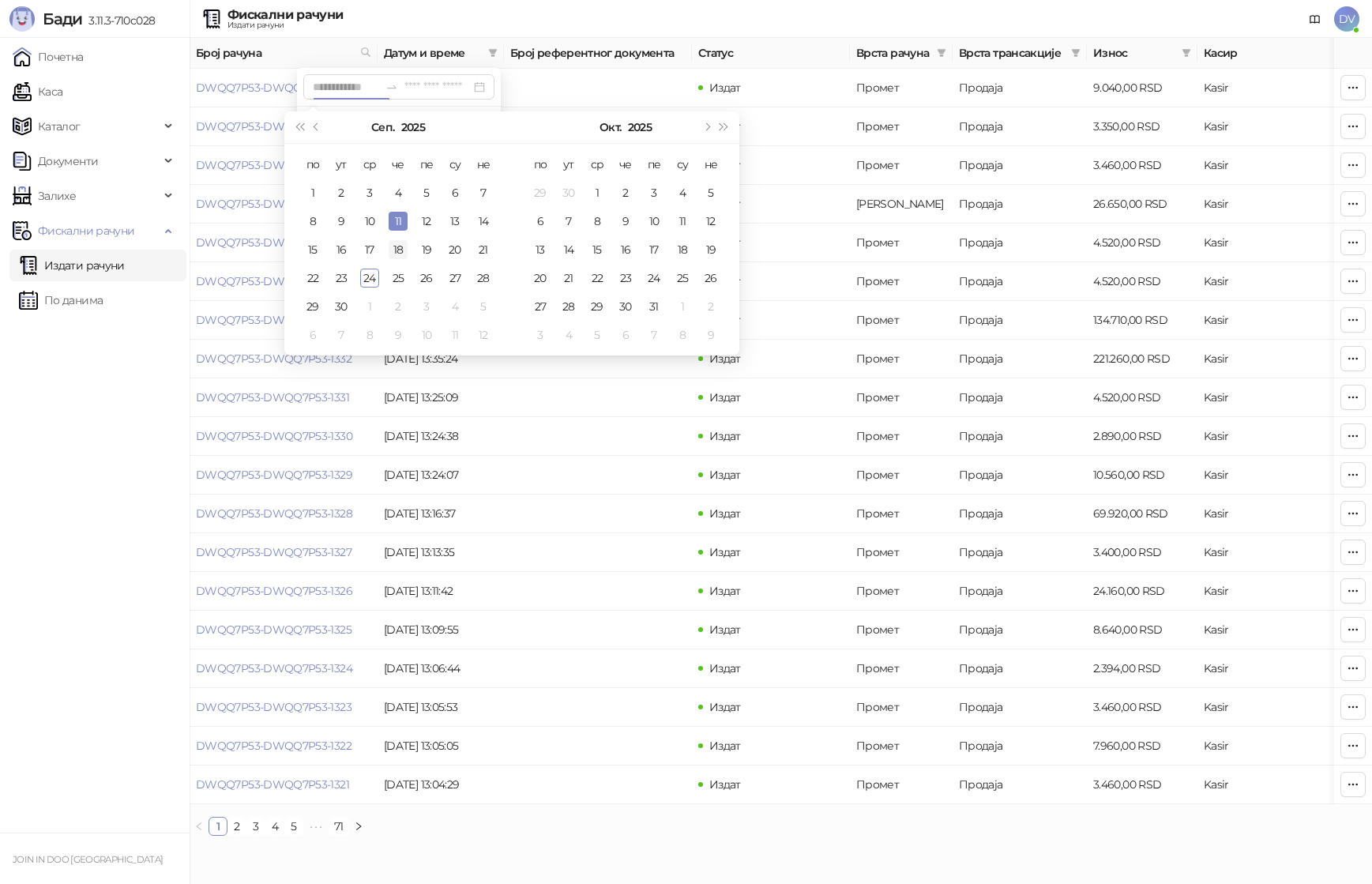
type input "**********"
click at [392, 246] on div "18" at bounding box center [398, 250] width 19 height 19
type input "**********"
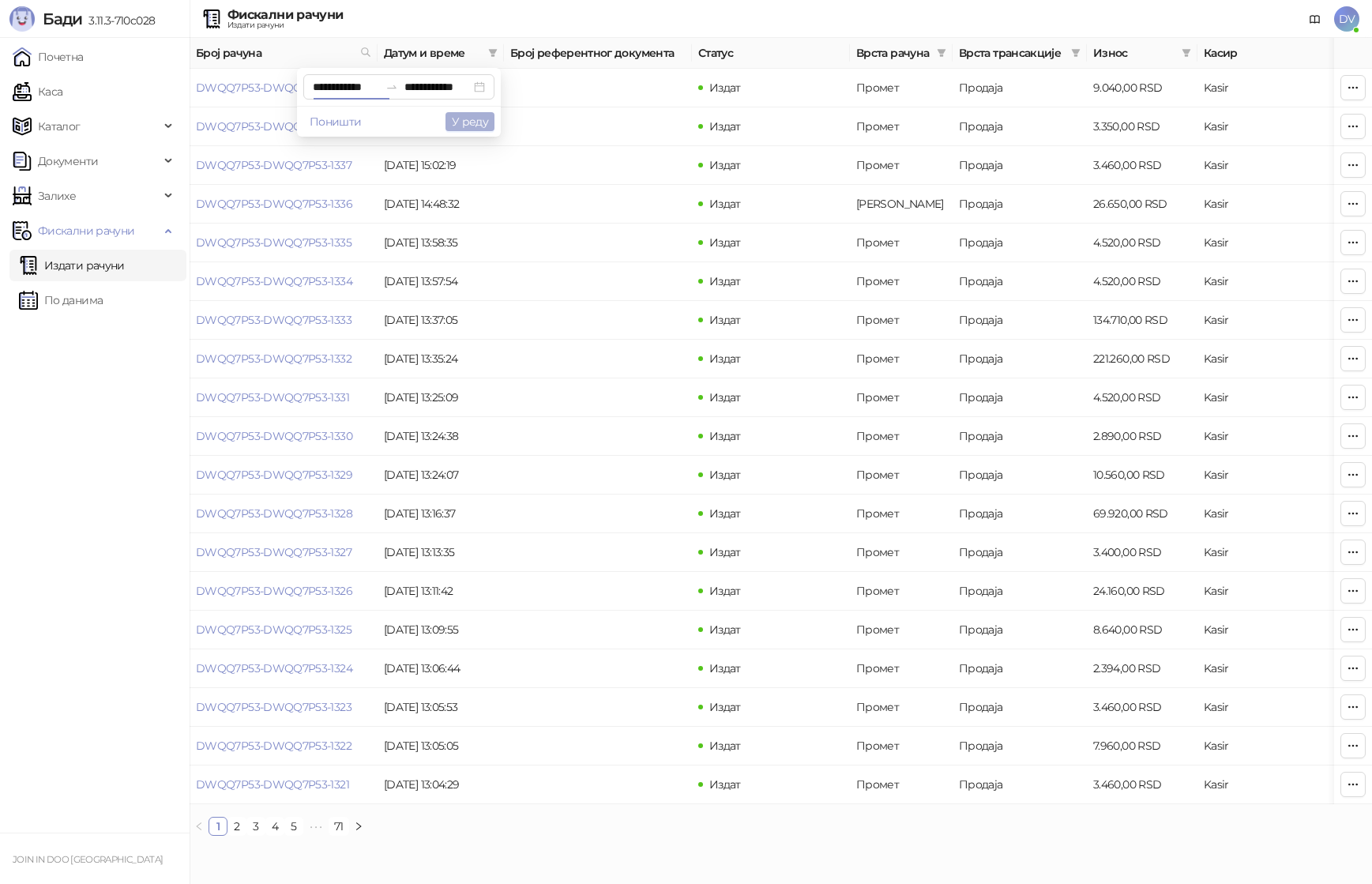
click at [456, 126] on button "У реду" at bounding box center [470, 122] width 49 height 19
click at [266, 93] on link "DWQQ7P53-DWQQ7P53-1089" at bounding box center [274, 88] width 158 height 14
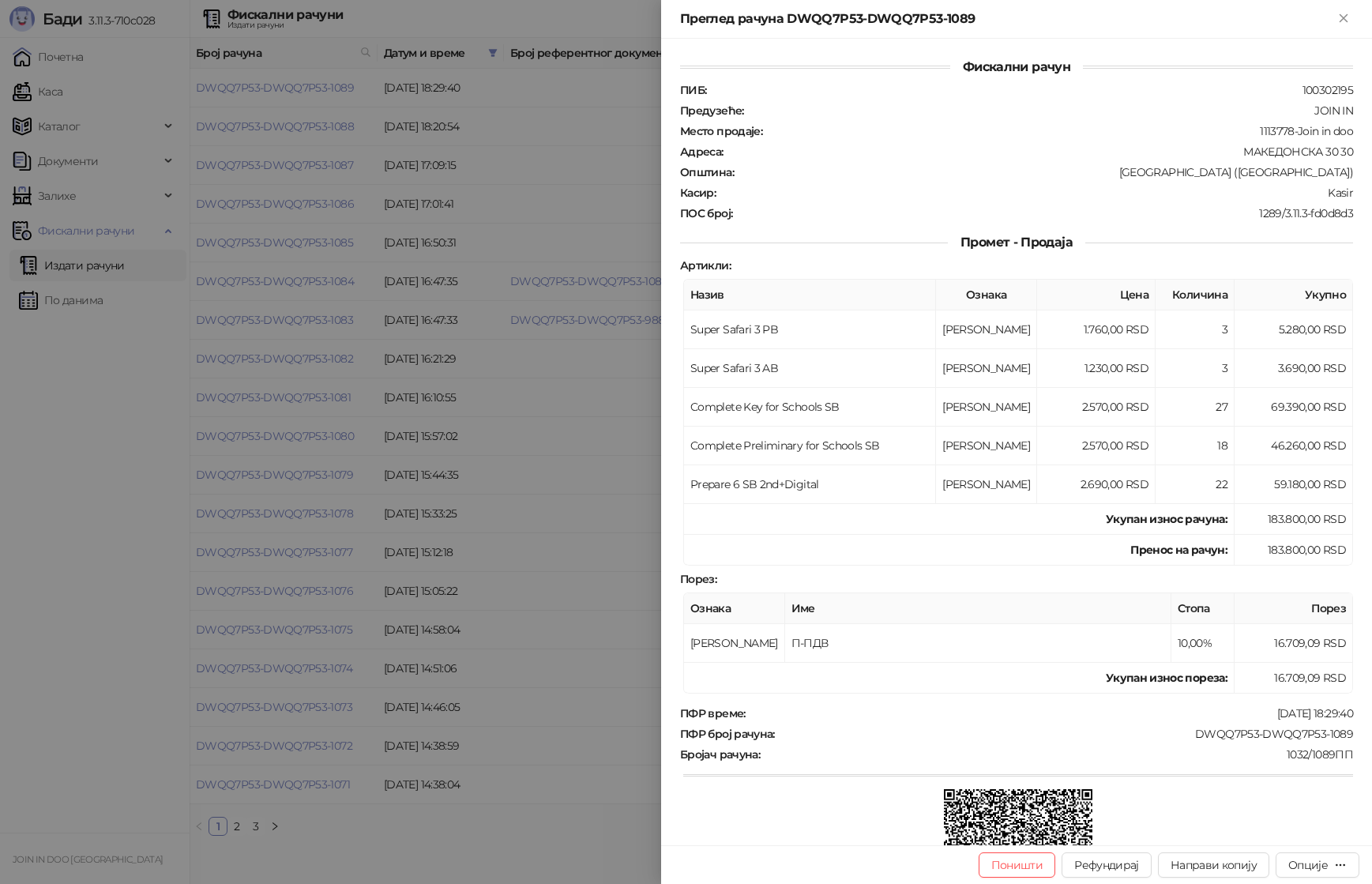
click at [304, 151] on div at bounding box center [686, 442] width 1372 height 884
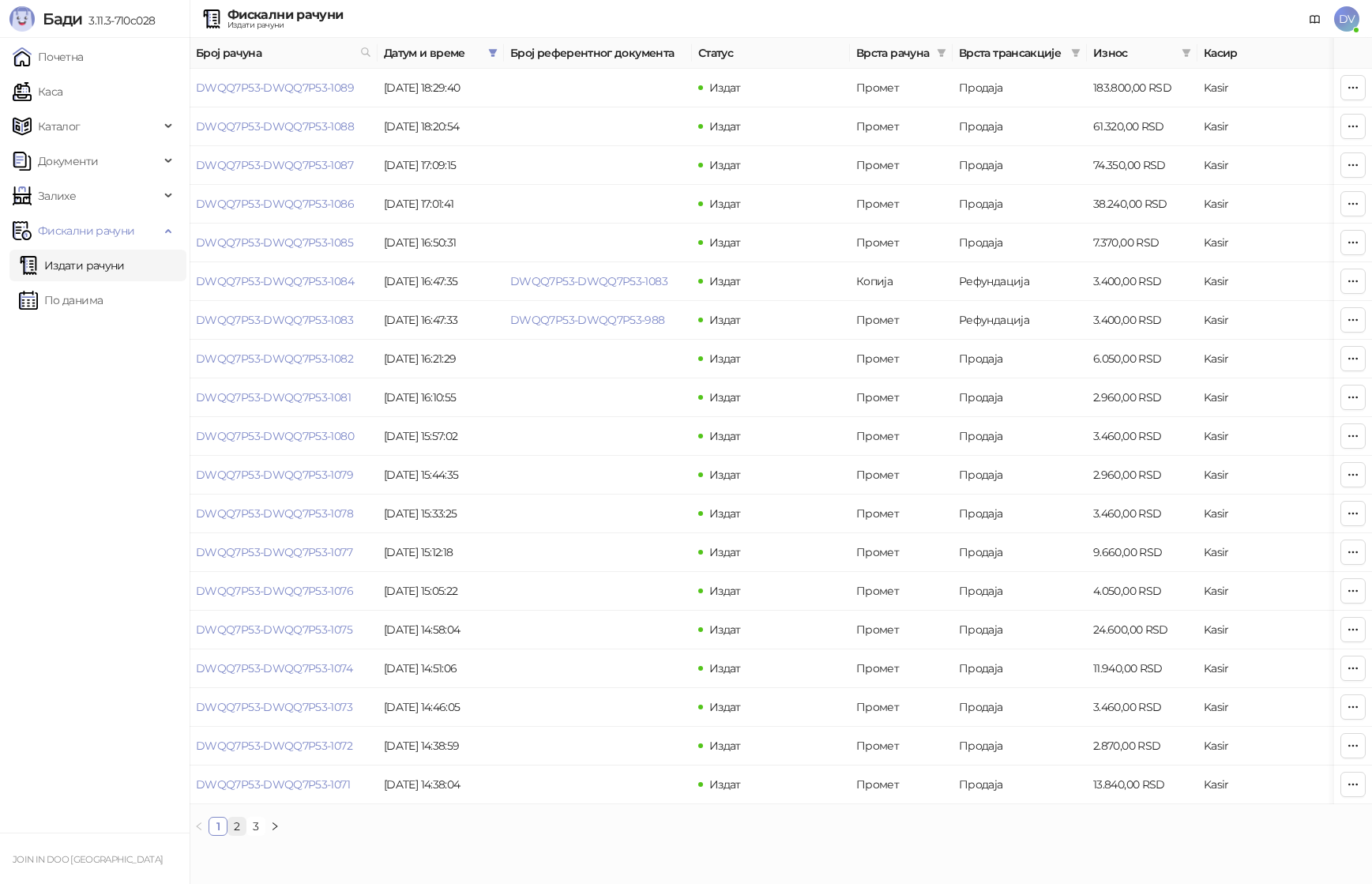
click at [237, 828] on link "2" at bounding box center [237, 827] width 18 height 18
click at [259, 828] on link "3" at bounding box center [256, 827] width 18 height 18
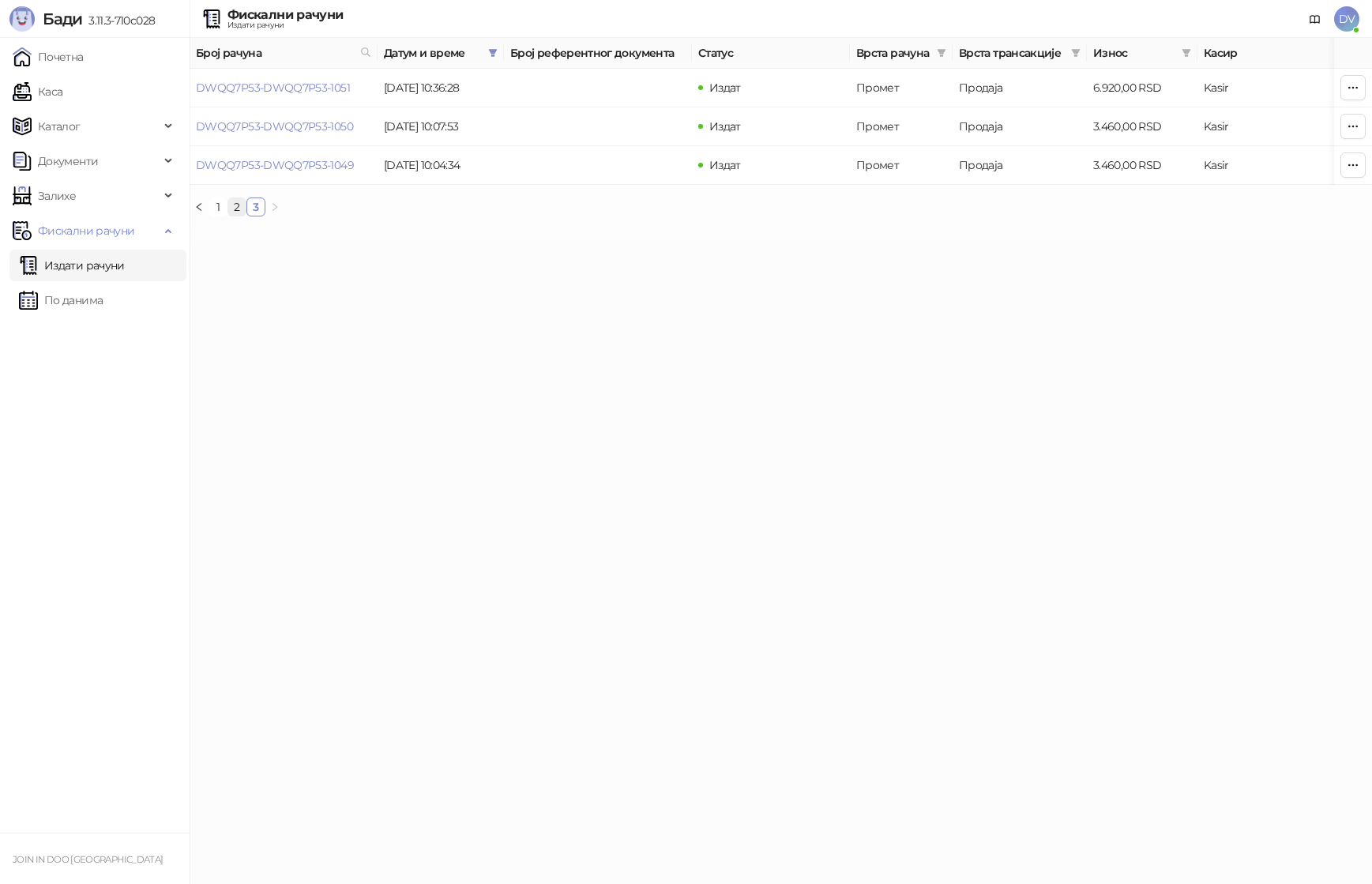
click at [237, 207] on link "2" at bounding box center [237, 207] width 18 height 18
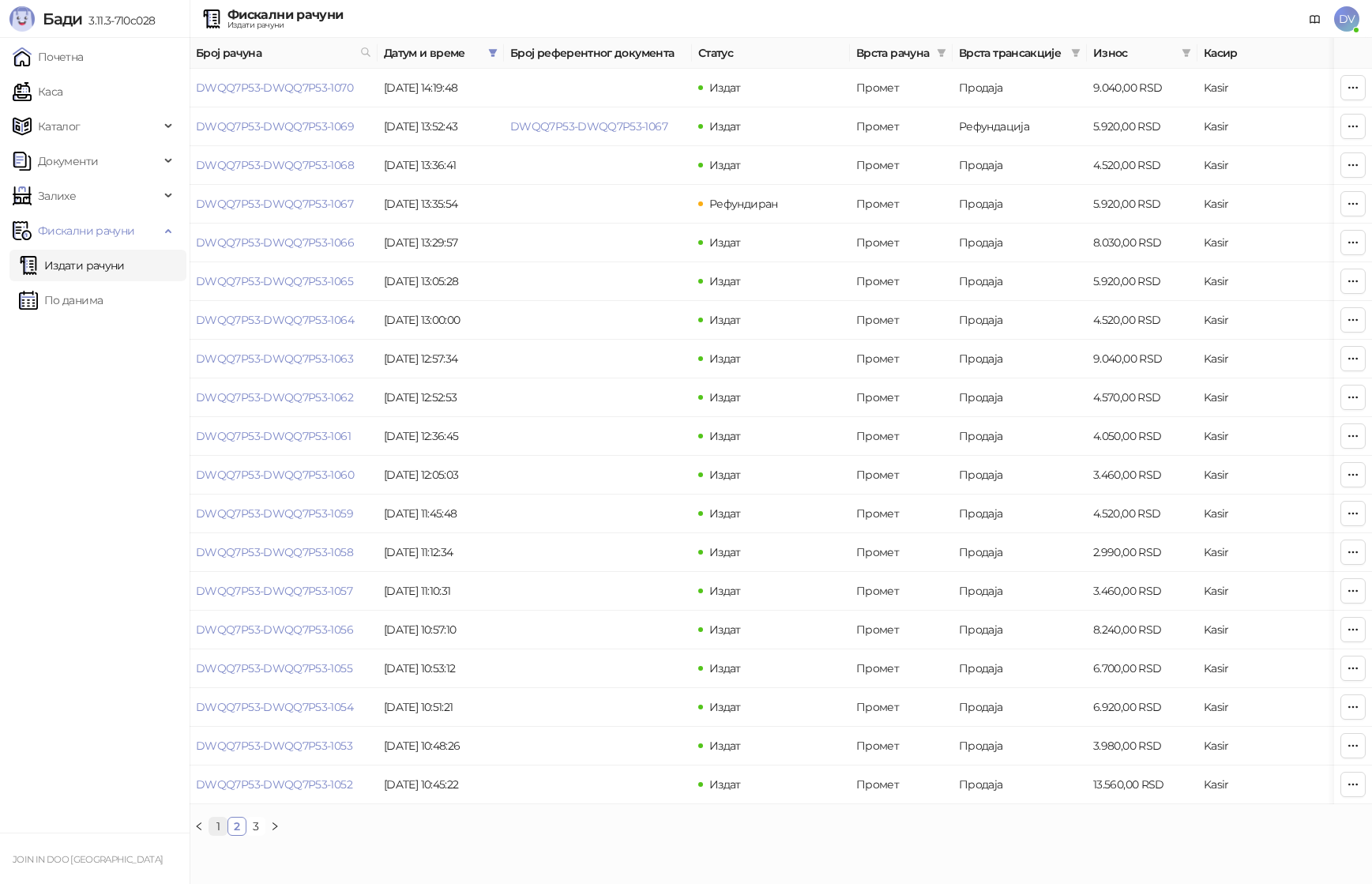
click at [221, 828] on link "1" at bounding box center [218, 827] width 18 height 18
click at [234, 827] on link "2" at bounding box center [237, 827] width 18 height 18
click at [223, 816] on div "Број рачуна Датум и време Број референтног документа Статус Врста рачуна Врста …" at bounding box center [781, 436] width 1182 height 798
click at [218, 820] on link "1" at bounding box center [218, 827] width 18 height 18
click at [495, 51] on icon "filter" at bounding box center [493, 53] width 9 height 8
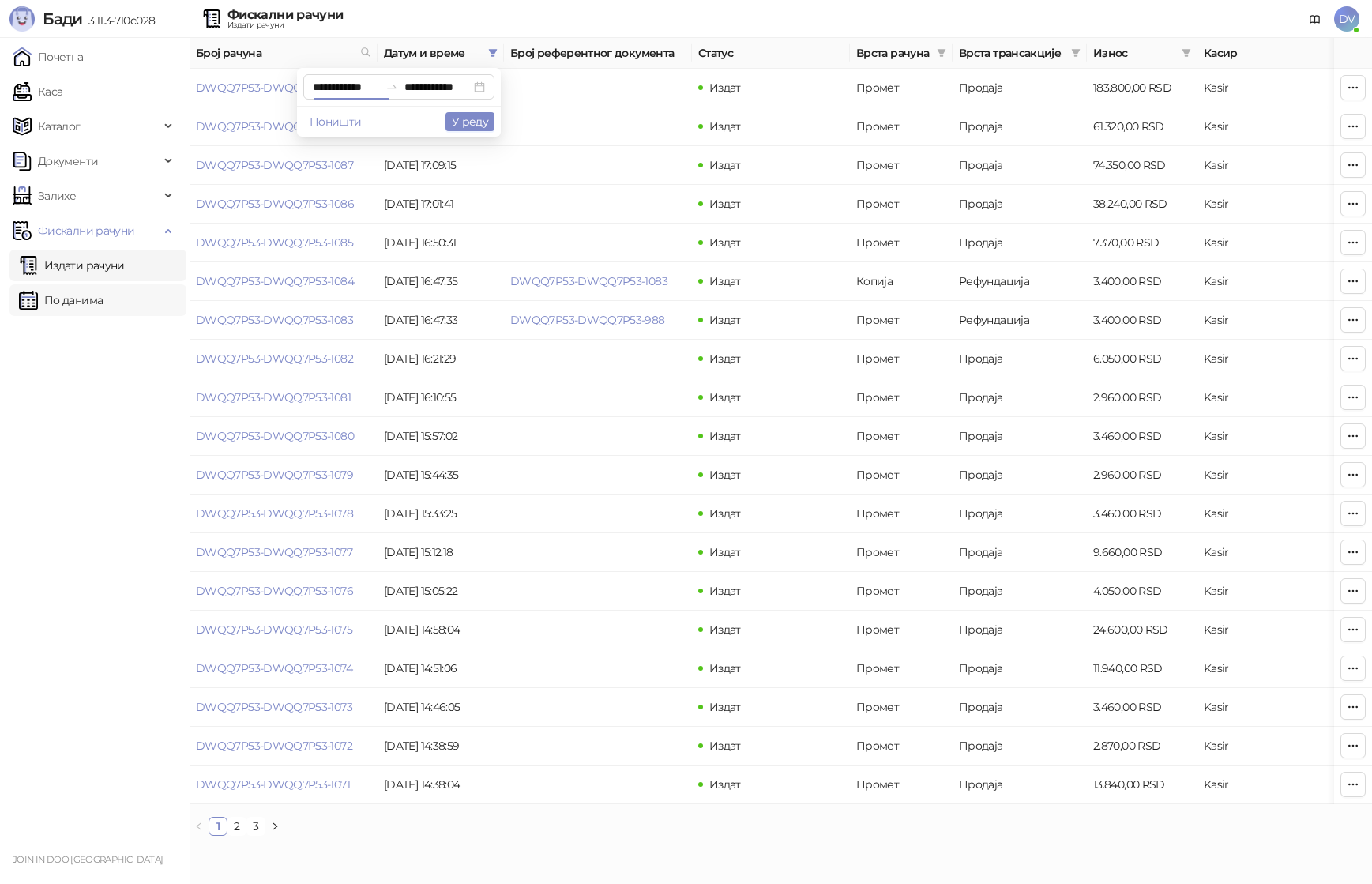
click at [103, 284] on link "По данима" at bounding box center [61, 299] width 84 height 31
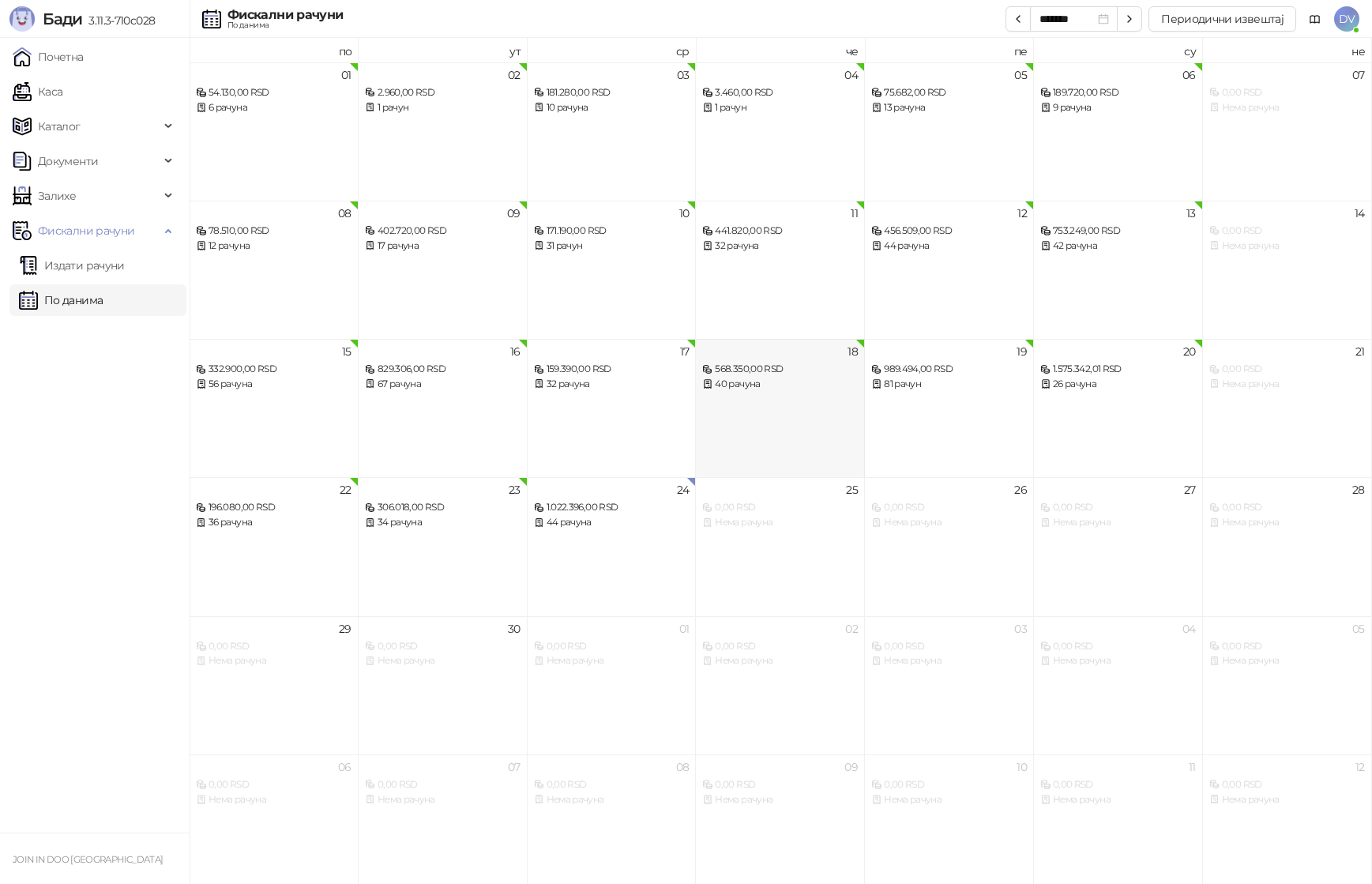
click at [743, 368] on div "568.350,00 RSD" at bounding box center [780, 370] width 155 height 15
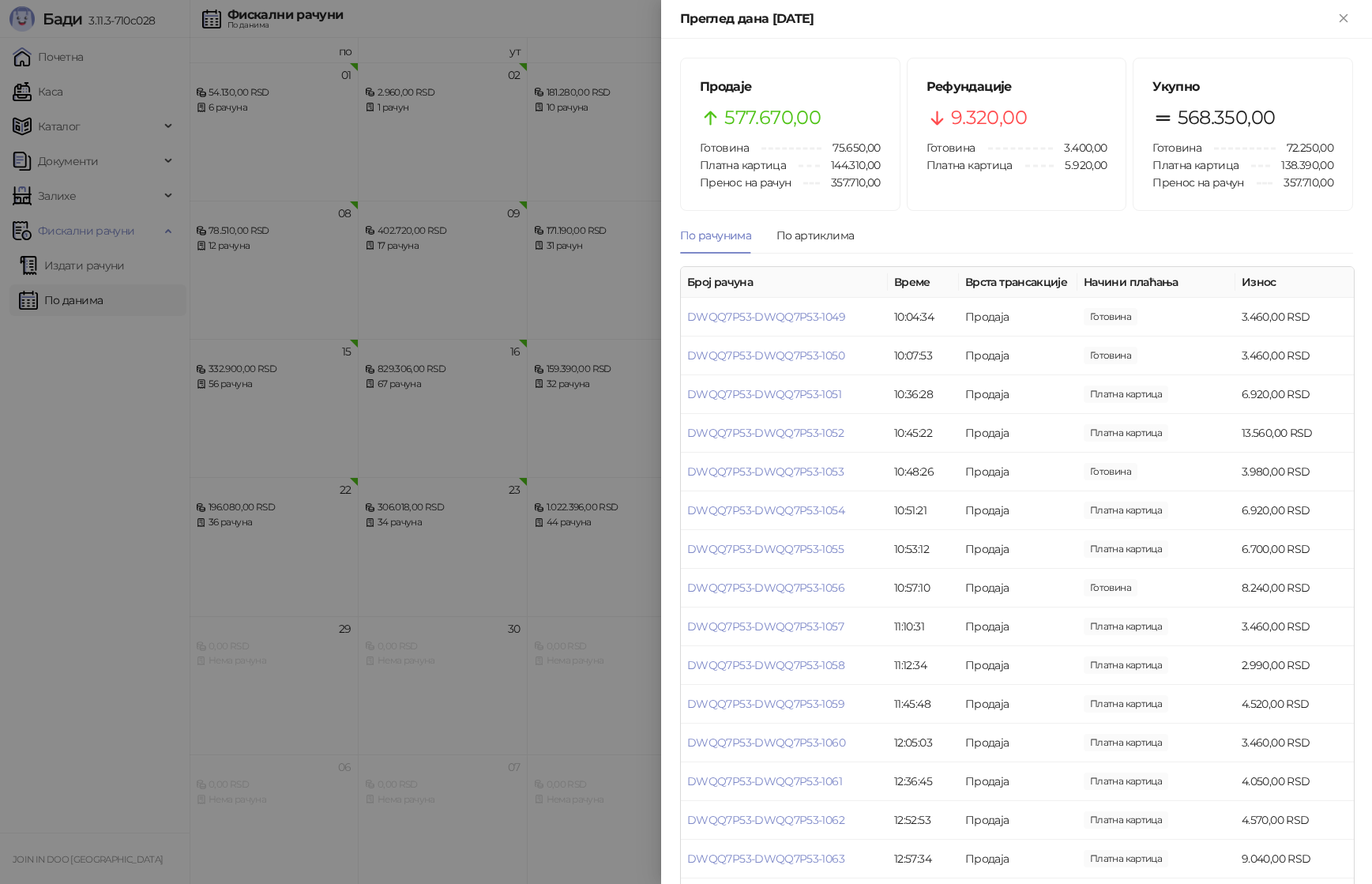
click at [311, 600] on div at bounding box center [686, 442] width 1372 height 884
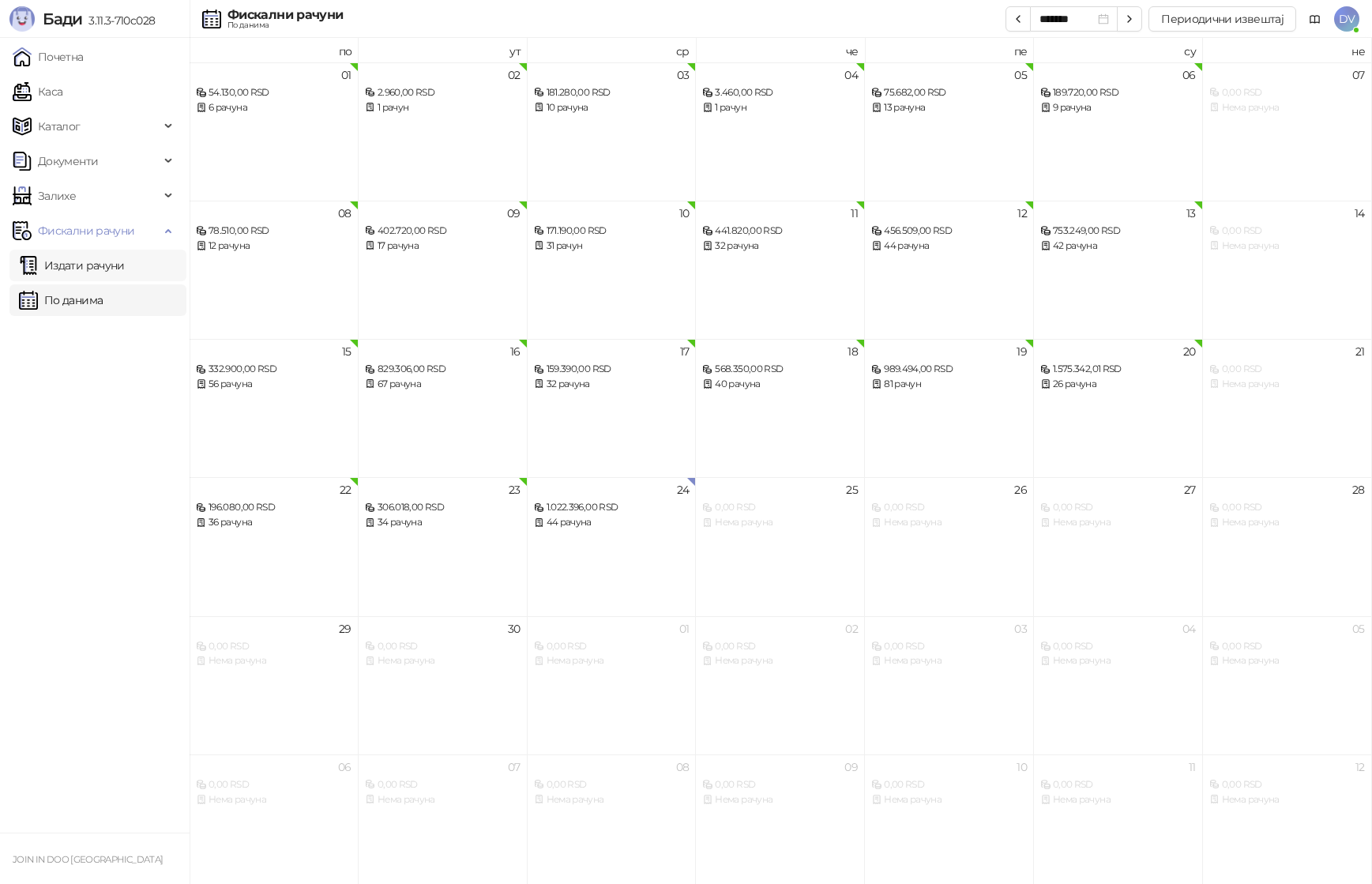
click at [72, 275] on link "Издати рачуни" at bounding box center [72, 265] width 106 height 31
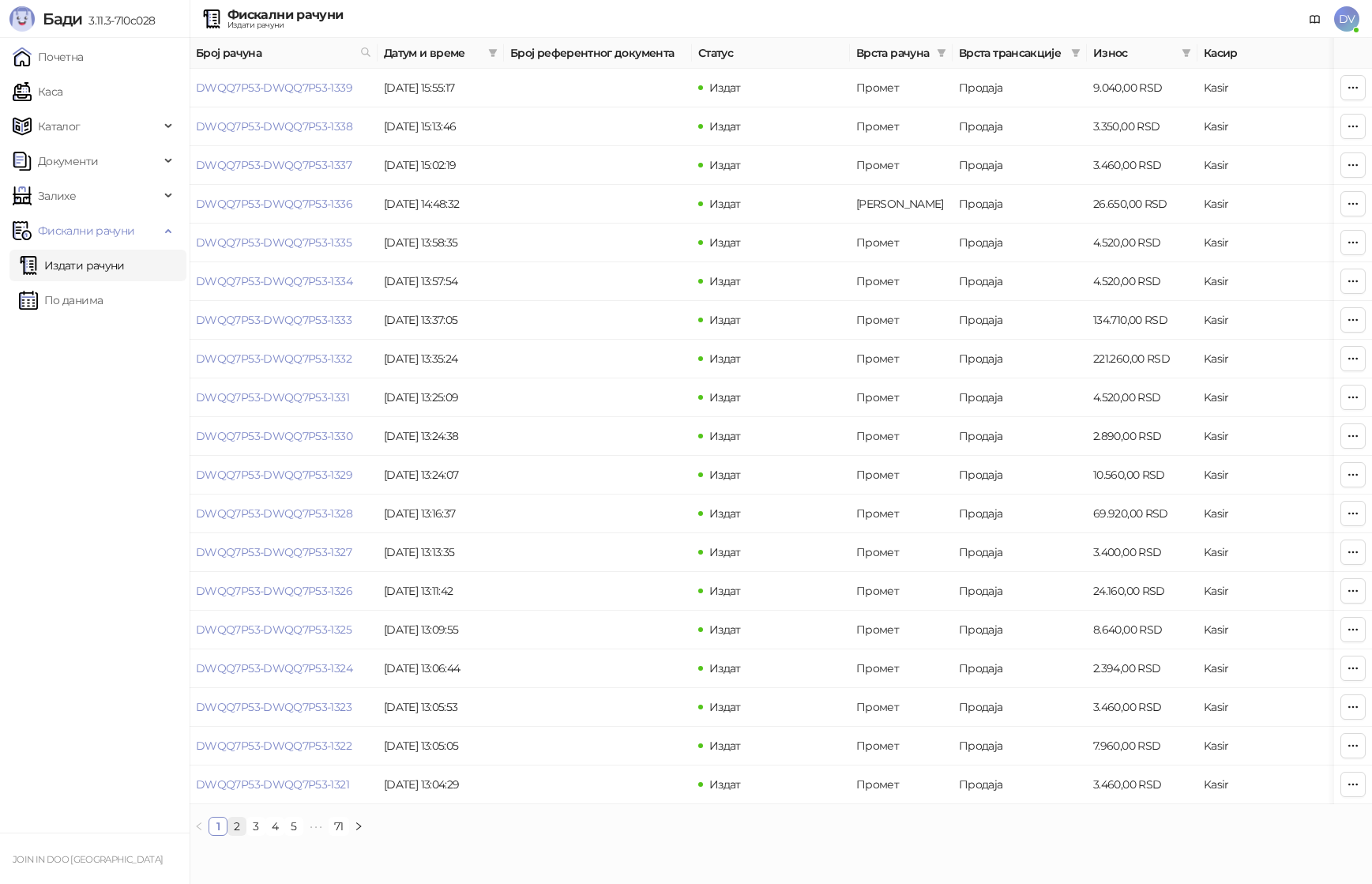
click at [237, 823] on link "2" at bounding box center [237, 827] width 18 height 18
